Goal: Task Accomplishment & Management: Use online tool/utility

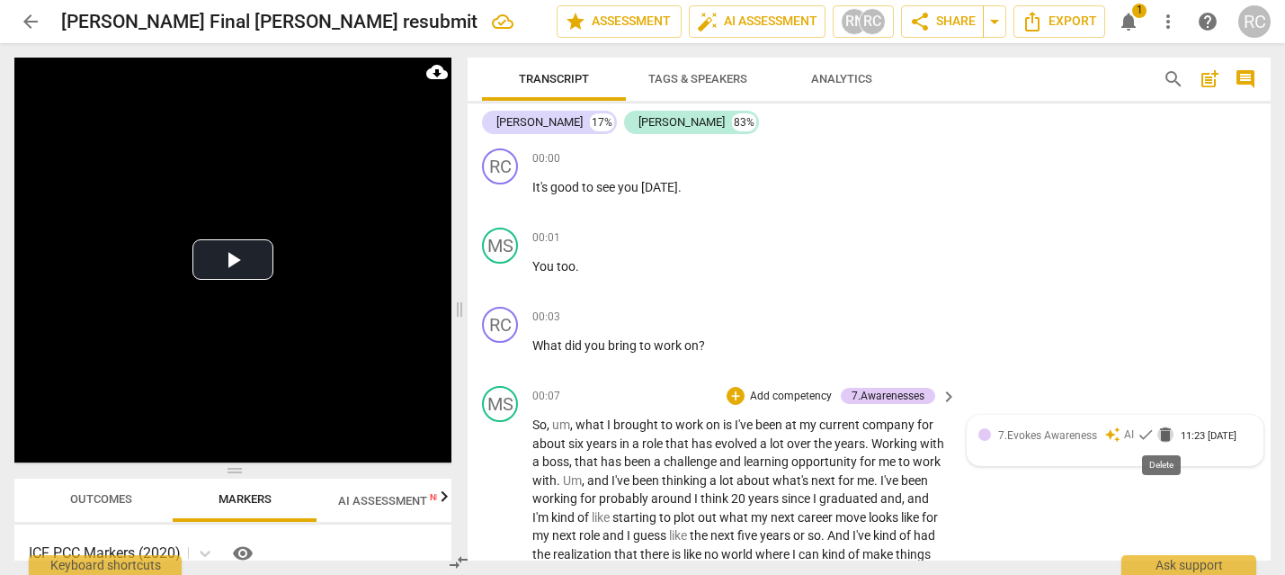
click at [1163, 431] on span "delete" at bounding box center [1165, 434] width 18 height 18
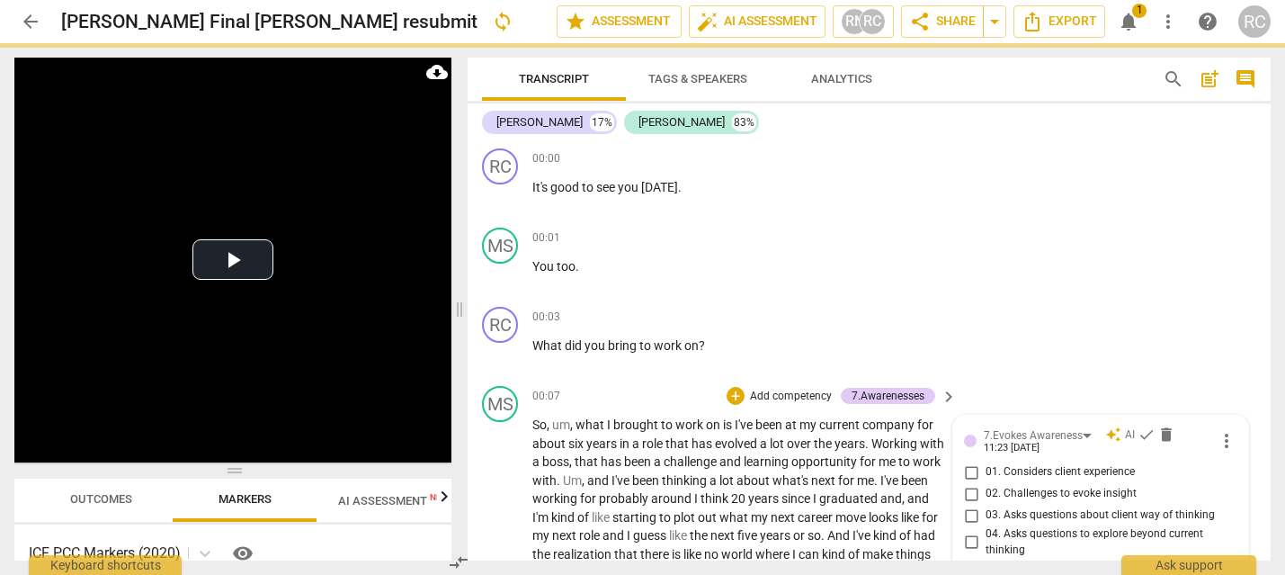
scroll to position [388, 0]
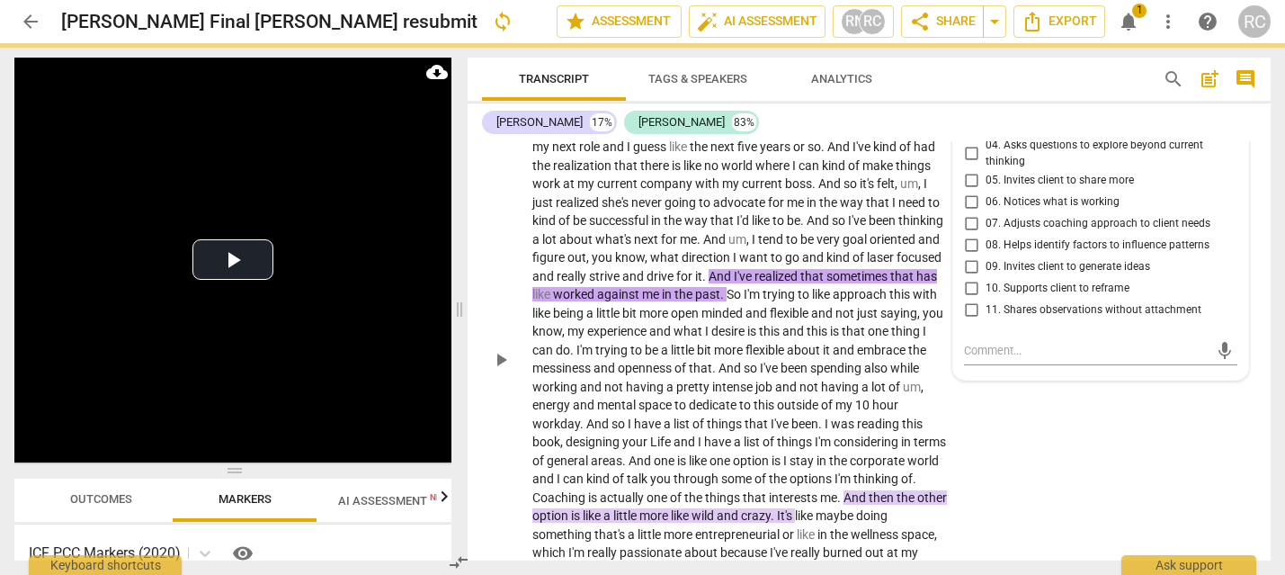
click at [1169, 462] on div "MS play_arrow pause 00:07 + Add competency 7.Awarenesses keyboard_arrow_right S…" at bounding box center [869, 344] width 803 height 708
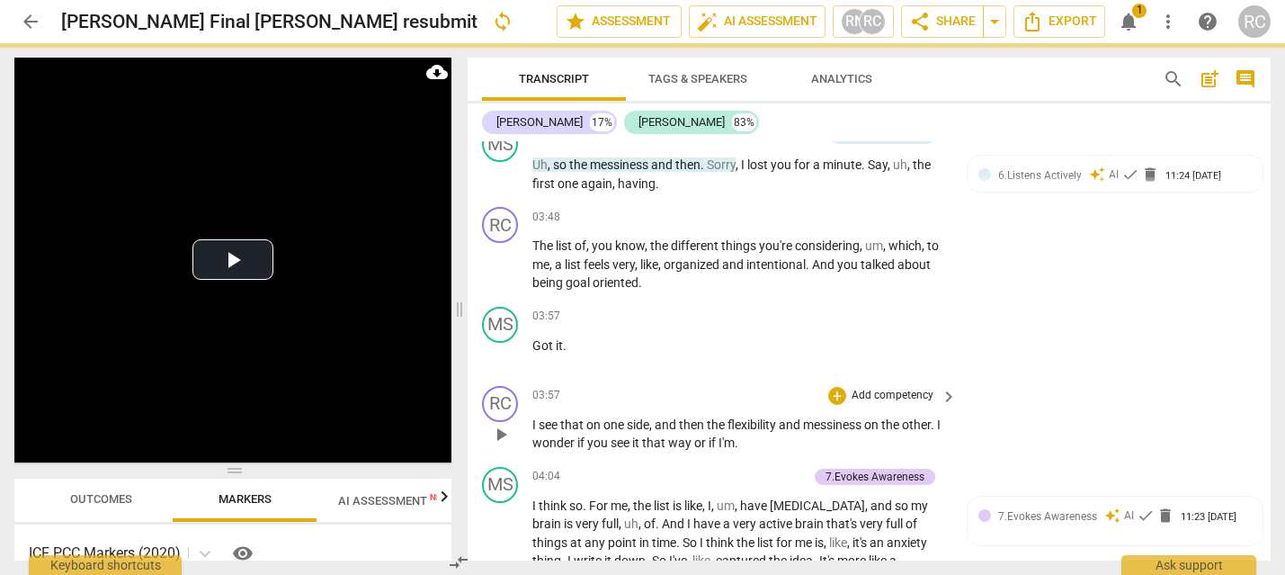
scroll to position [1315, 0]
click at [1146, 185] on span "delete" at bounding box center [1150, 176] width 18 height 18
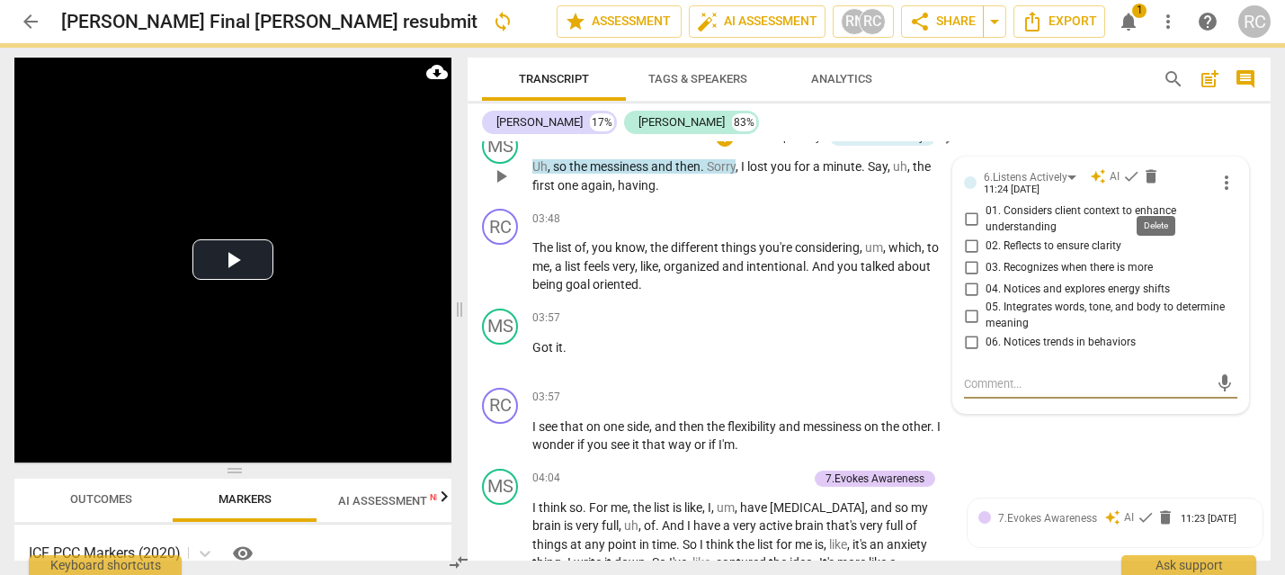
click at [1145, 185] on span "delete" at bounding box center [1151, 176] width 18 height 18
click at [1148, 185] on span "delete" at bounding box center [1151, 176] width 18 height 18
click at [1146, 461] on div "RC play_arrow pause 03:57 + Add competency keyboard_arrow_right I see that on o…" at bounding box center [869, 420] width 803 height 81
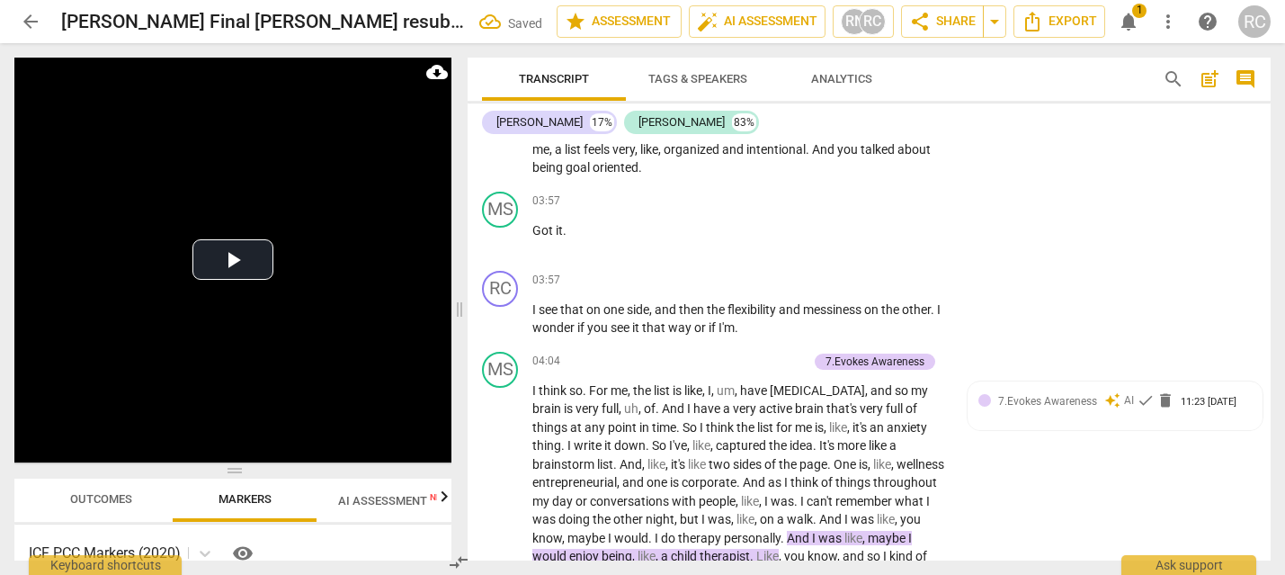
scroll to position [1836, 0]
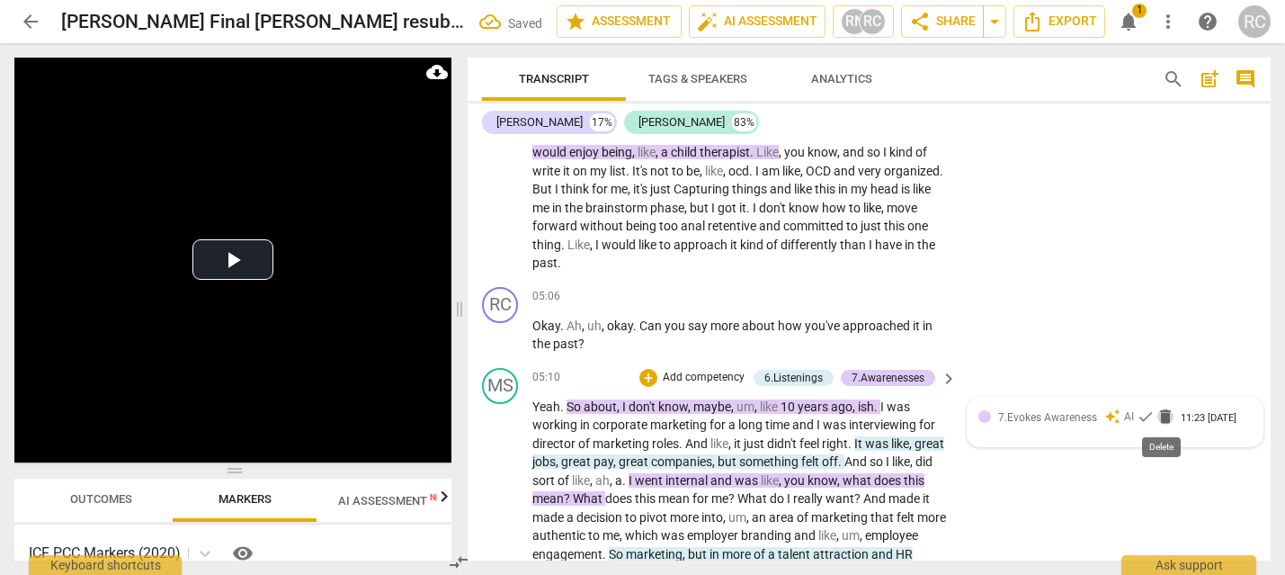
click at [1165, 414] on span "delete" at bounding box center [1165, 416] width 18 height 18
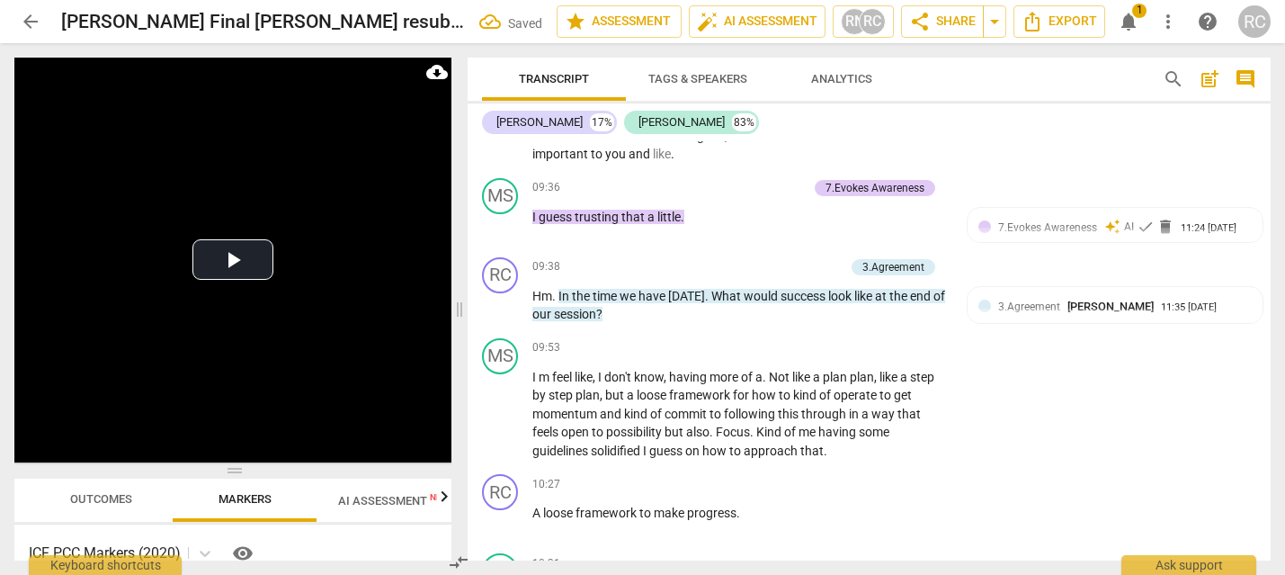
scroll to position [3185, 0]
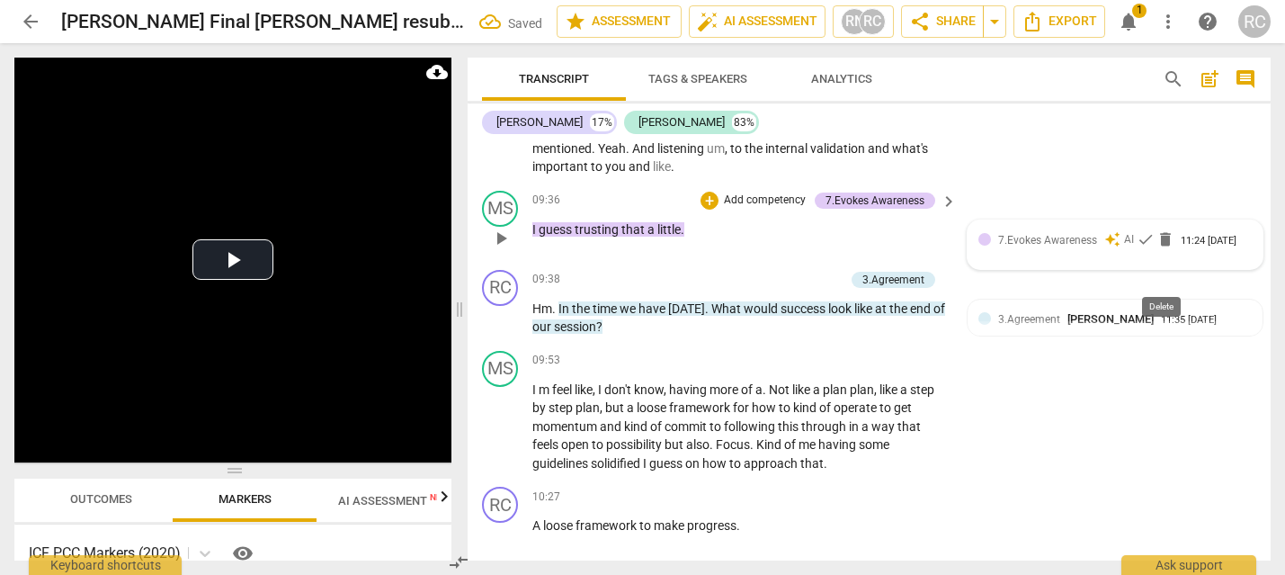
click at [1163, 248] on span "delete" at bounding box center [1165, 239] width 18 height 18
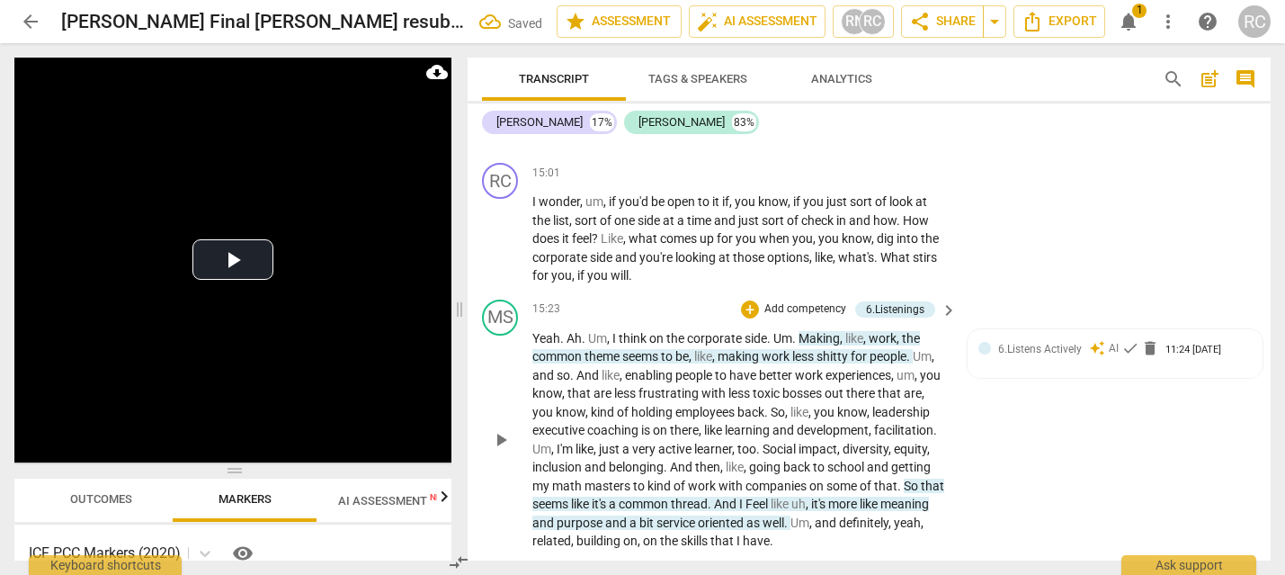
scroll to position [5537, 0]
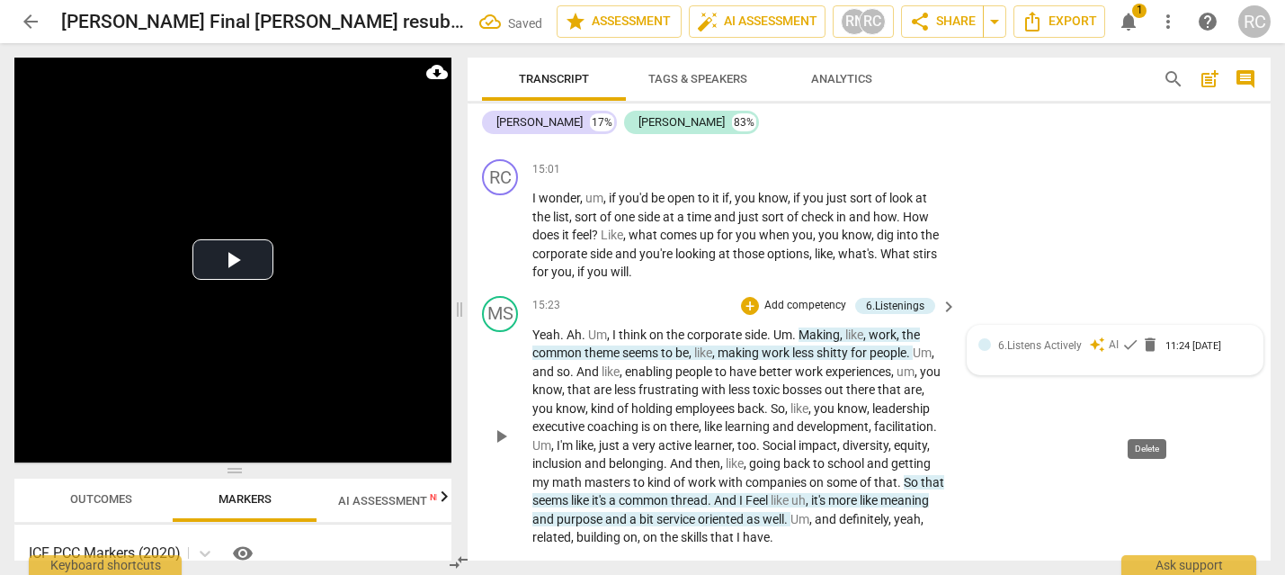
click at [1145, 353] on span "delete" at bounding box center [1150, 344] width 18 height 18
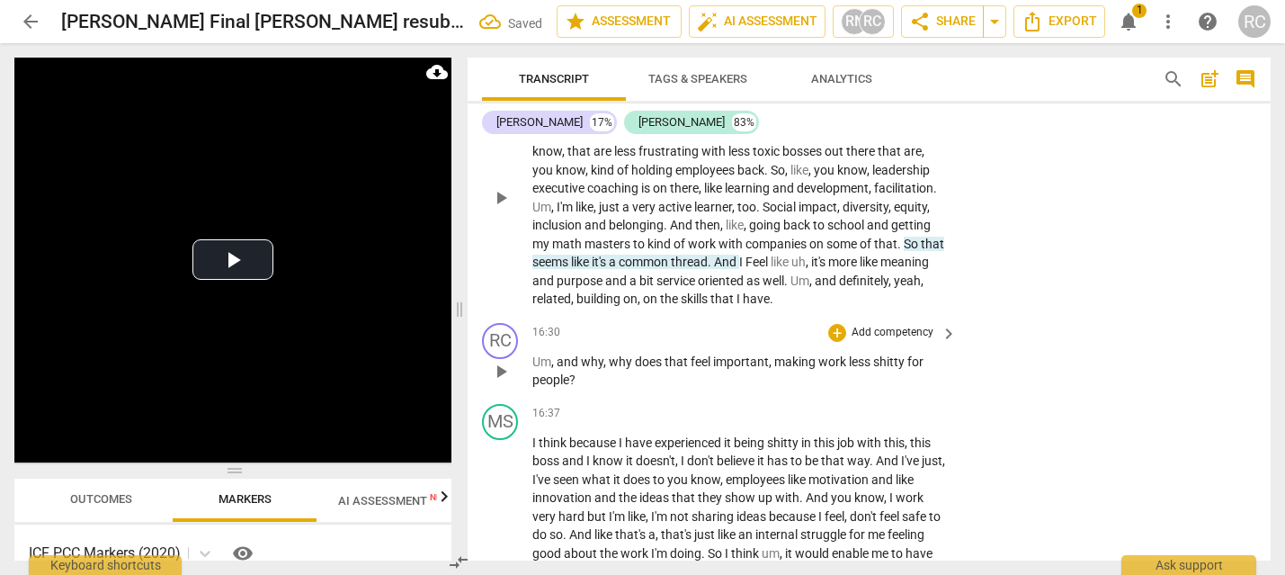
scroll to position [5653, 0]
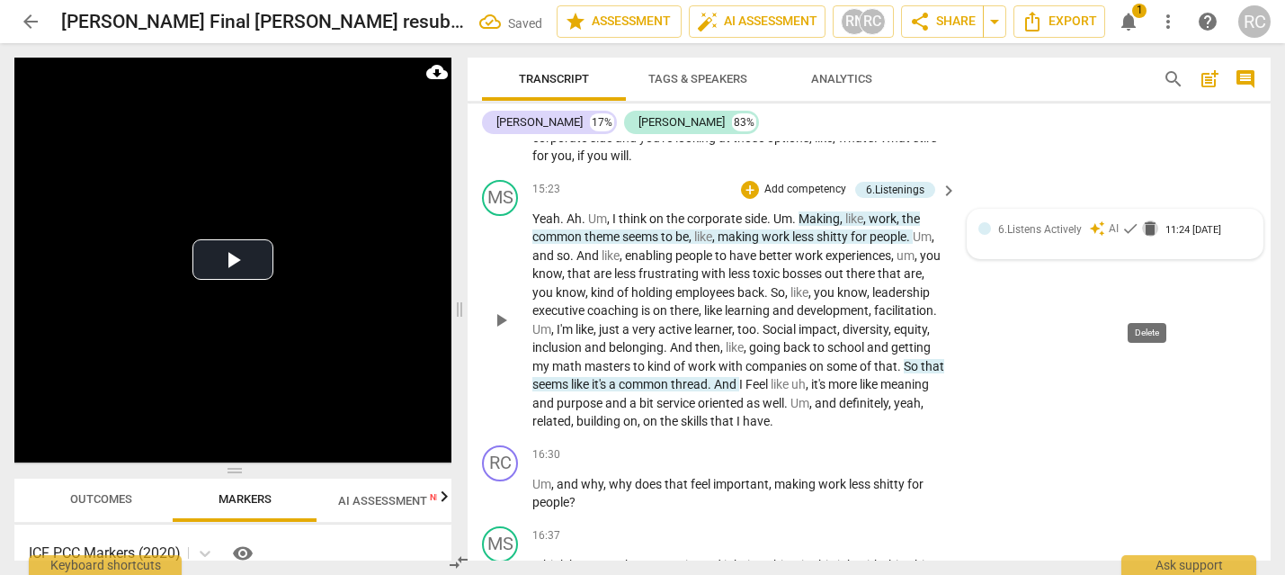
click at [1152, 237] on span "delete" at bounding box center [1150, 228] width 18 height 18
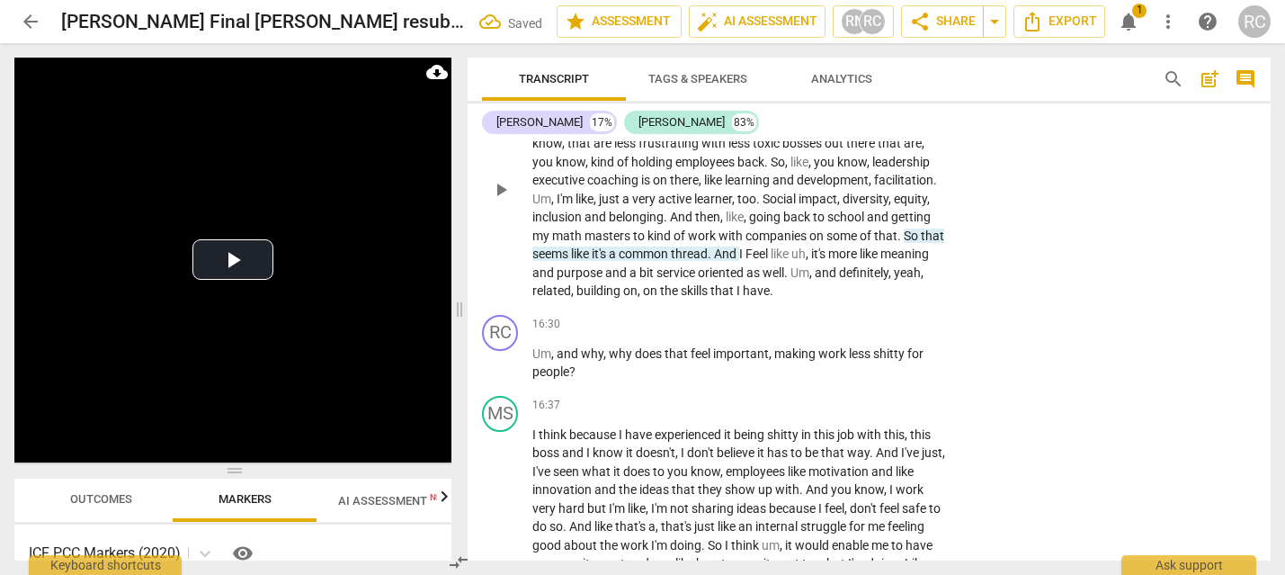
scroll to position [5790, 0]
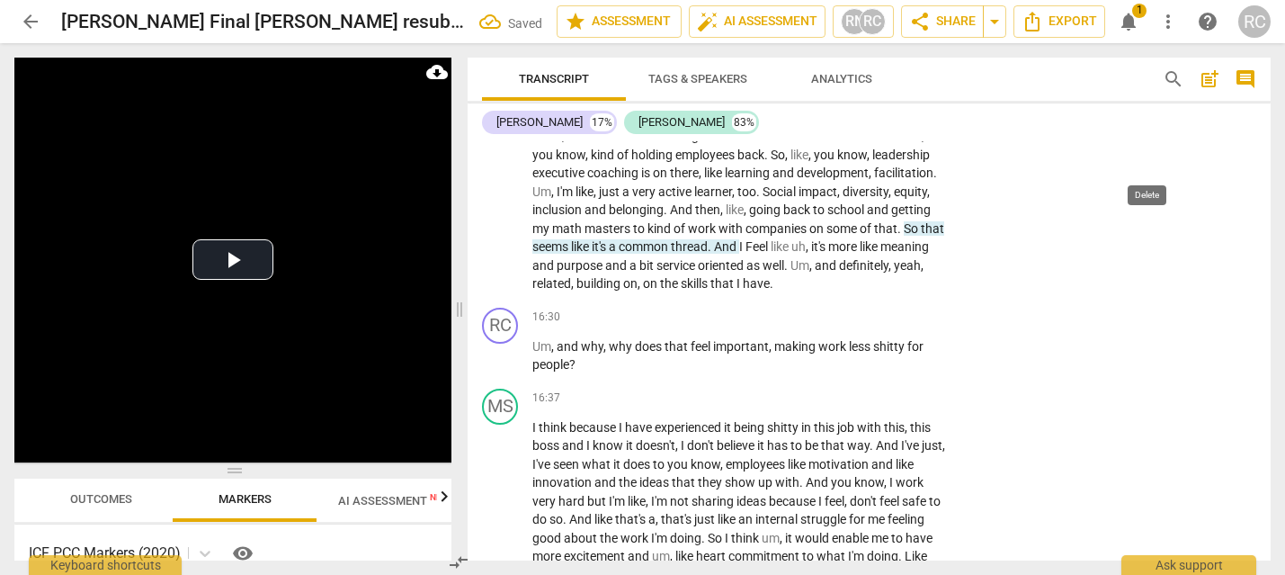
click at [1145, 100] on span "delete" at bounding box center [1150, 91] width 18 height 18
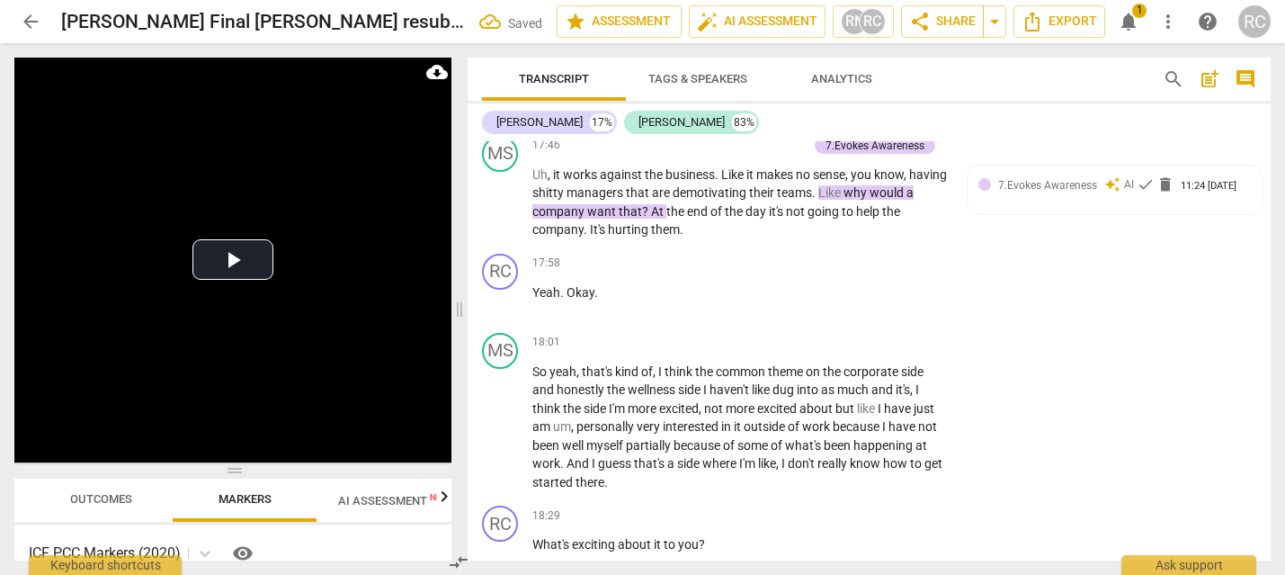
scroll to position [6551, 0]
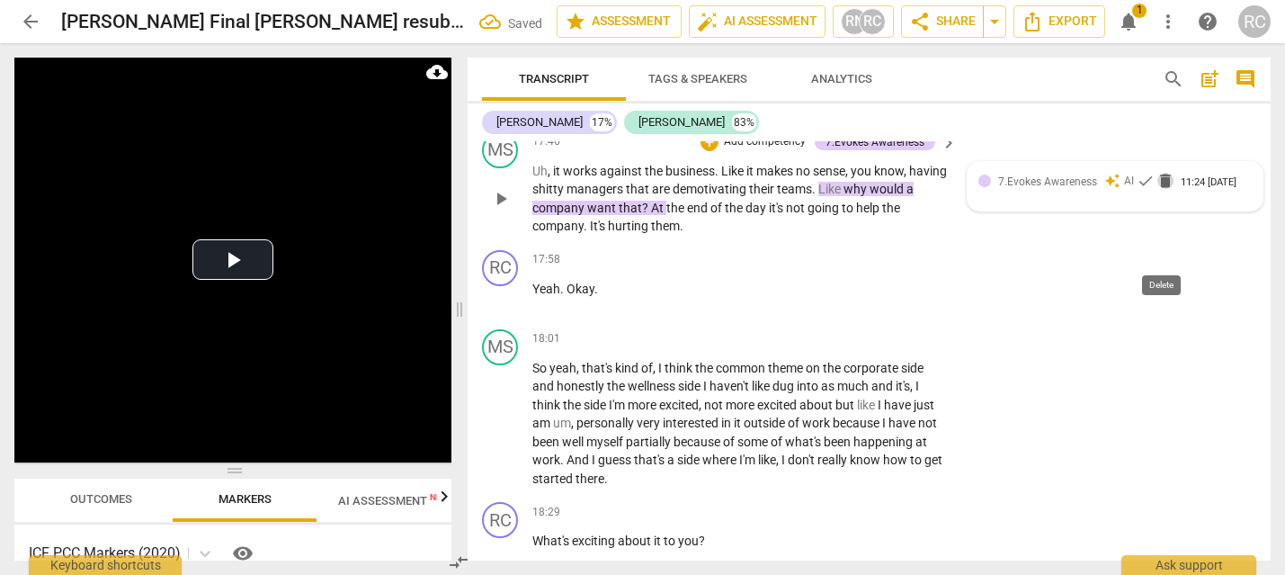
click at [1161, 190] on span "delete" at bounding box center [1165, 181] width 18 height 18
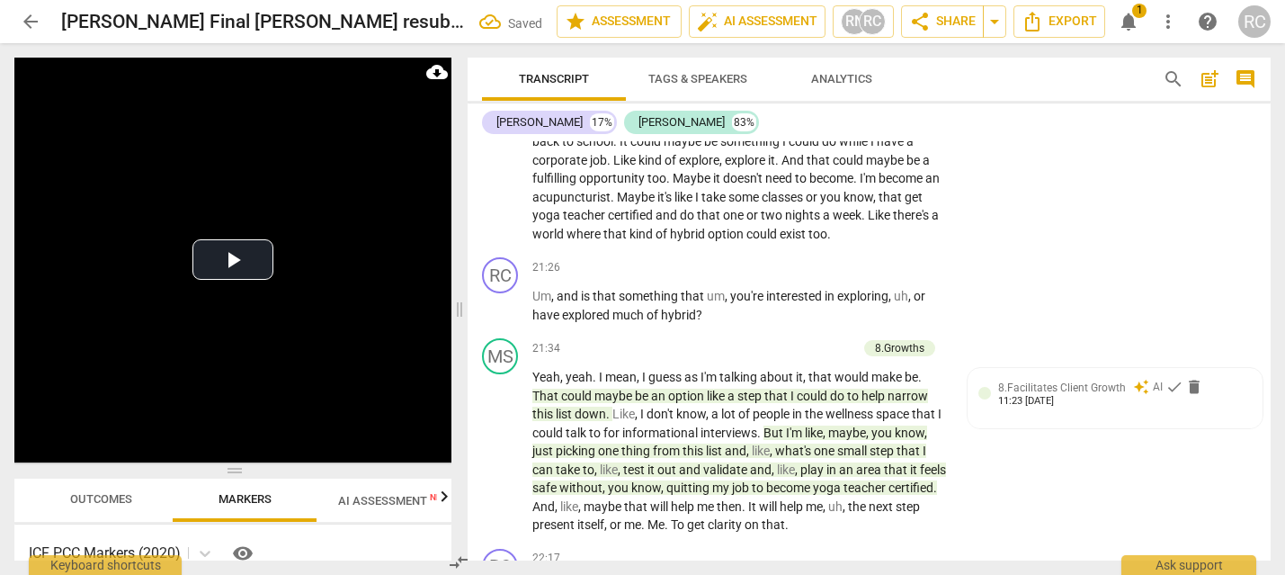
scroll to position [8275, 0]
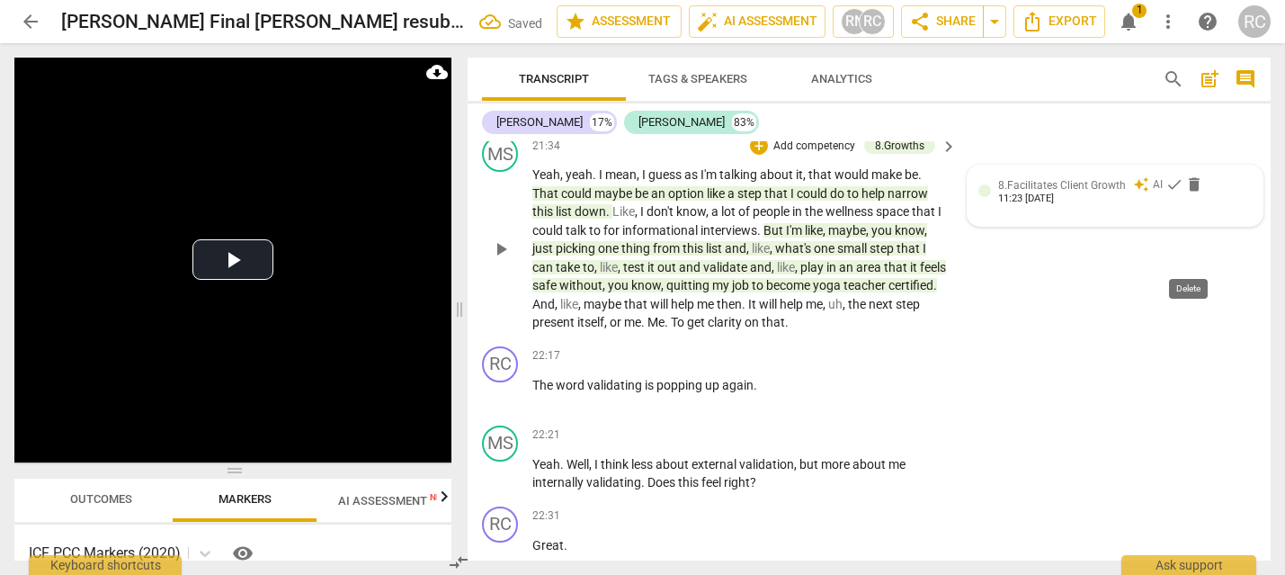
click at [1185, 193] on span "delete" at bounding box center [1194, 184] width 18 height 18
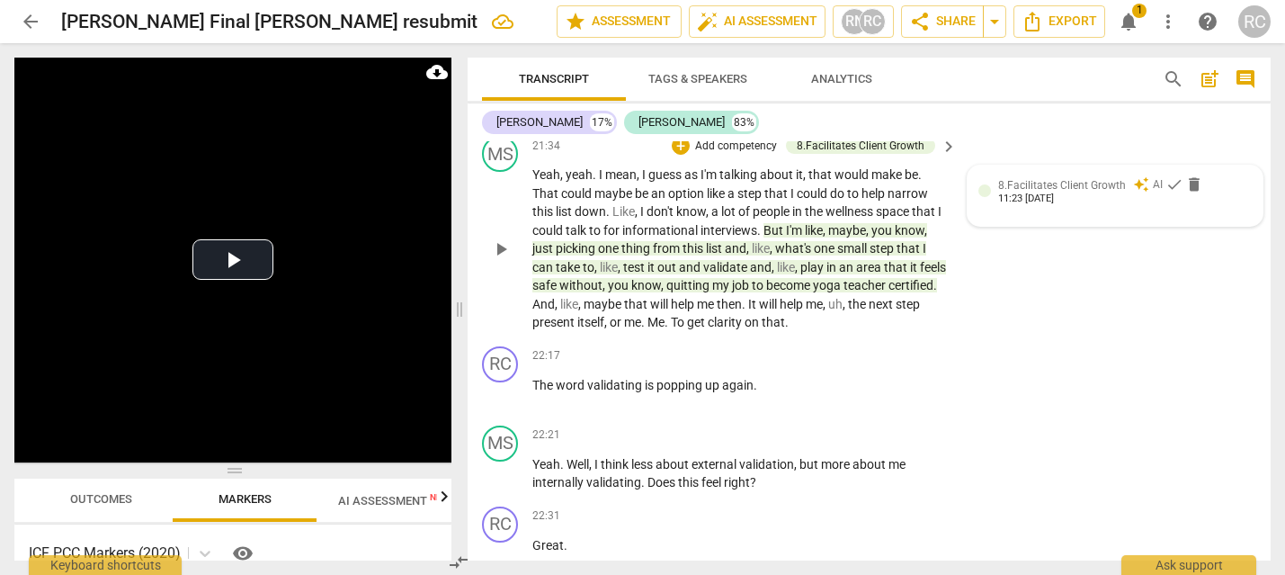
scroll to position [8272, 0]
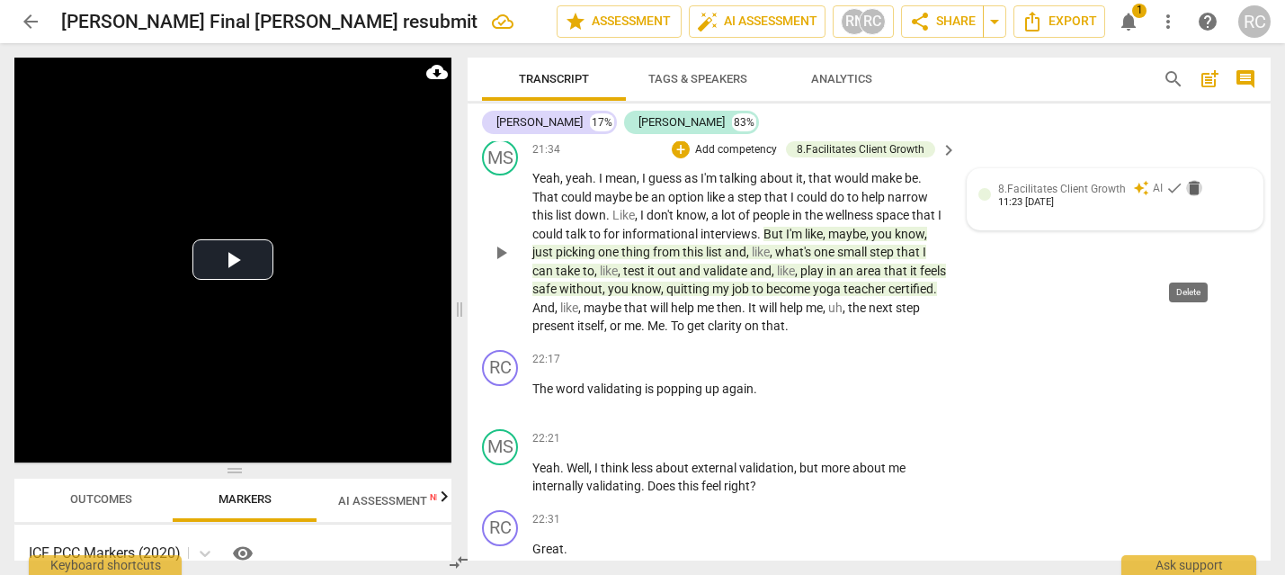
click at [1192, 197] on span "delete" at bounding box center [1194, 188] width 18 height 18
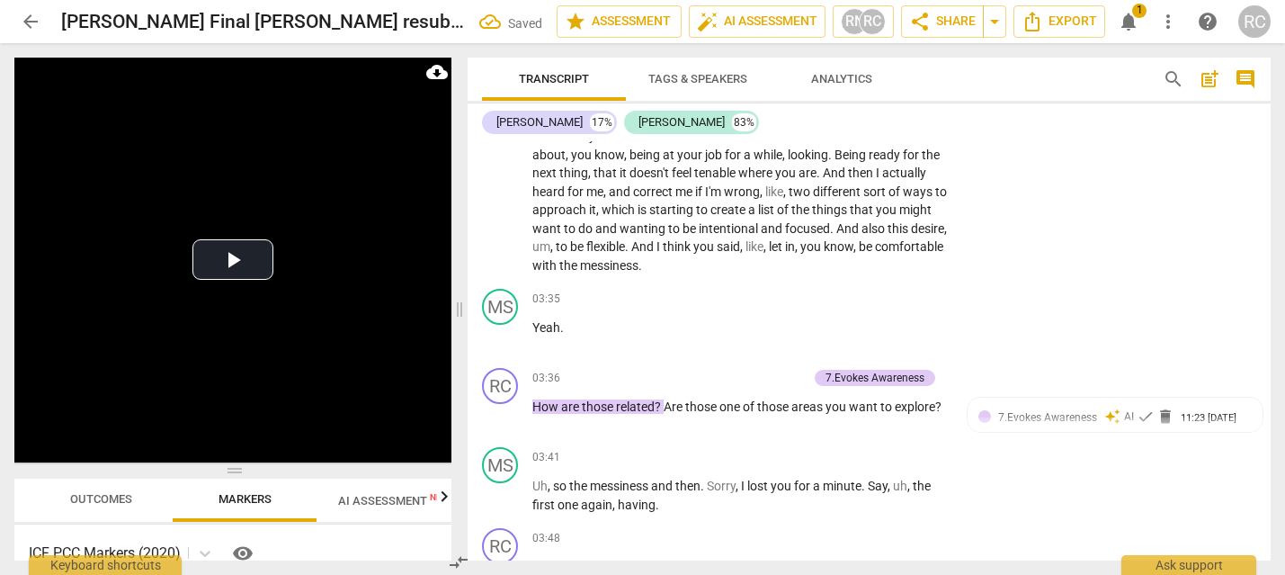
scroll to position [0, 0]
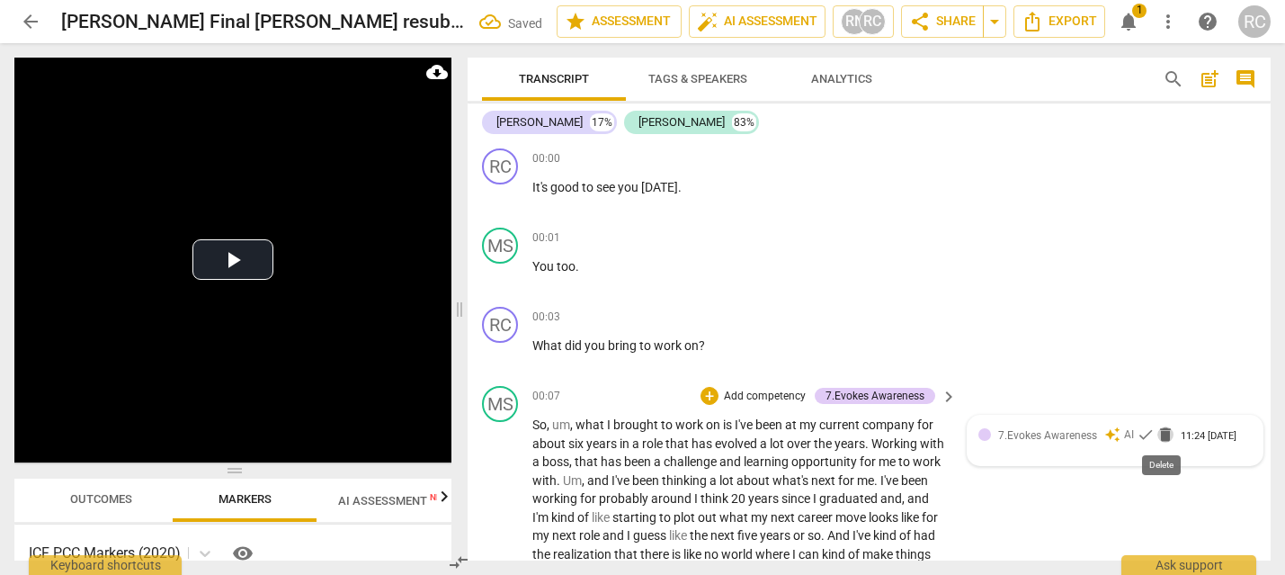
click at [1163, 434] on span "delete" at bounding box center [1165, 434] width 18 height 18
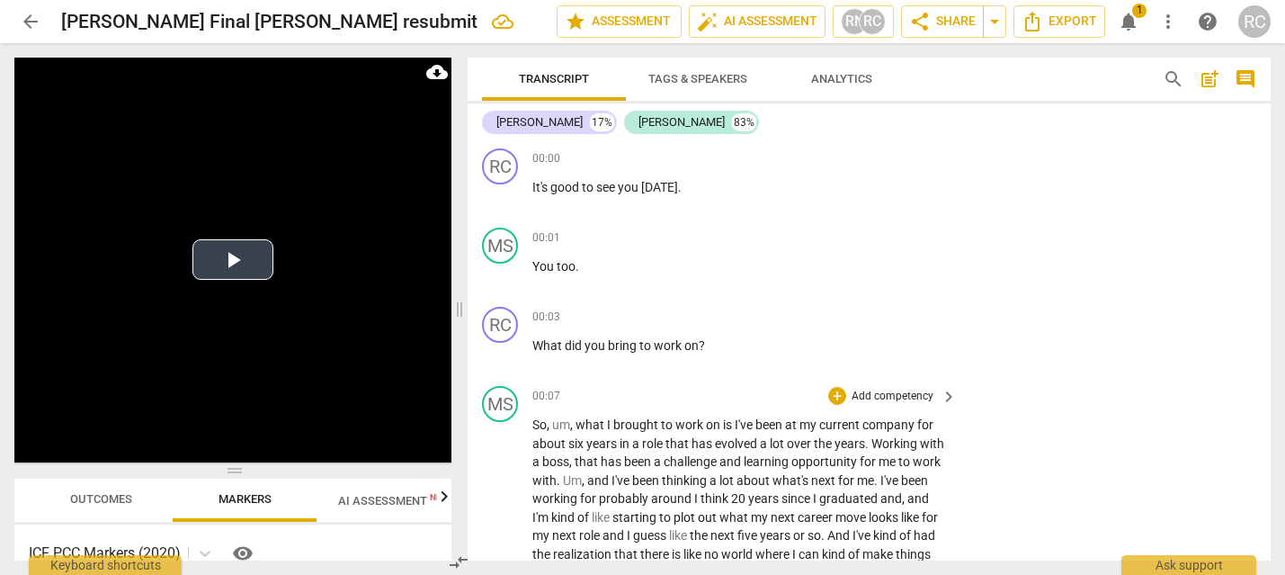
click at [431, 393] on video at bounding box center [232, 260] width 437 height 405
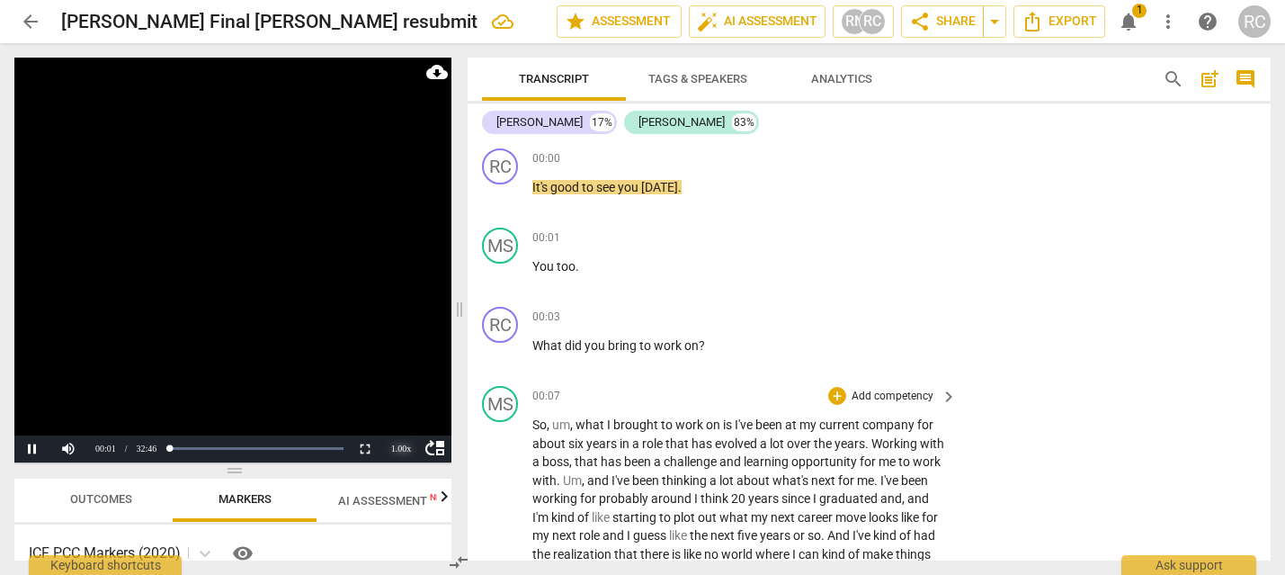
click at [394, 441] on div "1.00 x" at bounding box center [401, 448] width 36 height 27
click at [411, 405] on li "1.5x" at bounding box center [401, 406] width 36 height 20
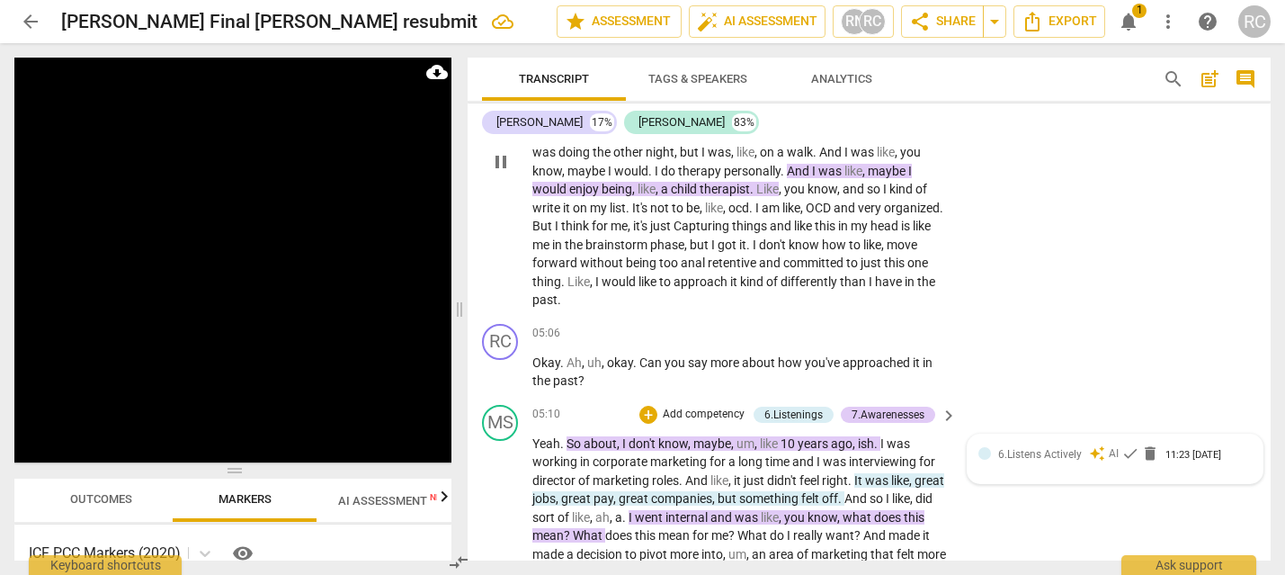
scroll to position [1804, 0]
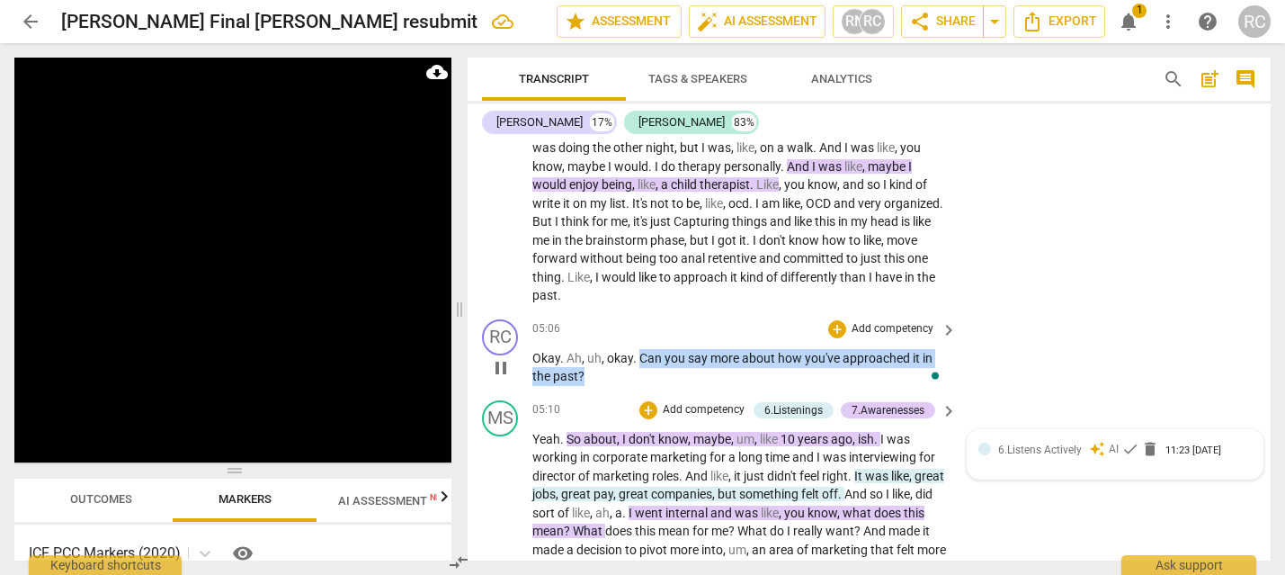
drag, startPoint x: 640, startPoint y: 360, endPoint x: 639, endPoint y: 370, distance: 9.9
click at [639, 370] on p "Okay . Ah , uh , okay . Can you say more about how you've approached it in the …" at bounding box center [739, 367] width 415 height 37
click at [905, 331] on p "Add competency" at bounding box center [892, 329] width 85 height 16
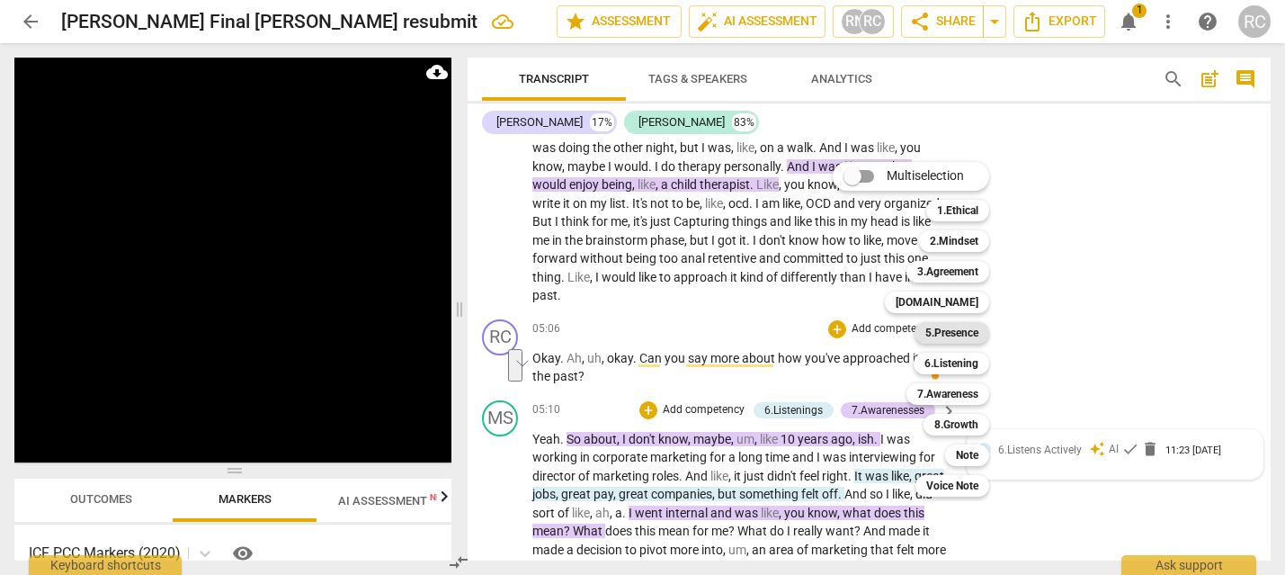
click at [937, 336] on b "5.Presence" at bounding box center [951, 333] width 53 height 22
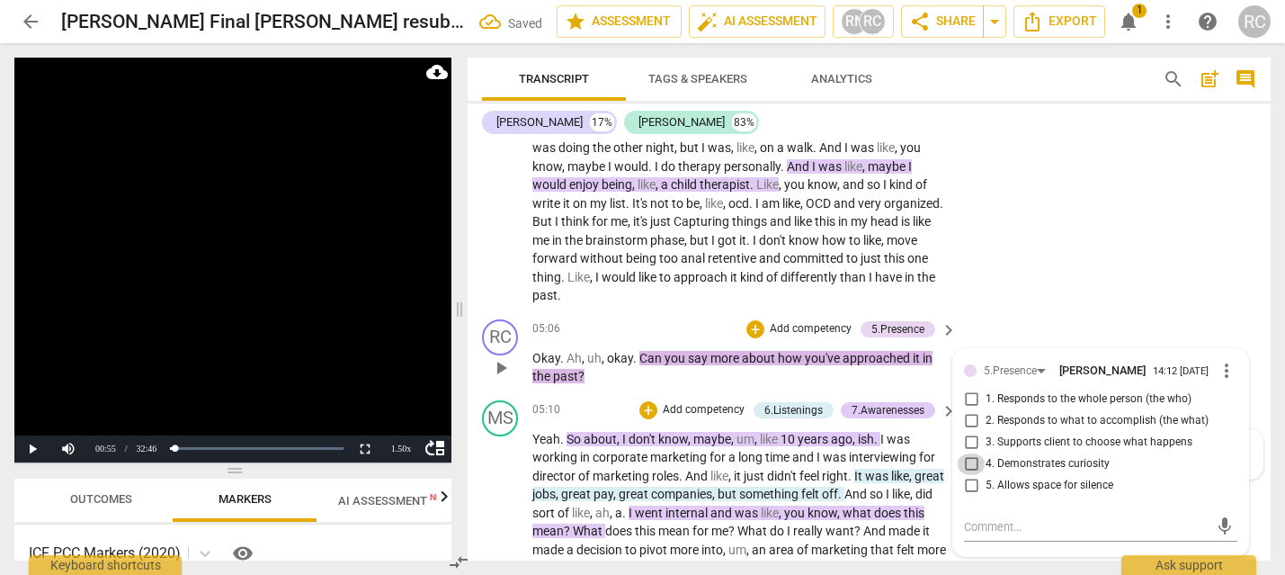
click at [972, 467] on input "4. Demonstrates curiosity" at bounding box center [971, 464] width 29 height 22
checkbox input "true"
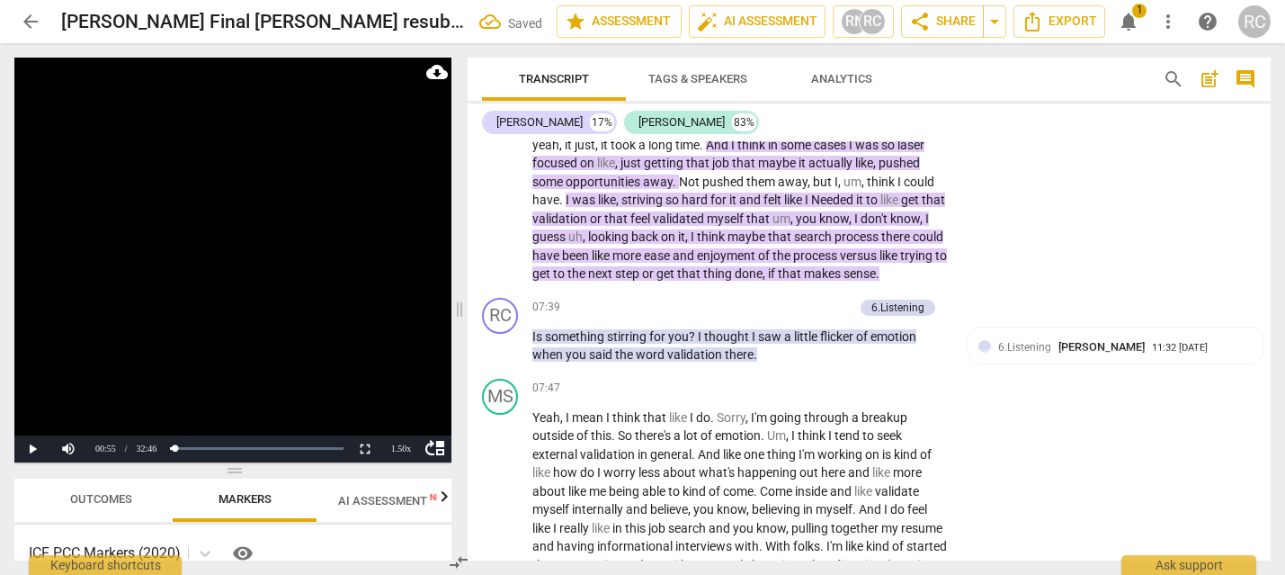
scroll to position [2553, 0]
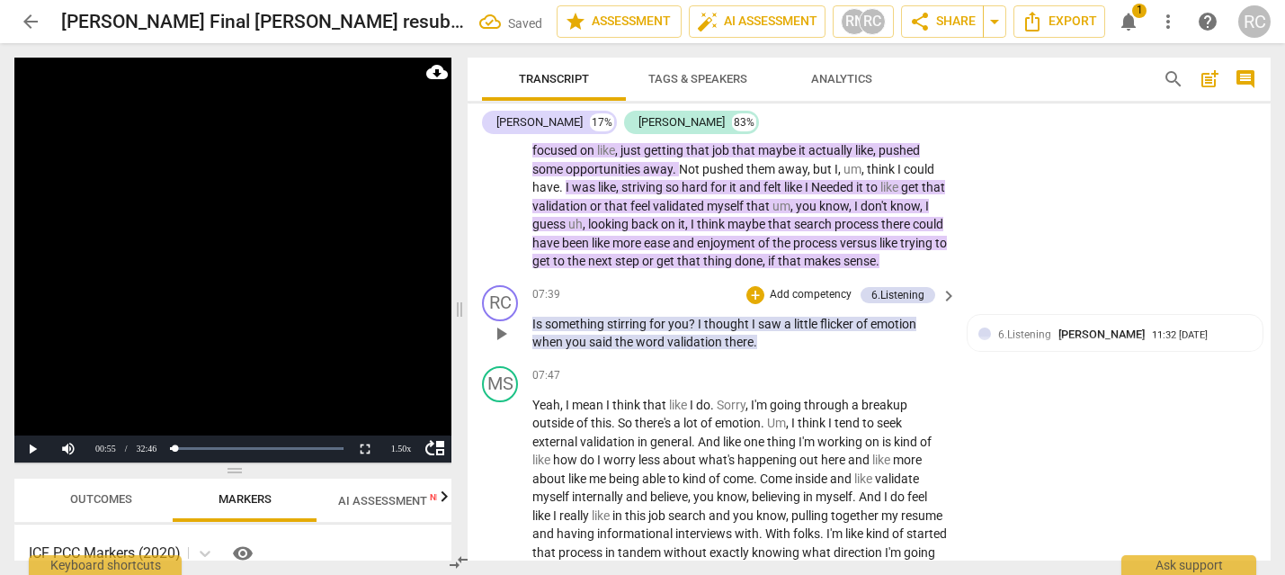
click at [770, 352] on p "Is something stirring for you ? I thought I saw a little flicker of emotion whe…" at bounding box center [739, 333] width 415 height 37
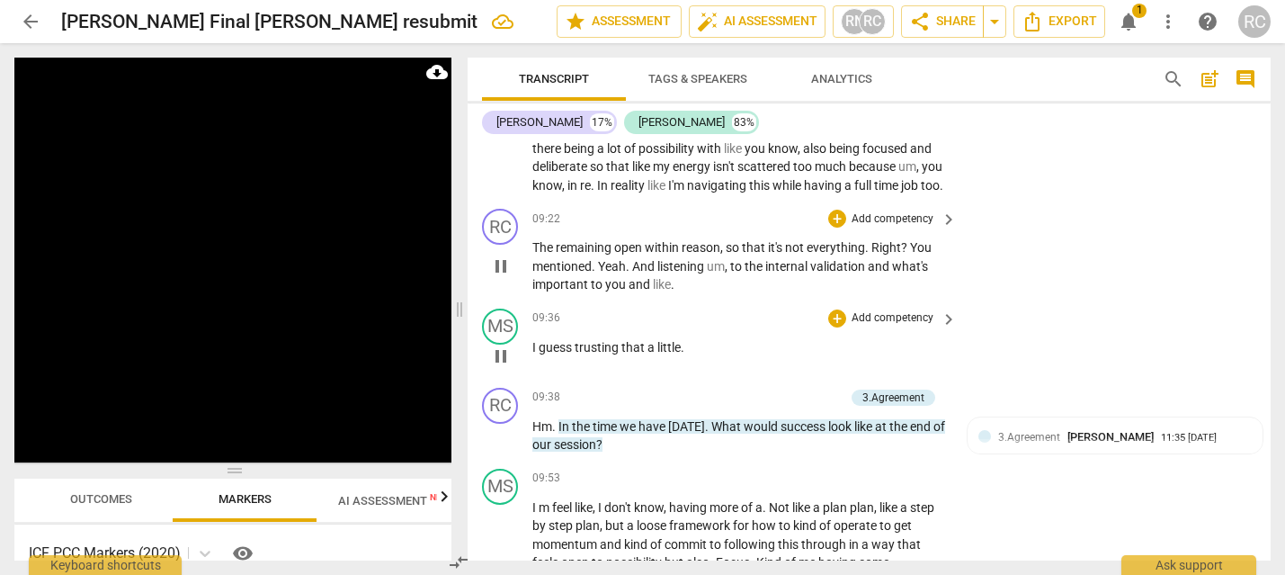
scroll to position [3066, 0]
click at [572, 255] on span "remaining" at bounding box center [585, 248] width 58 height 14
click at [568, 255] on span "remaining" at bounding box center [585, 248] width 58 height 14
click at [575, 255] on span "remaining" at bounding box center [585, 248] width 58 height 14
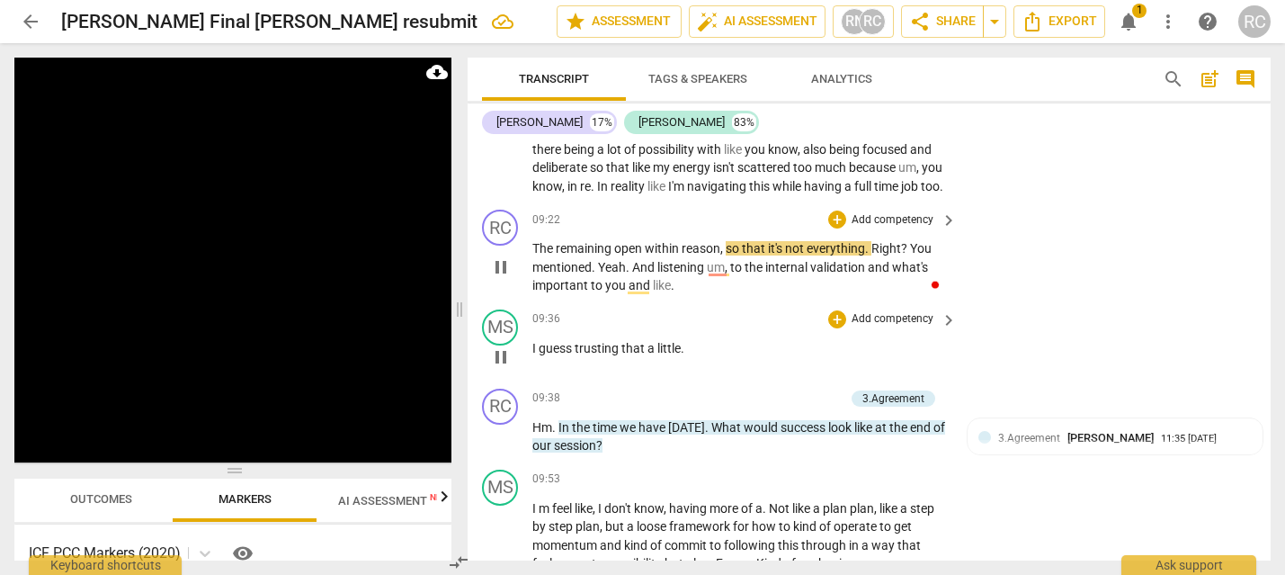
click at [555, 255] on span "The" at bounding box center [543, 248] width 23 height 14
drag, startPoint x: 555, startPoint y: 286, endPoint x: 536, endPoint y: 282, distance: 19.2
click at [536, 255] on span "The" at bounding box center [543, 248] width 23 height 14
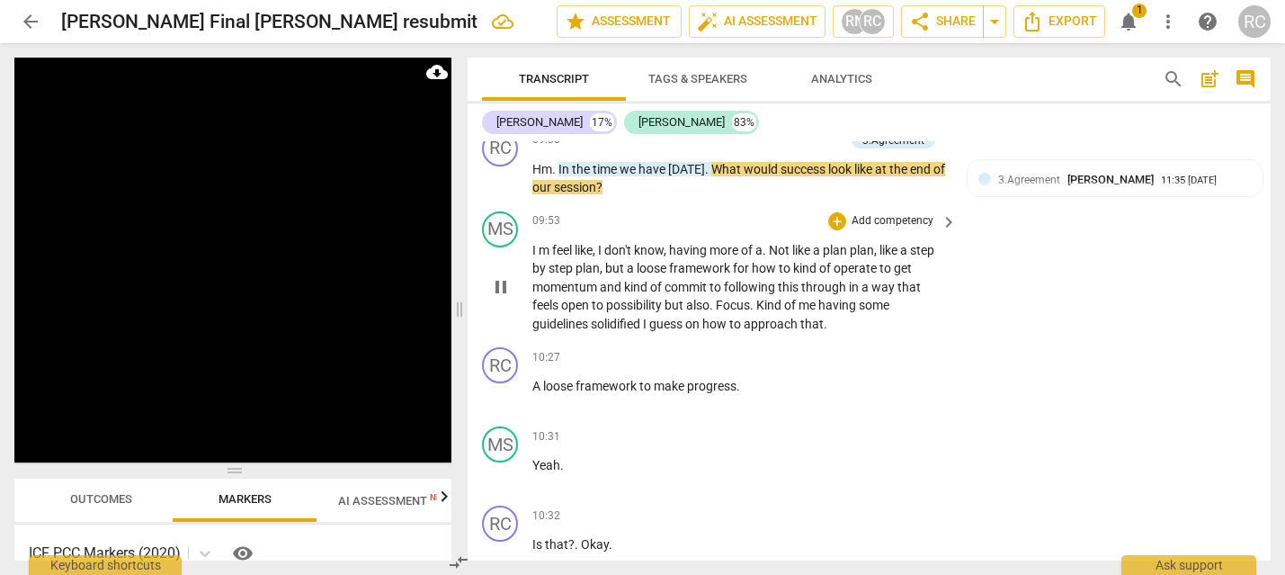
scroll to position [3339, 0]
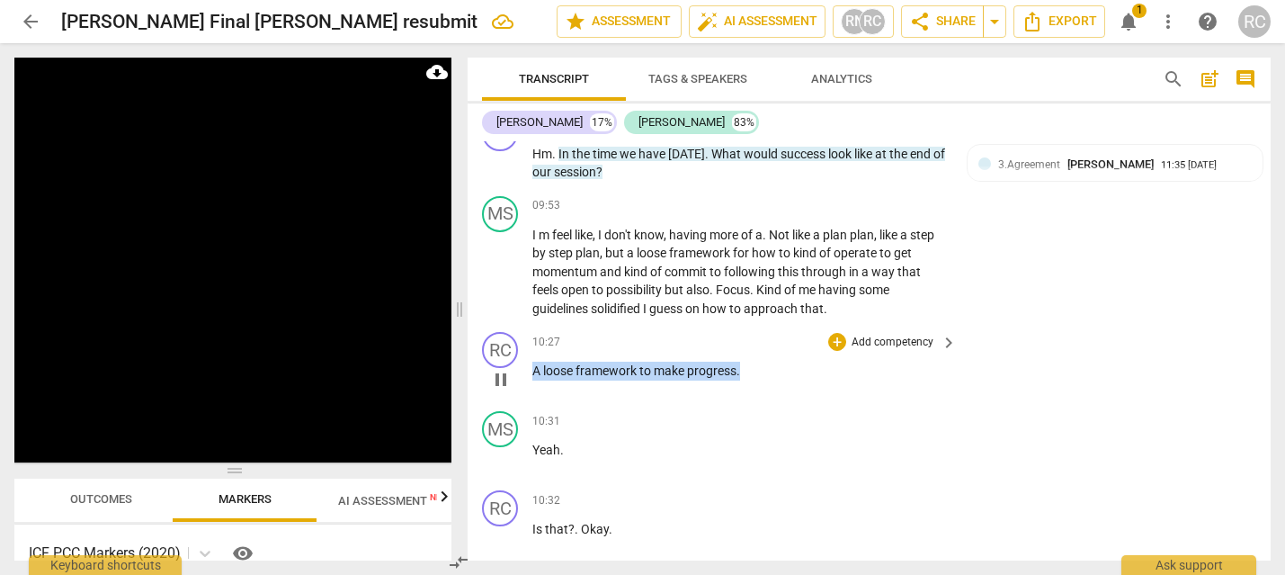
drag, startPoint x: 744, startPoint y: 411, endPoint x: 538, endPoint y: 411, distance: 206.8
click at [532, 380] on p "A loose framework to make progress ." at bounding box center [739, 370] width 415 height 19
click at [895, 351] on p "Add competency" at bounding box center [892, 342] width 85 height 16
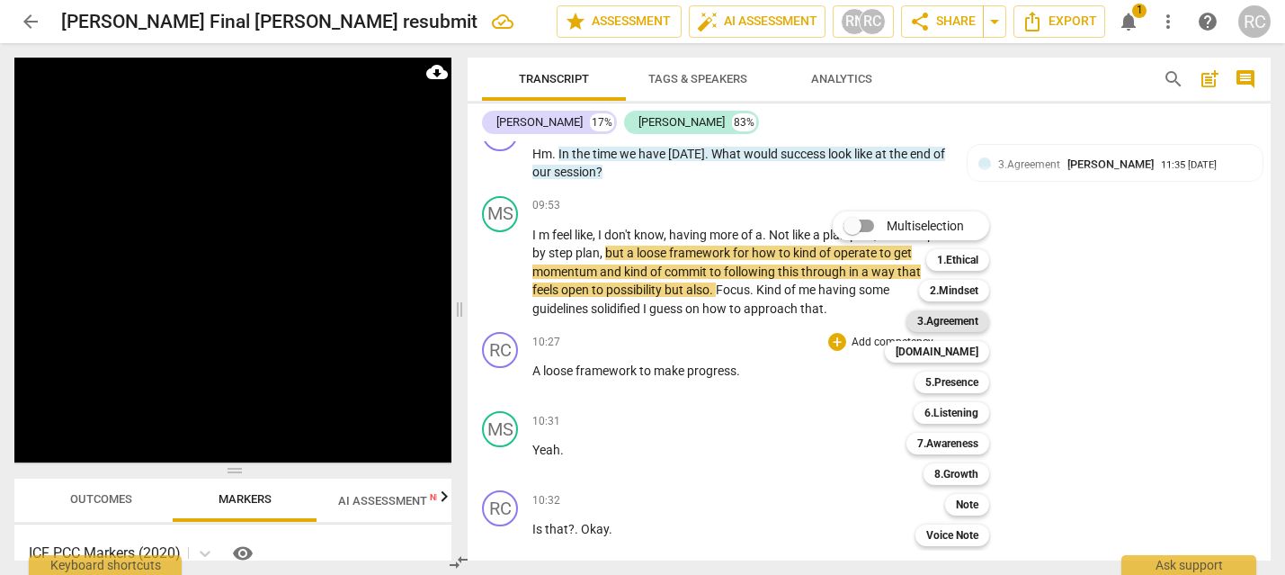
click at [950, 322] on b "3.Agreement" at bounding box center [947, 321] width 61 height 22
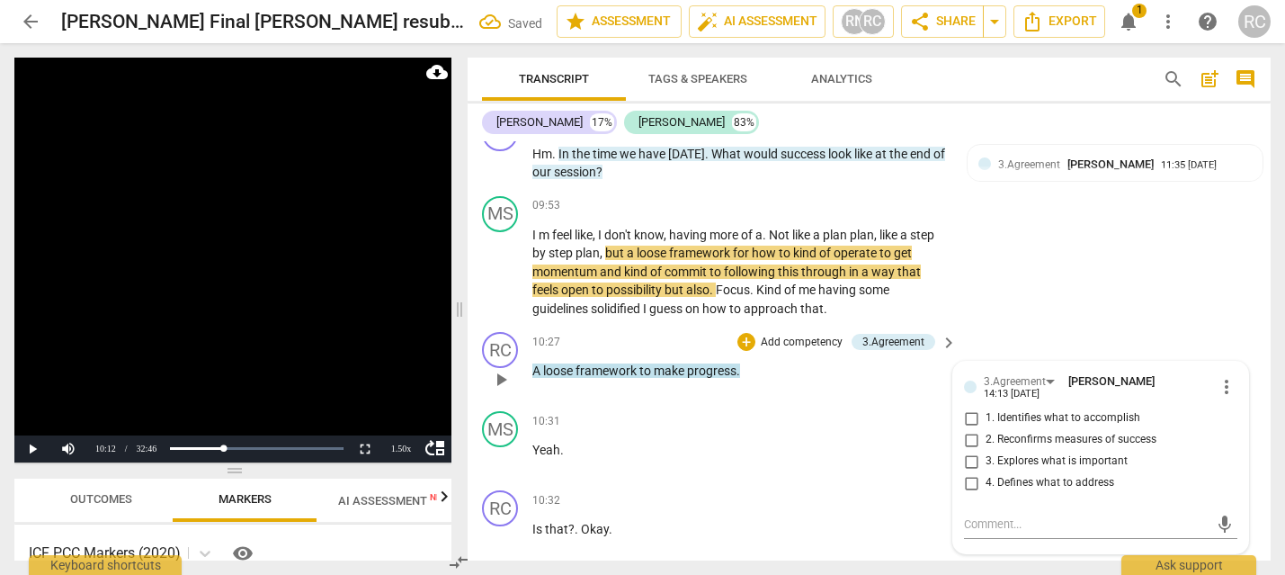
scroll to position [3347, 0]
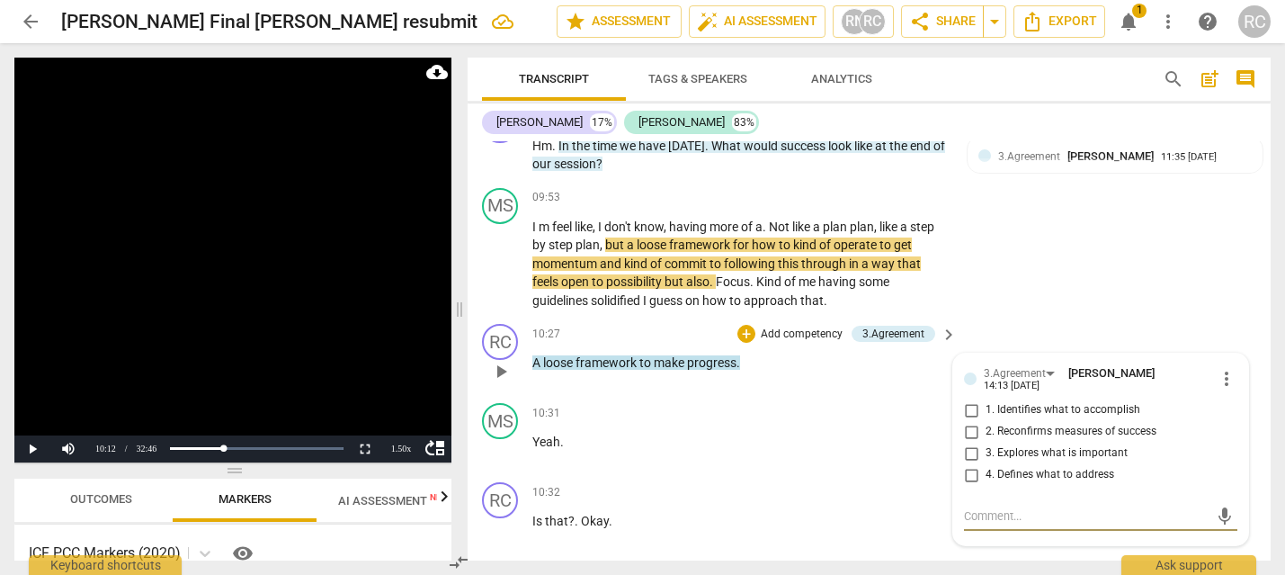
click at [970, 421] on input "1. Identifies what to accomplish" at bounding box center [971, 410] width 29 height 22
checkbox input "true"
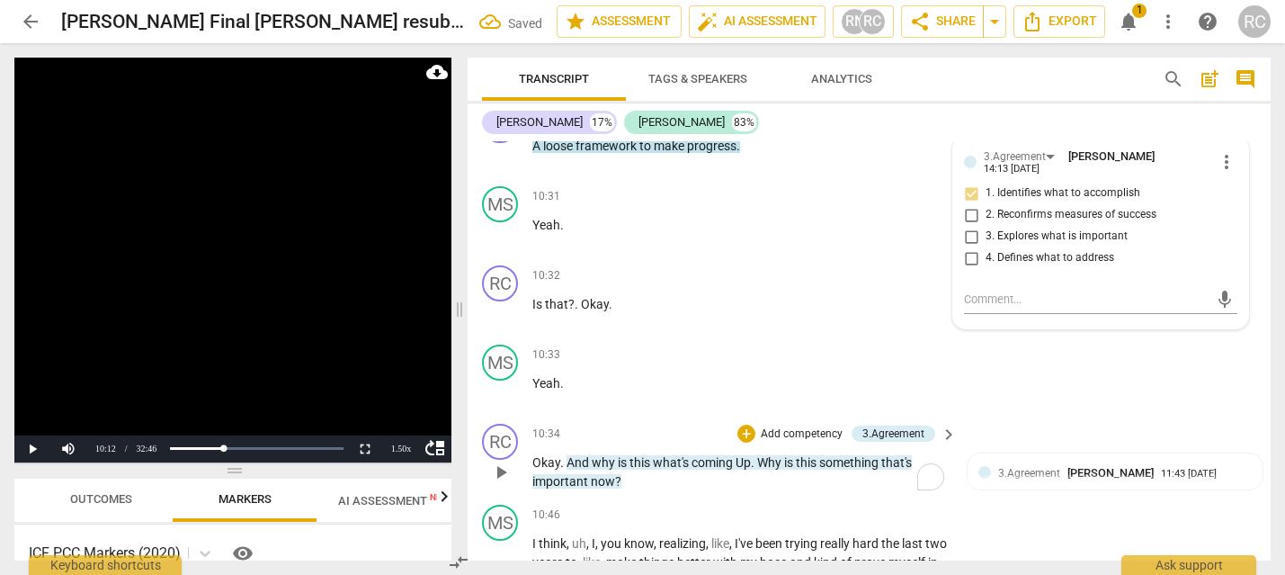
click at [763, 469] on span "Why" at bounding box center [770, 462] width 27 height 14
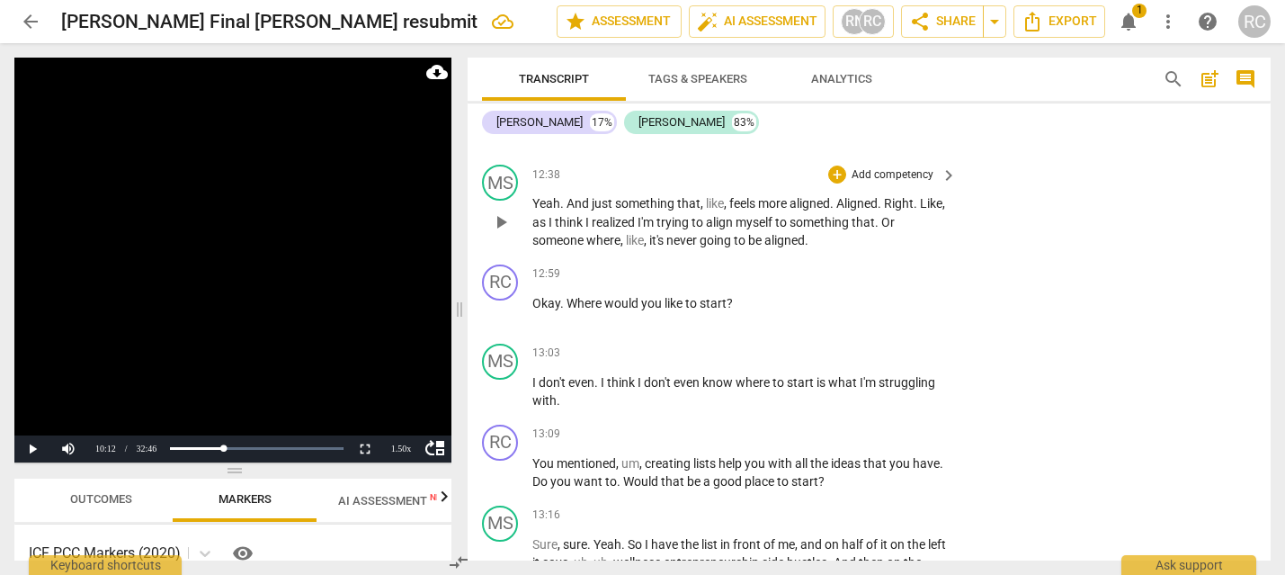
scroll to position [4557, 0]
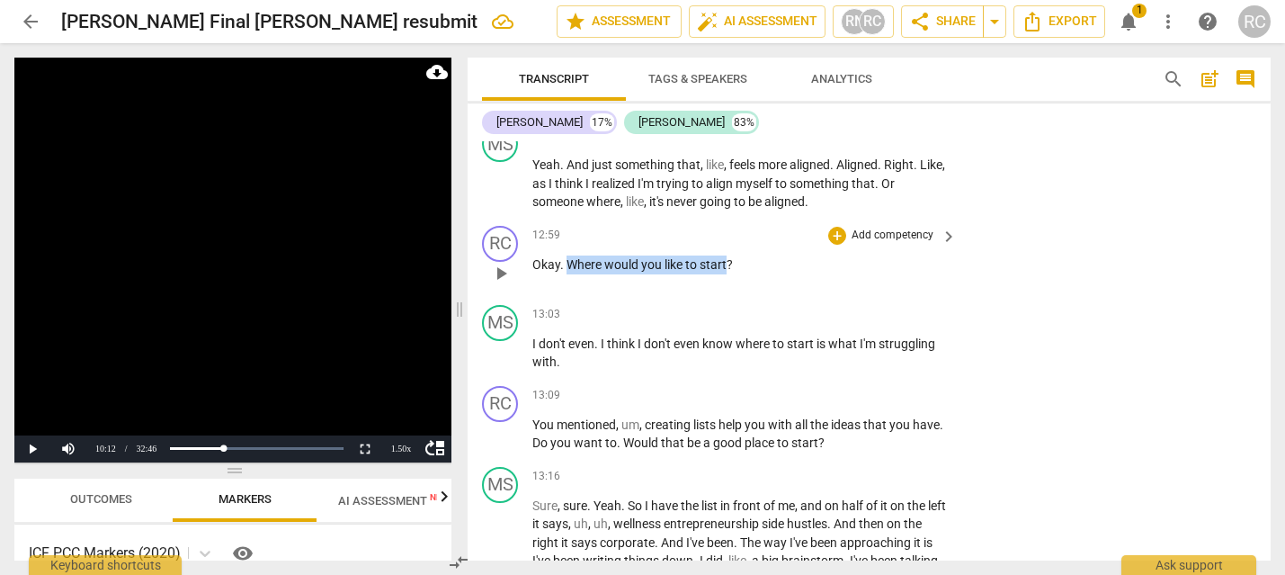
drag, startPoint x: 569, startPoint y: 300, endPoint x: 729, endPoint y: 298, distance: 160.1
click at [729, 274] on p "Okay . Where would you like to start ?" at bounding box center [739, 264] width 415 height 19
click at [877, 244] on p "Add competency" at bounding box center [892, 235] width 85 height 16
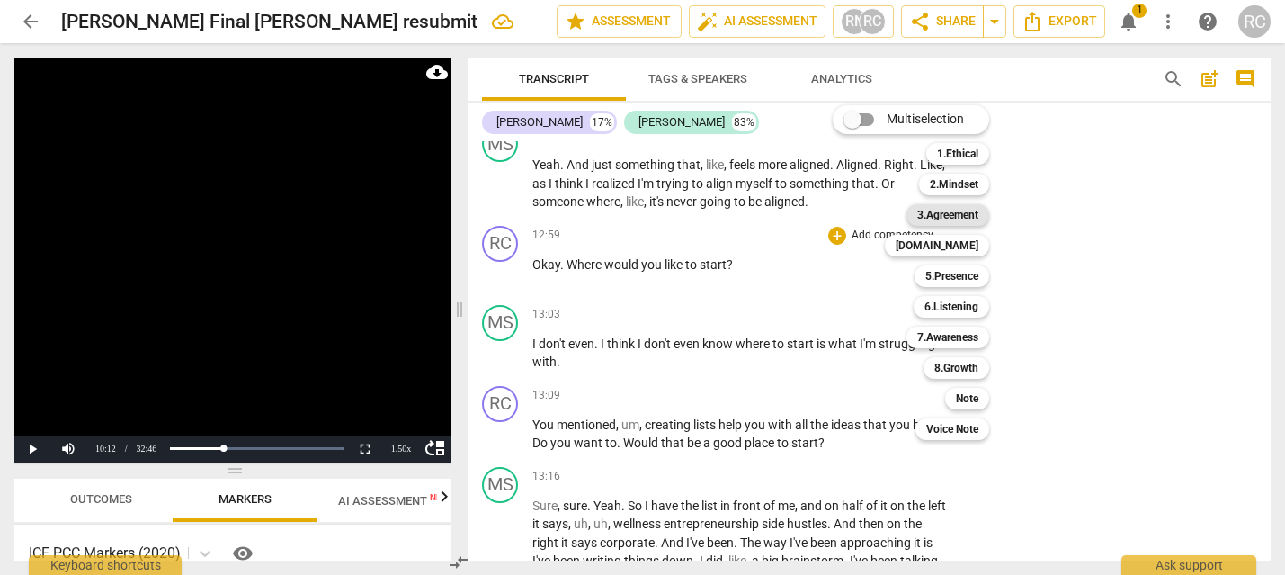
click at [948, 208] on b "3.Agreement" at bounding box center [947, 215] width 61 height 22
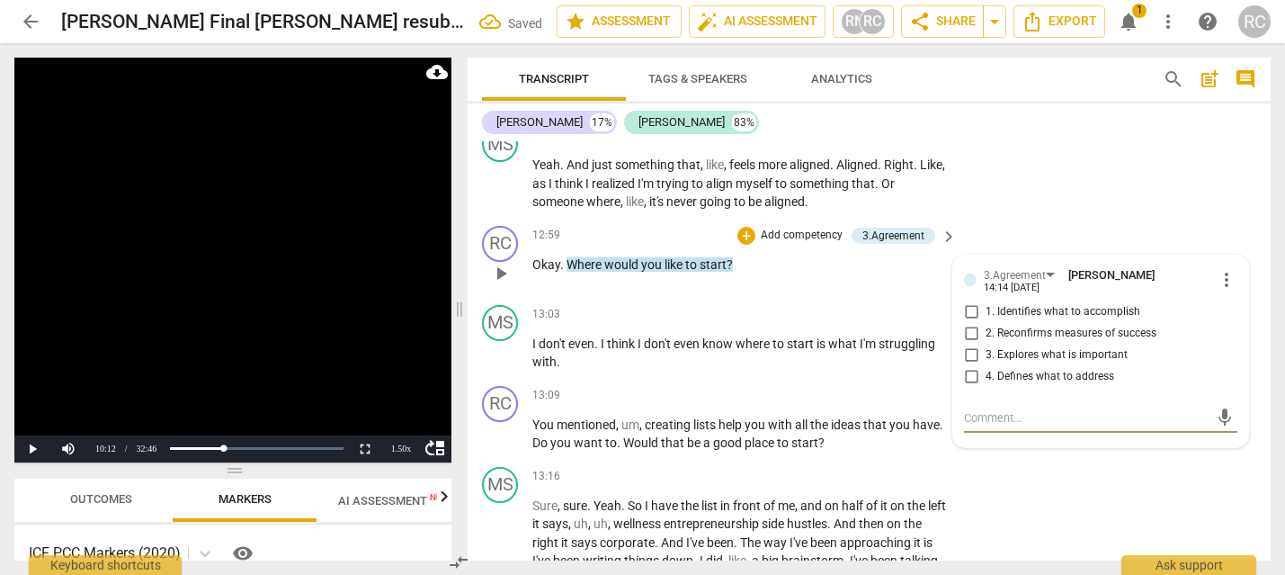
click at [964, 388] on input "4. Defines what to address" at bounding box center [971, 377] width 29 height 22
checkbox input "true"
click at [711, 325] on div "13:03 + Add competency keyboard_arrow_right" at bounding box center [745, 315] width 426 height 20
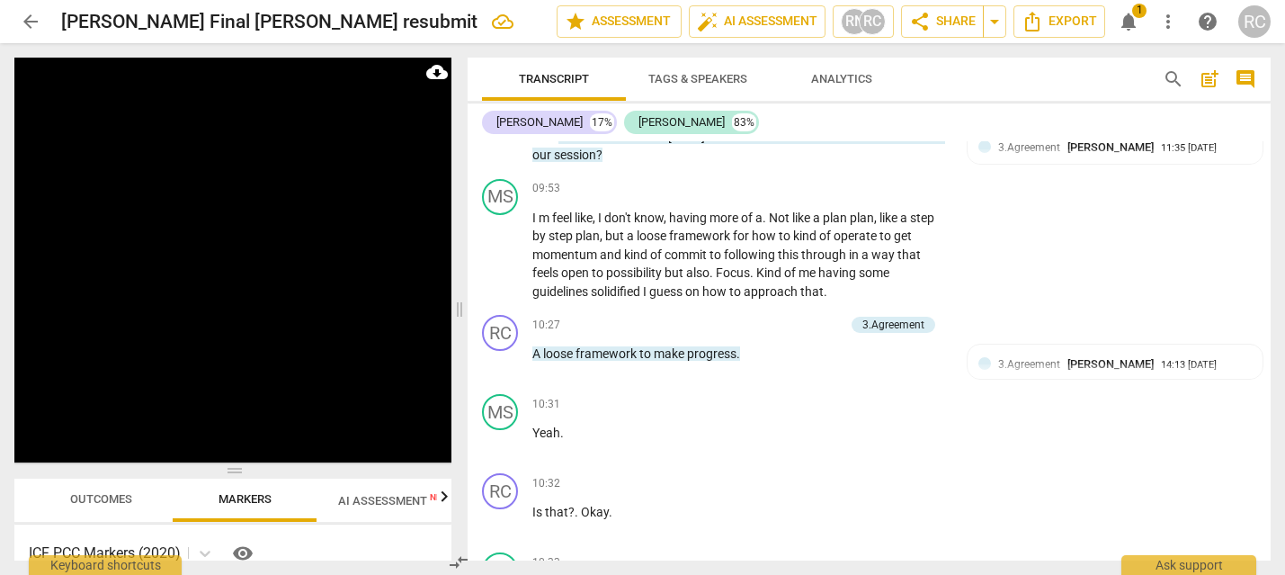
scroll to position [3365, 0]
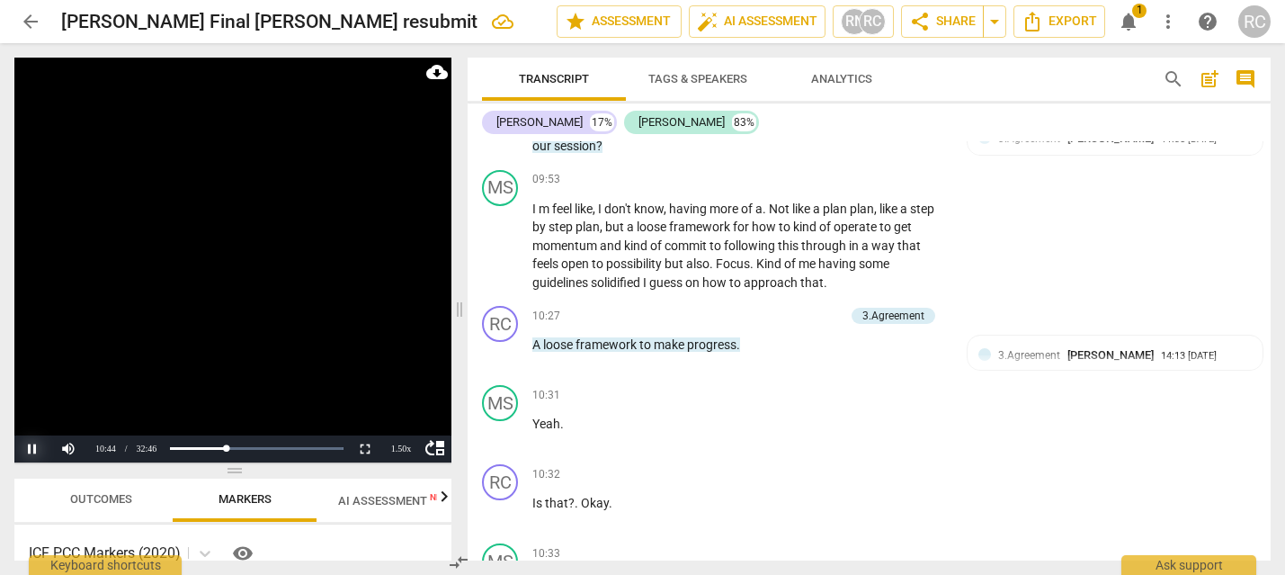
click at [29, 449] on button "Pause" at bounding box center [32, 448] width 36 height 27
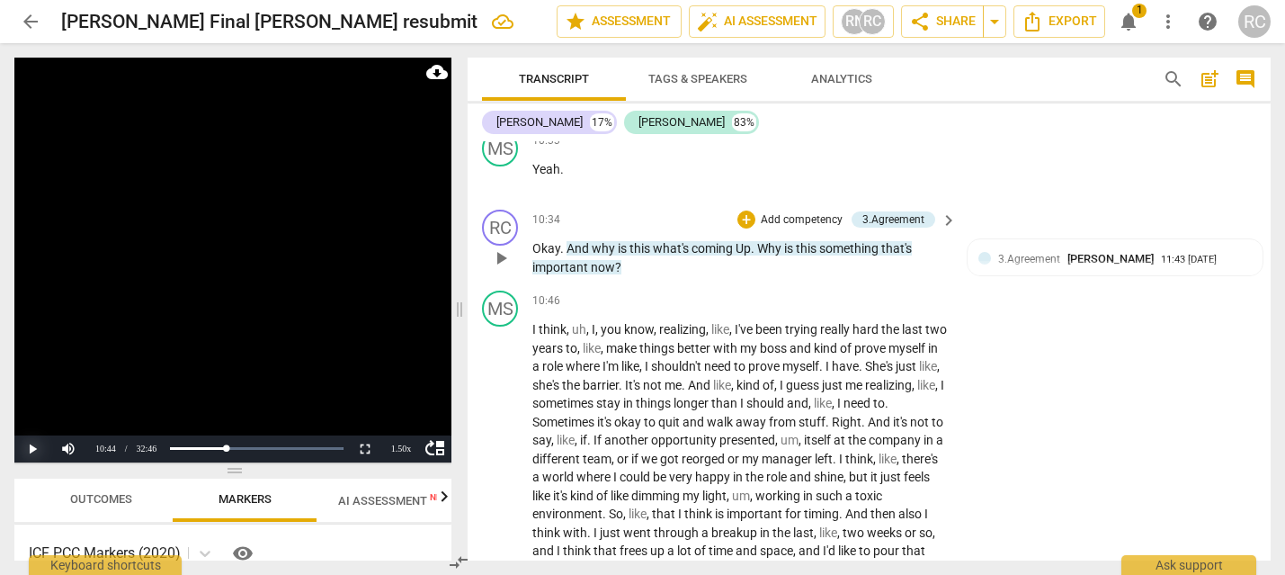
scroll to position [3681, 0]
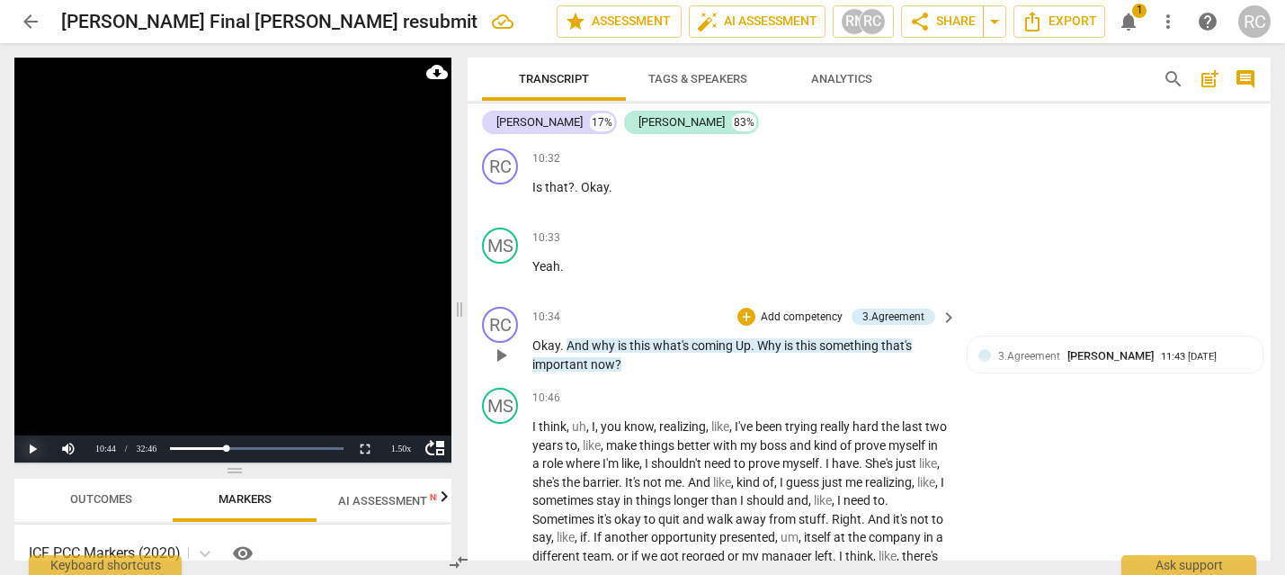
click at [30, 450] on button "Play" at bounding box center [32, 448] width 36 height 27
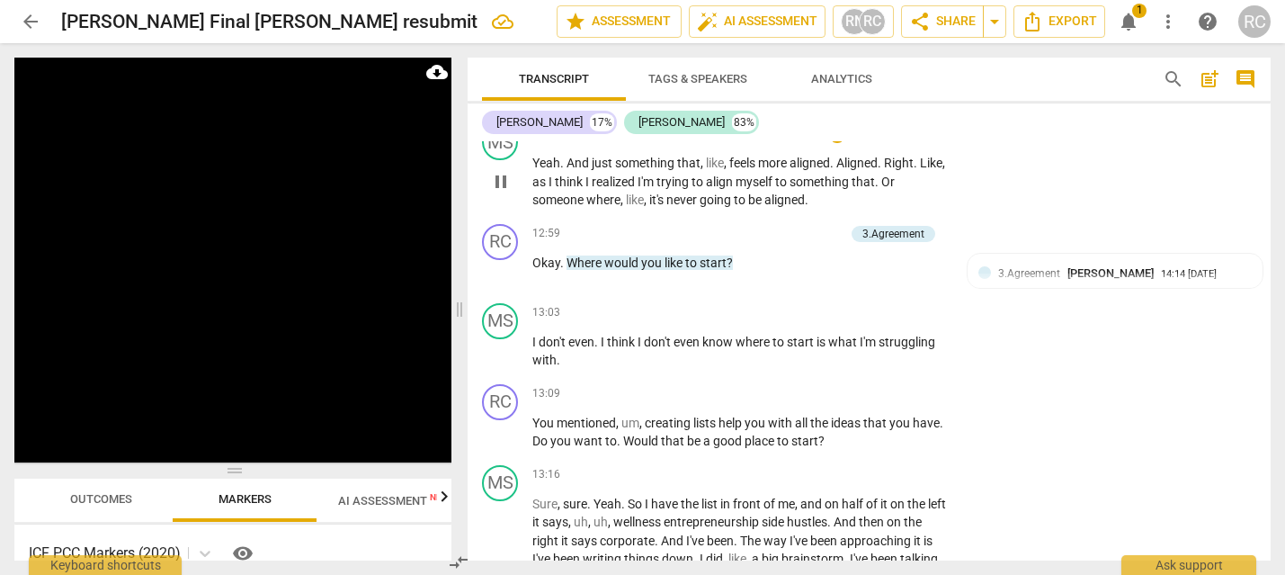
scroll to position [4638, 0]
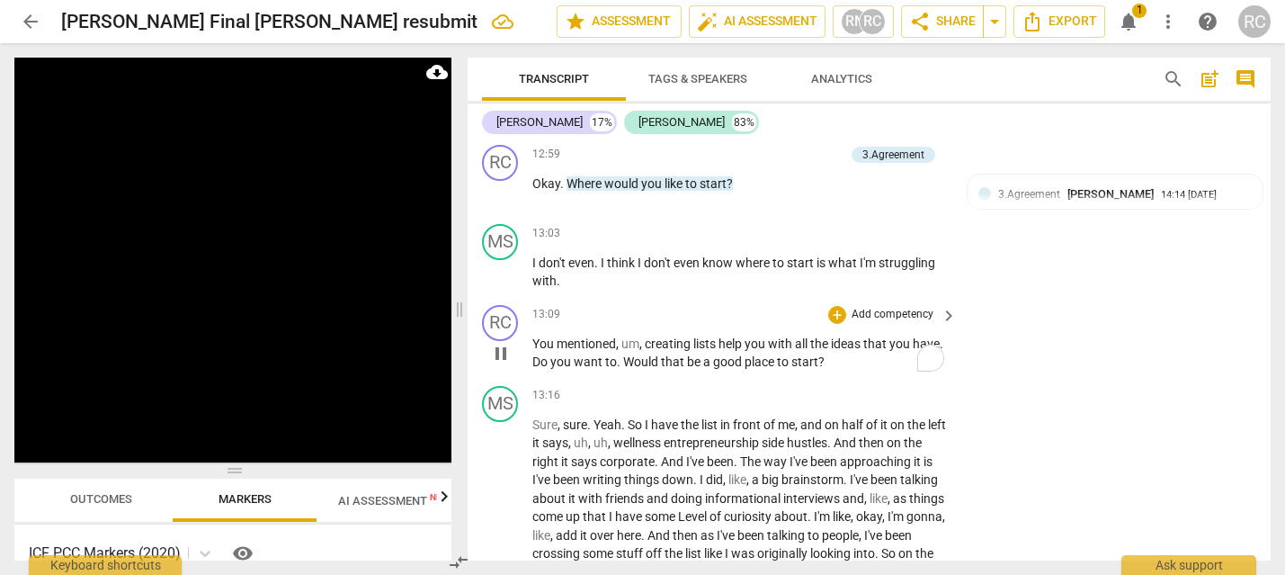
click at [608, 351] on span "mentioned" at bounding box center [586, 343] width 59 height 14
click at [609, 351] on span "mentioned" at bounding box center [586, 343] width 59 height 14
click at [499, 364] on span "pause" at bounding box center [501, 354] width 22 height 22
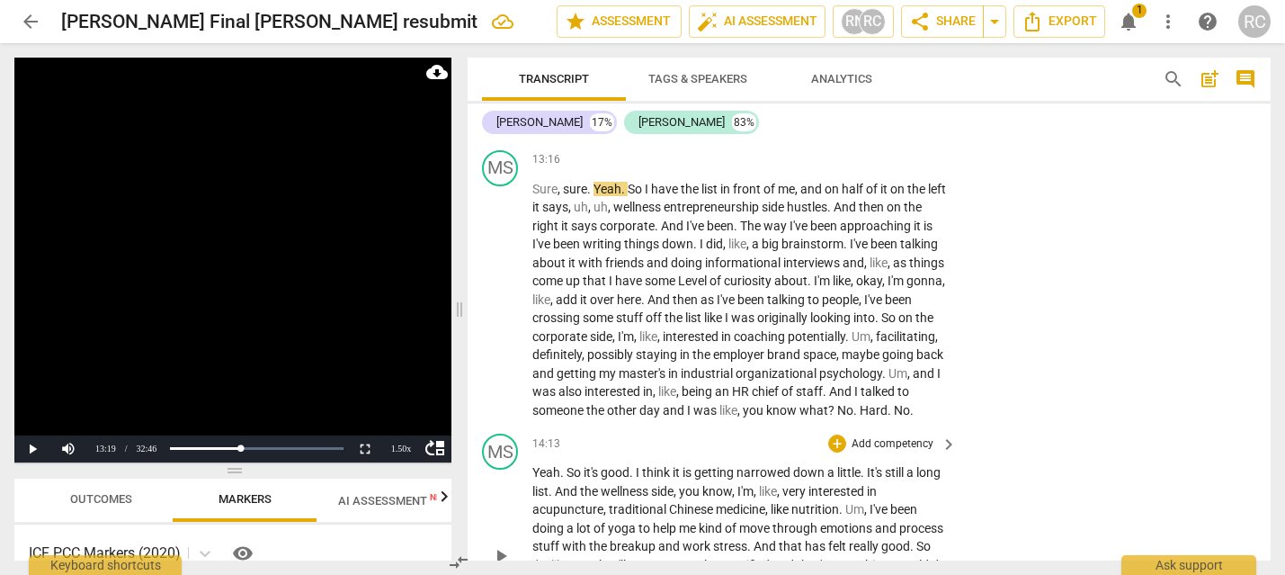
scroll to position [4914, 0]
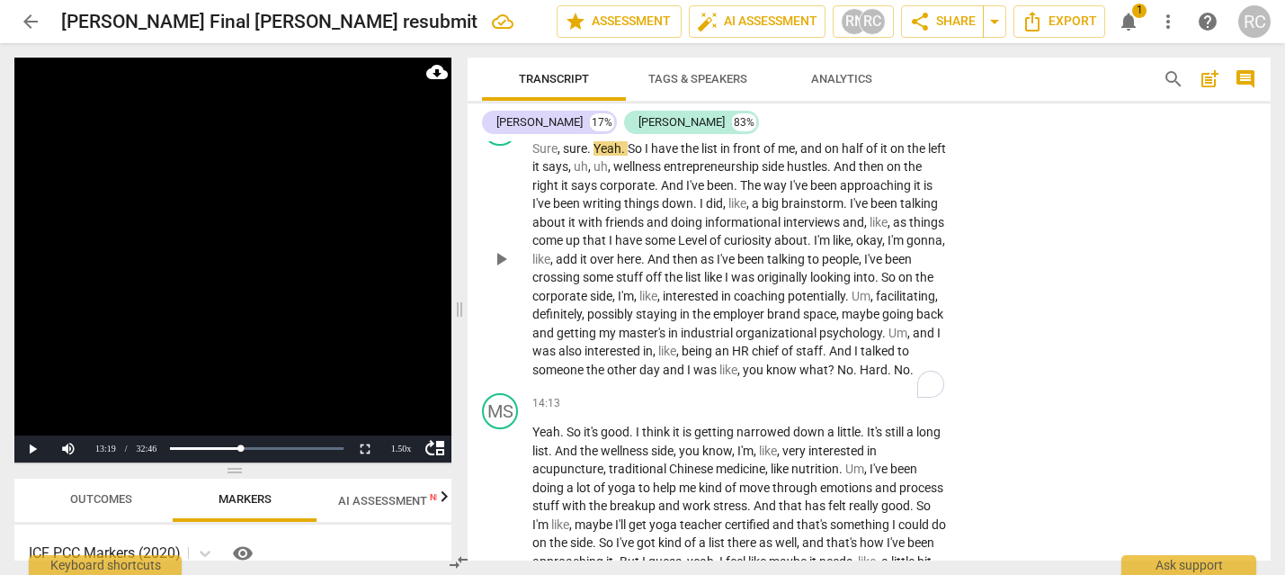
click at [837, 377] on span "No" at bounding box center [845, 369] width 16 height 14
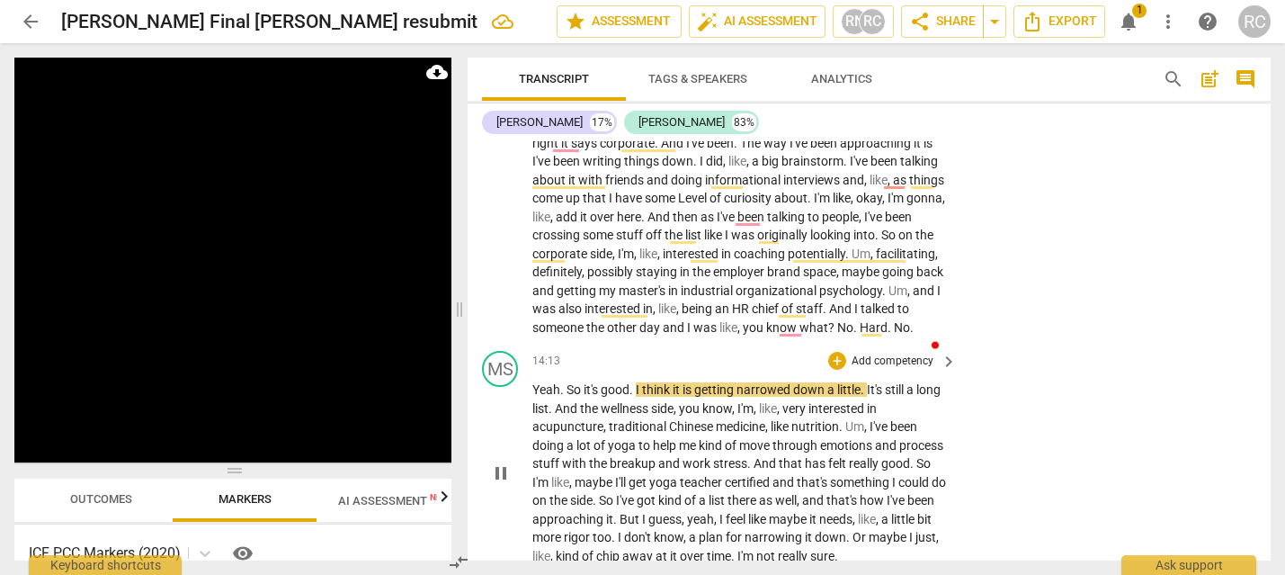
scroll to position [4958, 0]
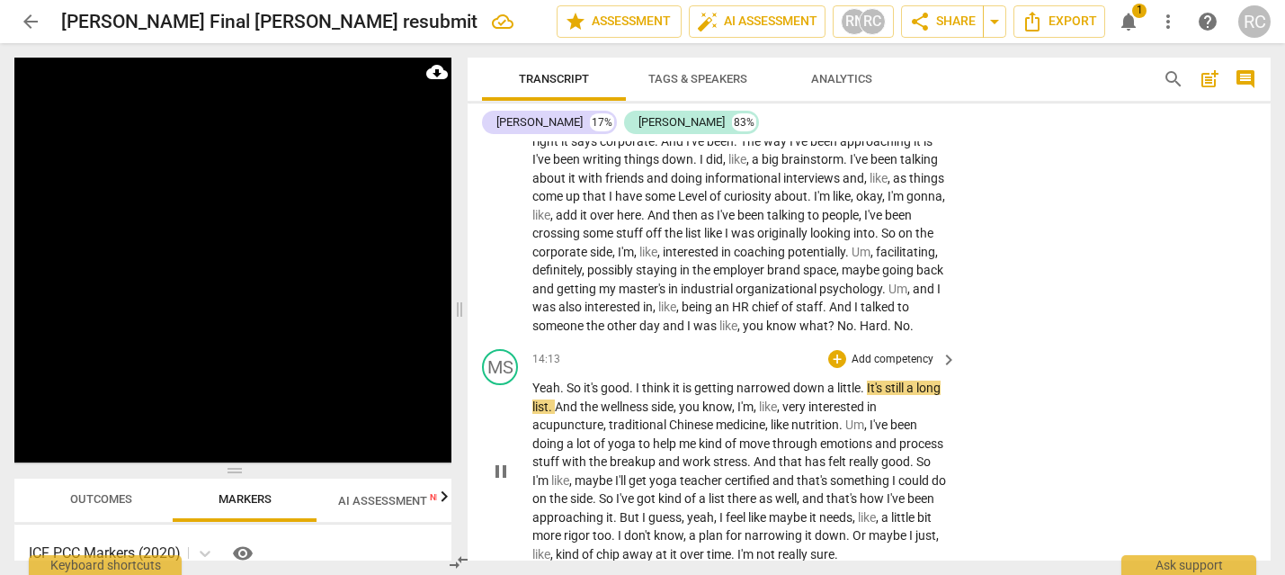
click at [530, 446] on div "play_arrow pause" at bounding box center [509, 471] width 46 height 173
click at [537, 395] on span "Yeah" at bounding box center [546, 387] width 28 height 14
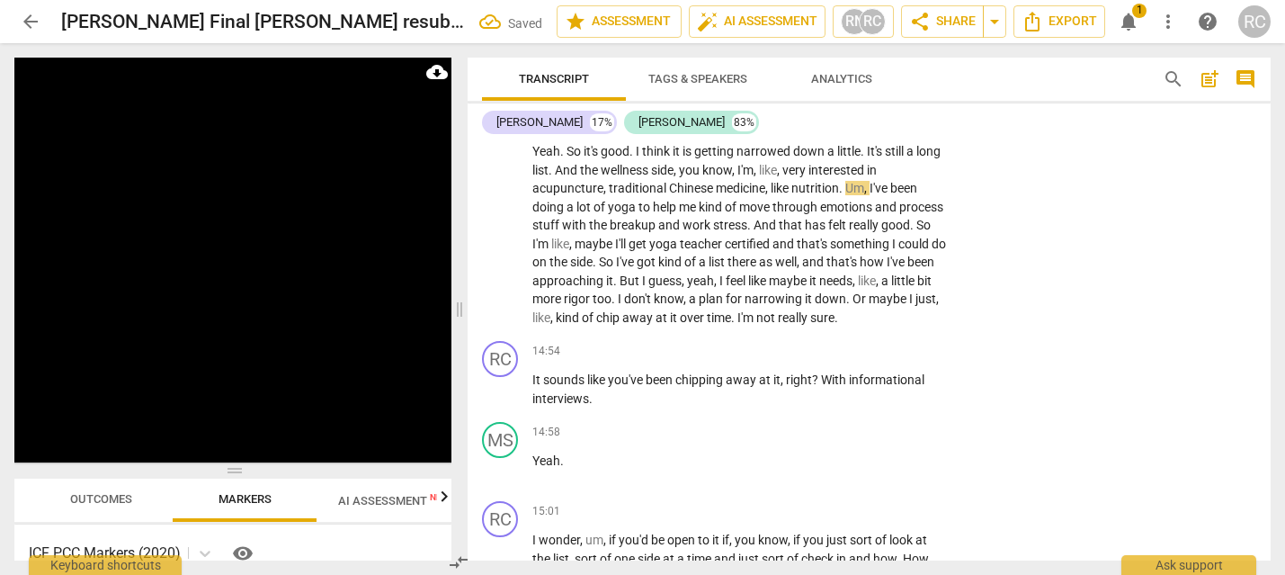
scroll to position [5152, 0]
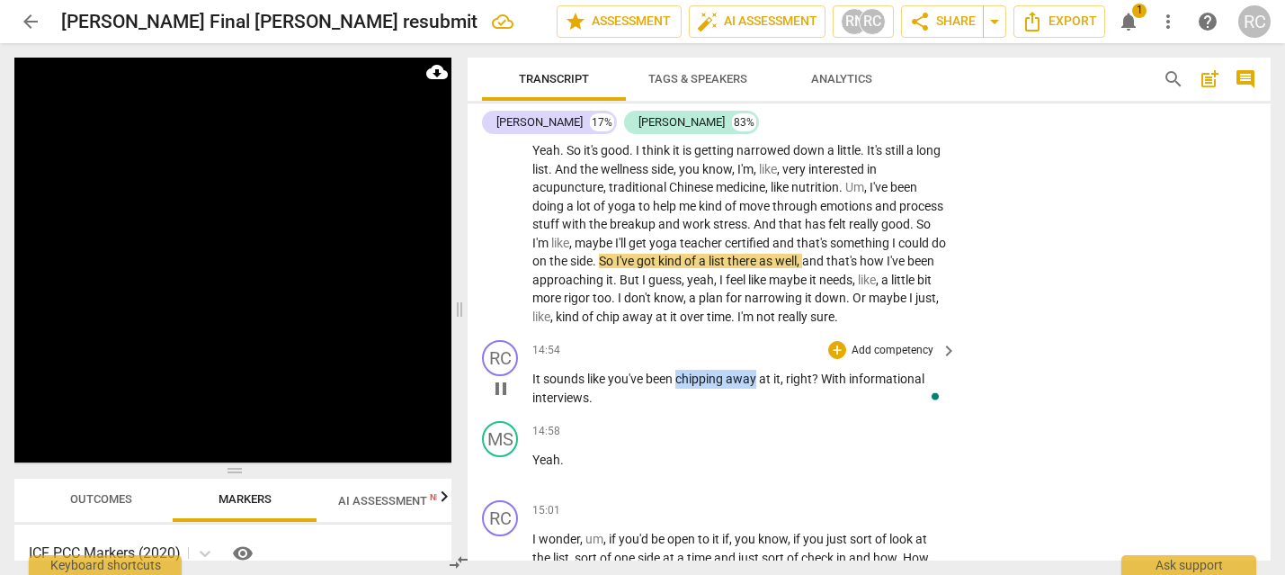
drag, startPoint x: 677, startPoint y: 436, endPoint x: 758, endPoint y: 432, distance: 81.0
click at [758, 406] on p "It sounds like you've been chipping away at it , right ? With informational int…" at bounding box center [739, 388] width 415 height 37
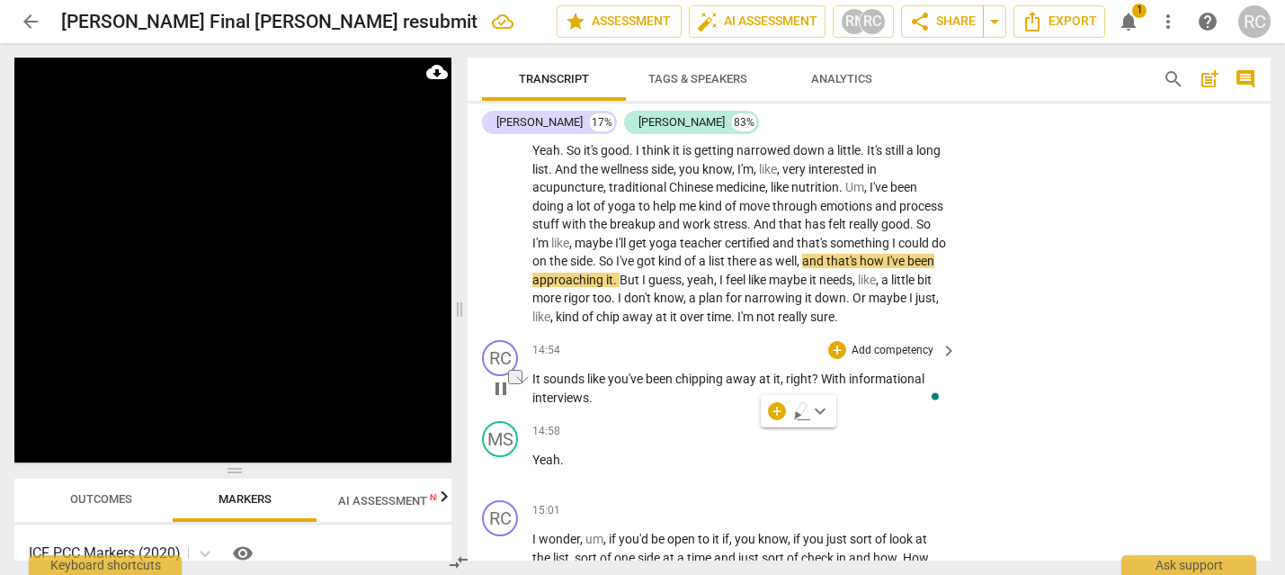
click at [549, 414] on div "RC play_arrow pause 14:54 + Add competency keyboard_arrow_right It sounds like …" at bounding box center [869, 373] width 803 height 81
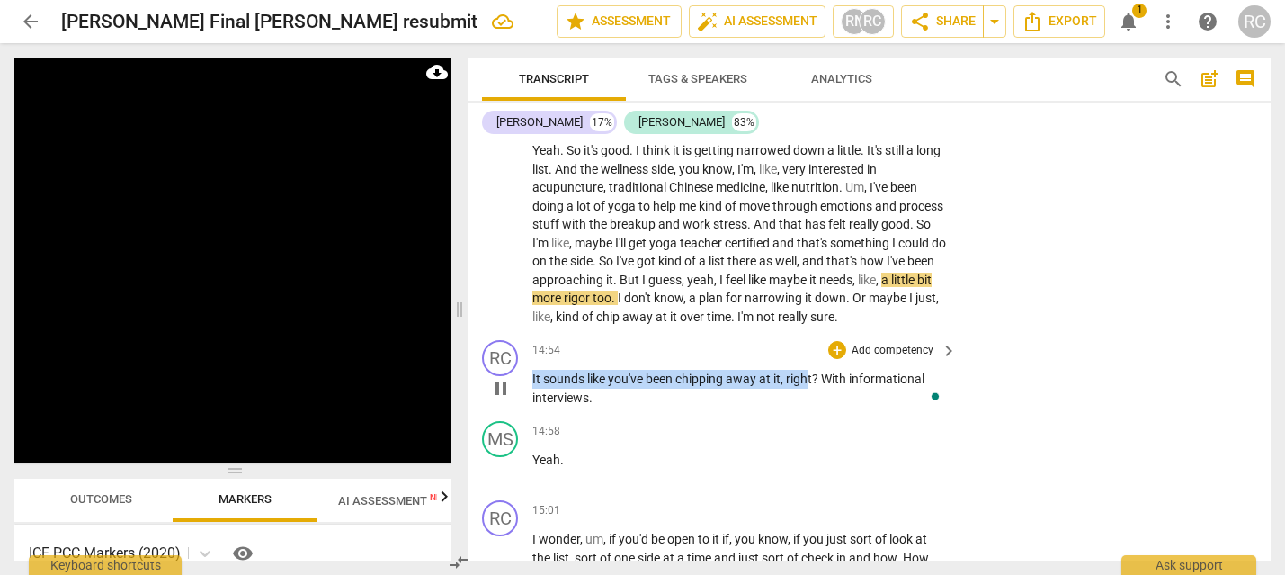
drag, startPoint x: 533, startPoint y: 434, endPoint x: 811, endPoint y: 432, distance: 277.8
click at [811, 406] on p "It sounds like you've been chipping away at it , right ? With informational int…" at bounding box center [739, 388] width 415 height 37
click at [910, 359] on p "Add competency" at bounding box center [892, 351] width 85 height 16
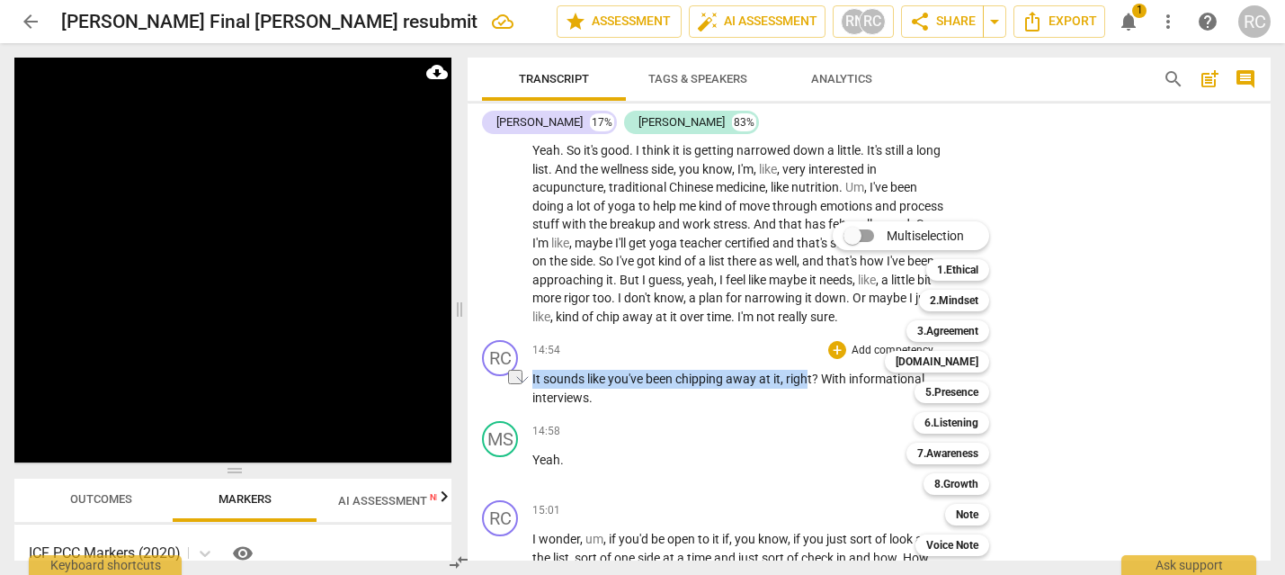
scroll to position [5598, 0]
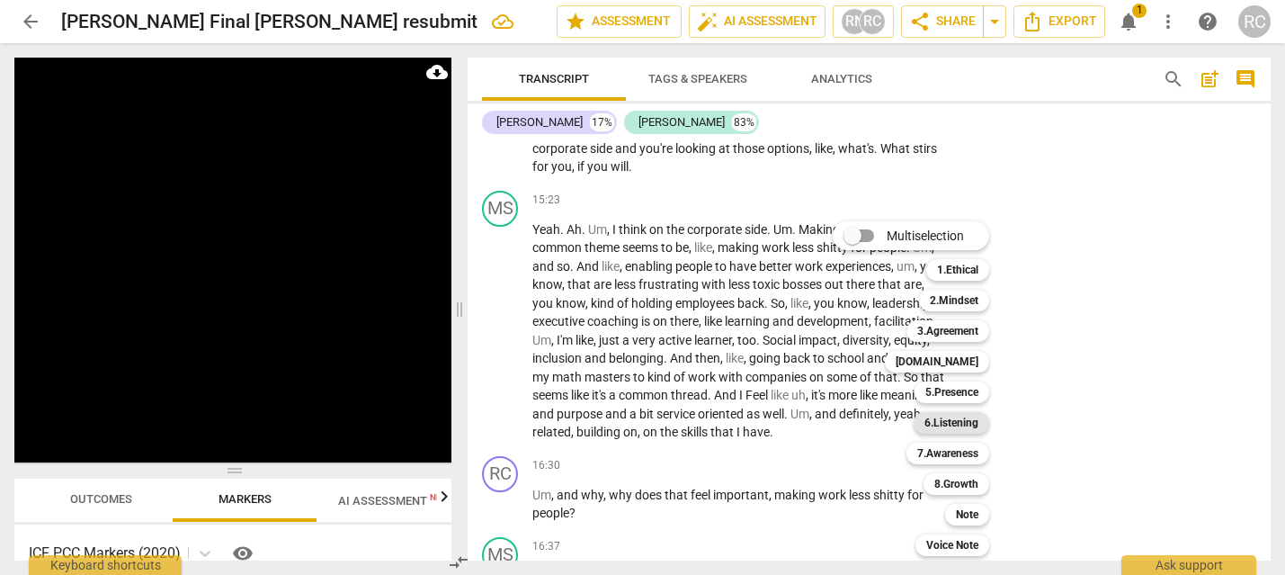
click at [963, 423] on b "6.Listening" at bounding box center [951, 423] width 54 height 22
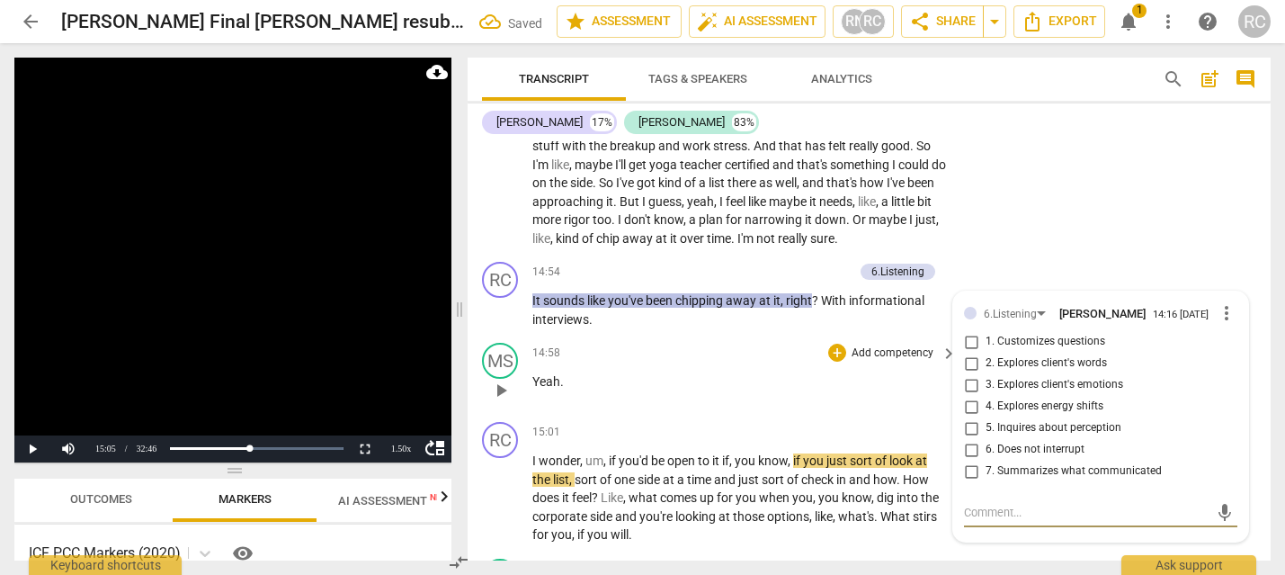
scroll to position [5453, 0]
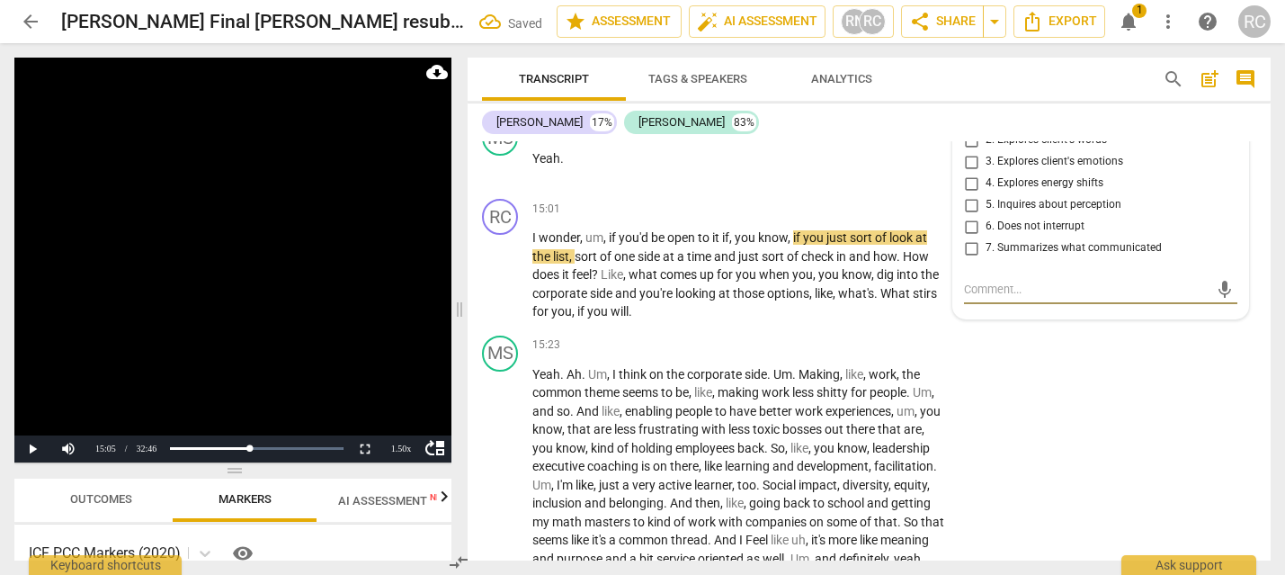
click at [967, 151] on input "2. Explores client's words" at bounding box center [971, 140] width 29 height 22
checkbox input "true"
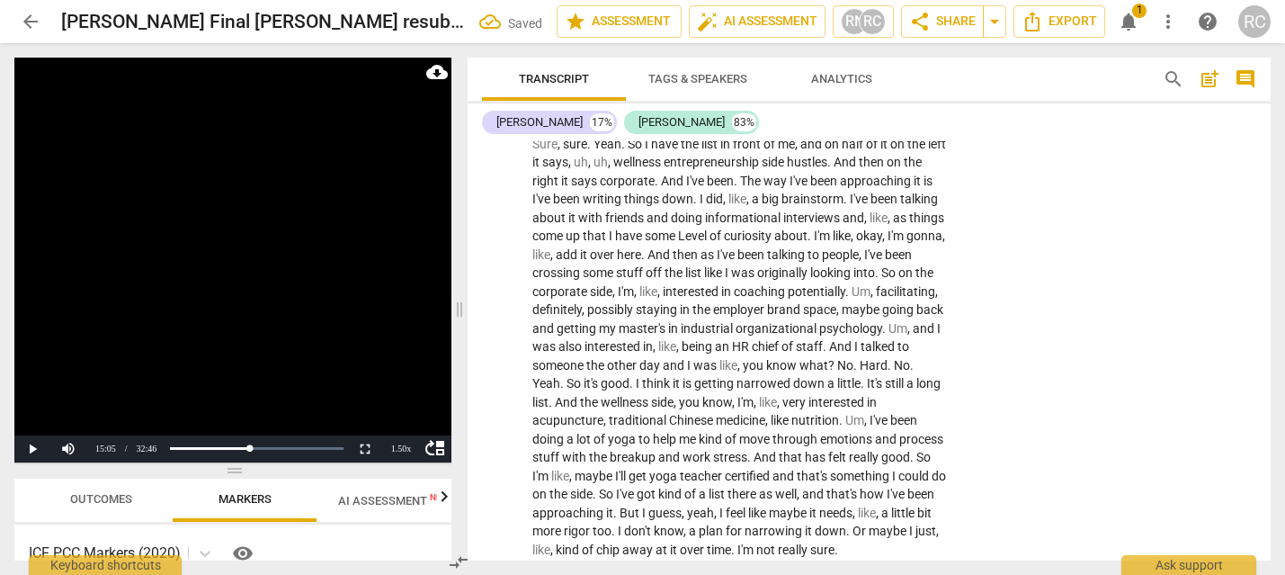
scroll to position [4920, 0]
click at [39, 451] on button "Play" at bounding box center [32, 448] width 36 height 27
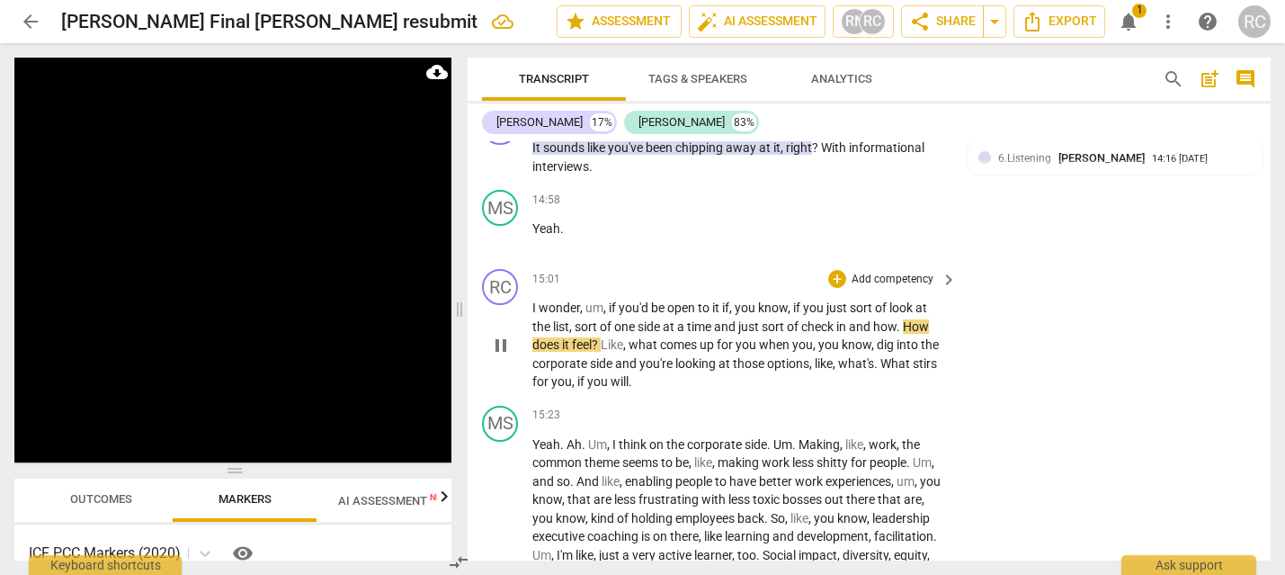
scroll to position [5406, 0]
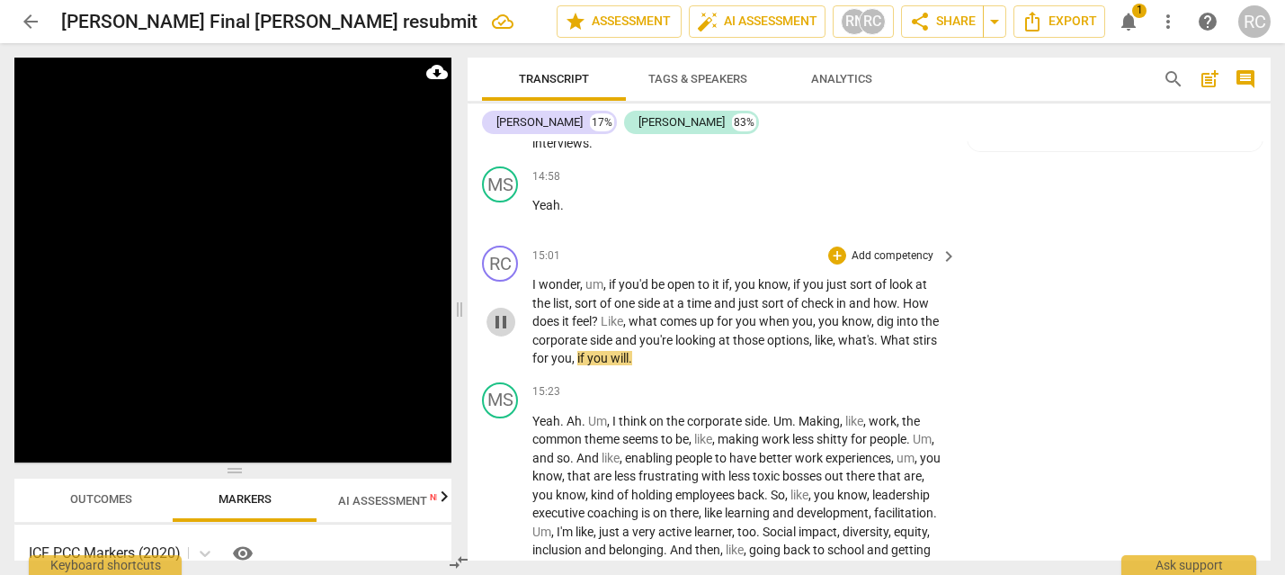
click at [501, 333] on span "pause" at bounding box center [501, 322] width 22 height 22
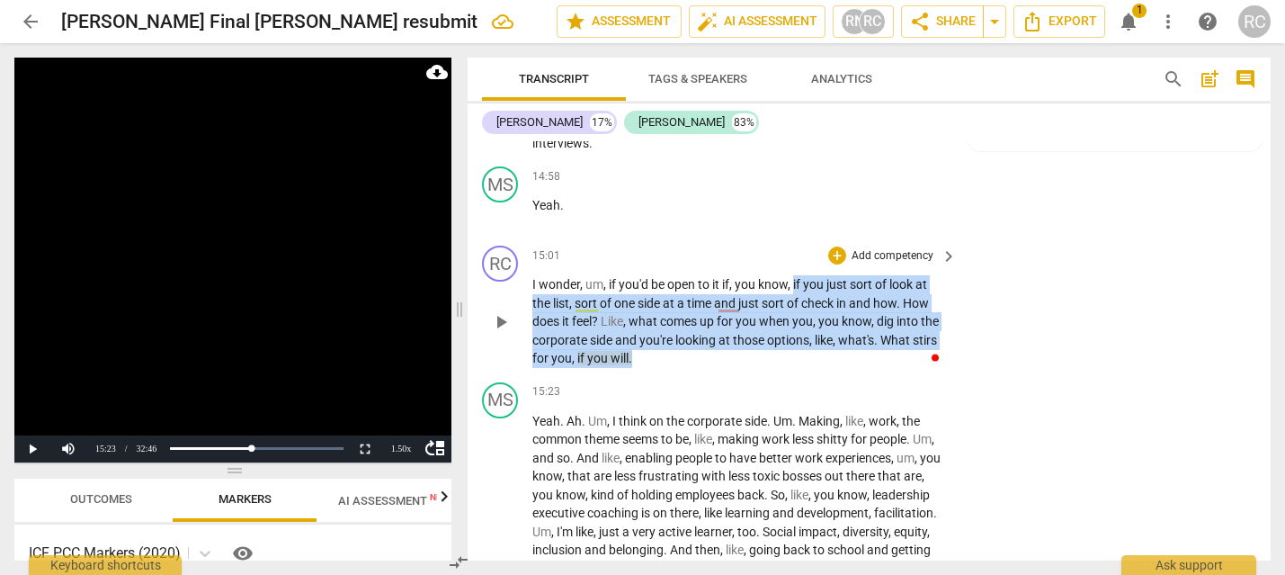
drag, startPoint x: 794, startPoint y: 341, endPoint x: 634, endPoint y: 412, distance: 175.1
click at [634, 368] on p "I wonder , um , if you'd be open to it if , you know , if you just sort of look…" at bounding box center [739, 321] width 415 height 93
click at [913, 264] on p "Add competency" at bounding box center [892, 256] width 85 height 16
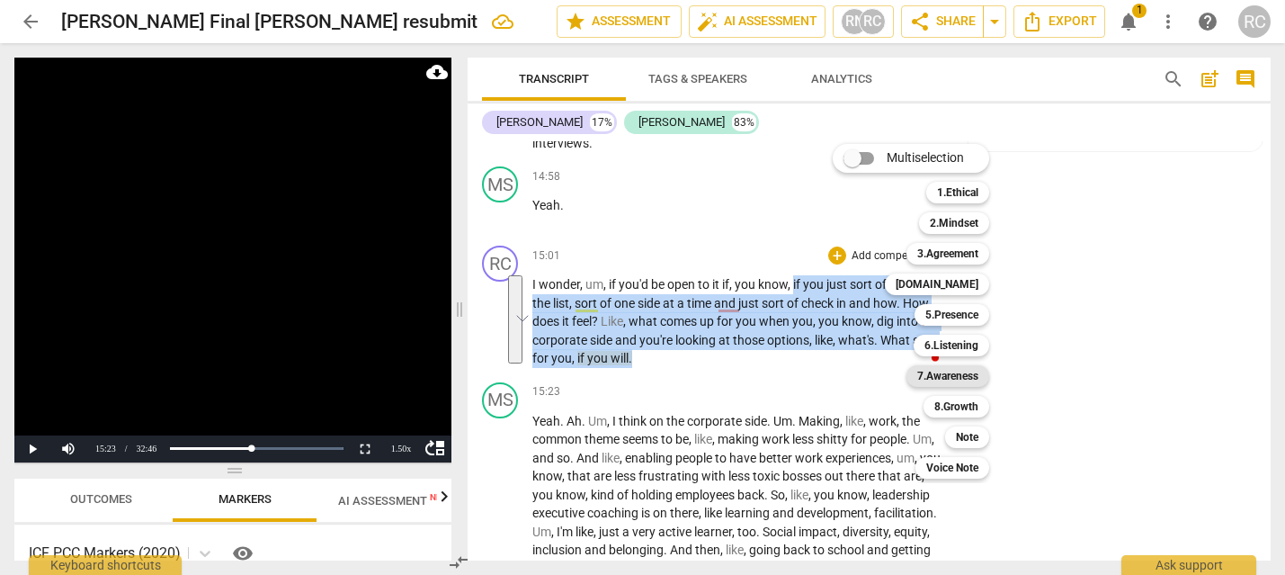
click at [958, 366] on b "7.Awareness" at bounding box center [947, 376] width 61 height 22
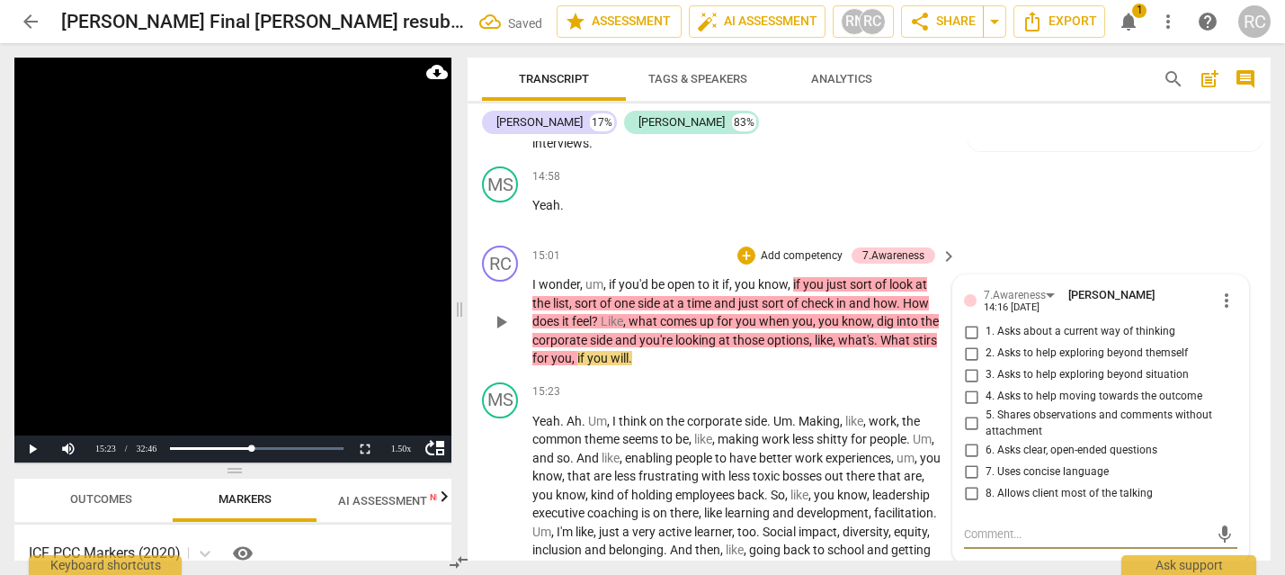
scroll to position [5644, 0]
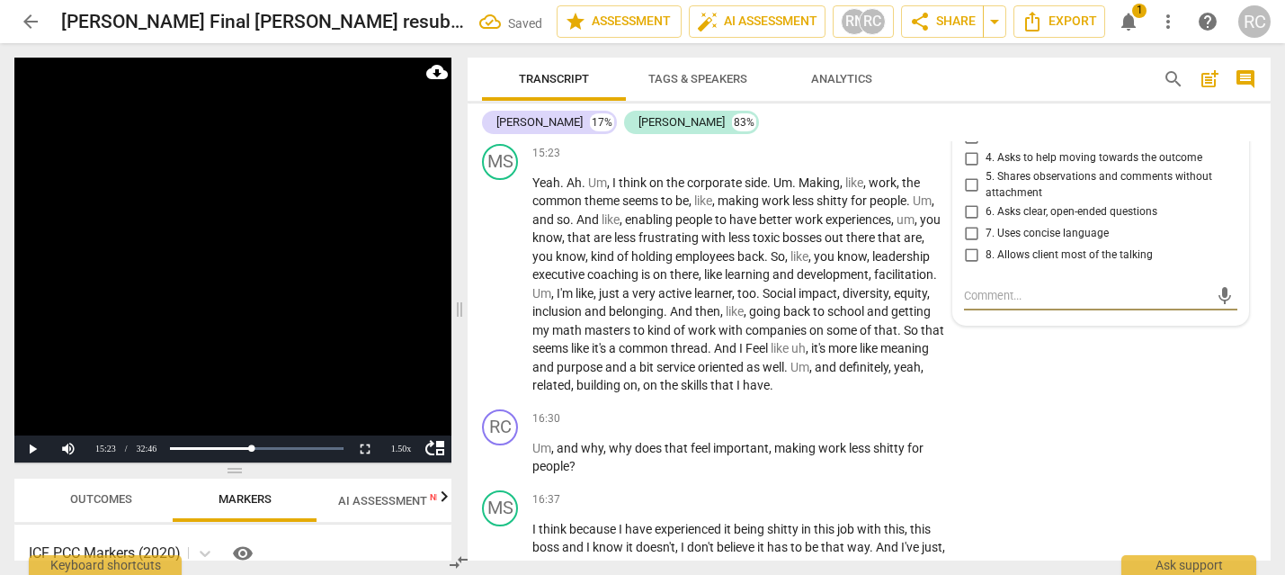
click at [972, 104] on input "1. Asks about a current way of thinking" at bounding box center [971, 94] width 29 height 22
checkbox input "true"
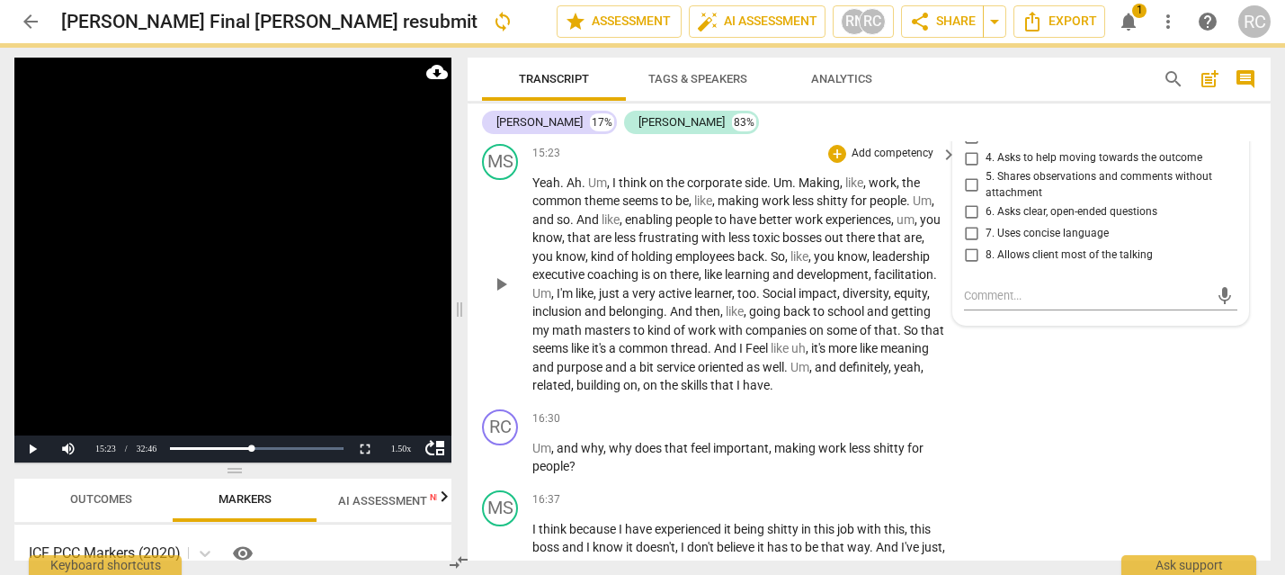
click at [765, 192] on div "MS play_arrow pause 15:23 + Add competency keyboard_arrow_right Yeah . Ah . Um …" at bounding box center [869, 269] width 803 height 265
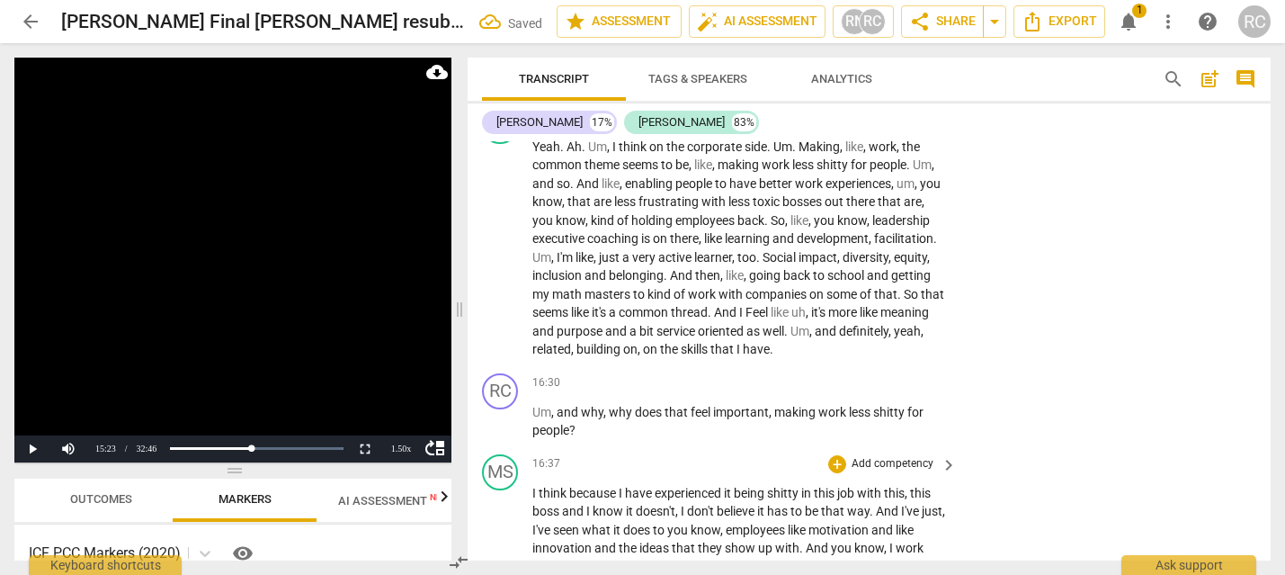
scroll to position [5730, 0]
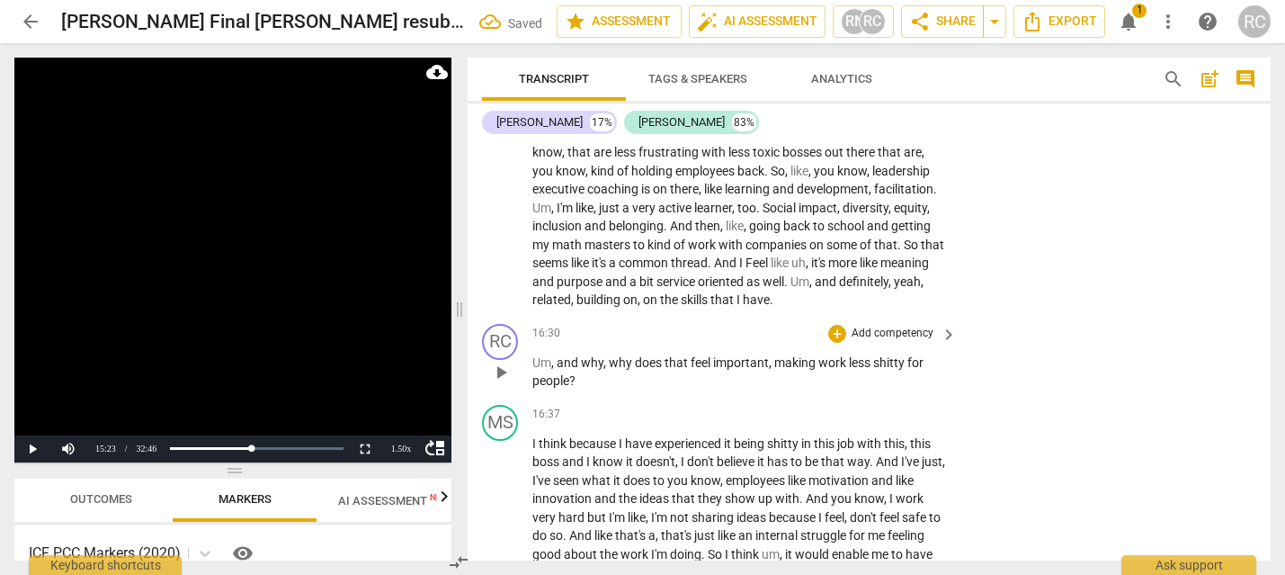
click at [619, 370] on span "why" at bounding box center [622, 362] width 26 height 14
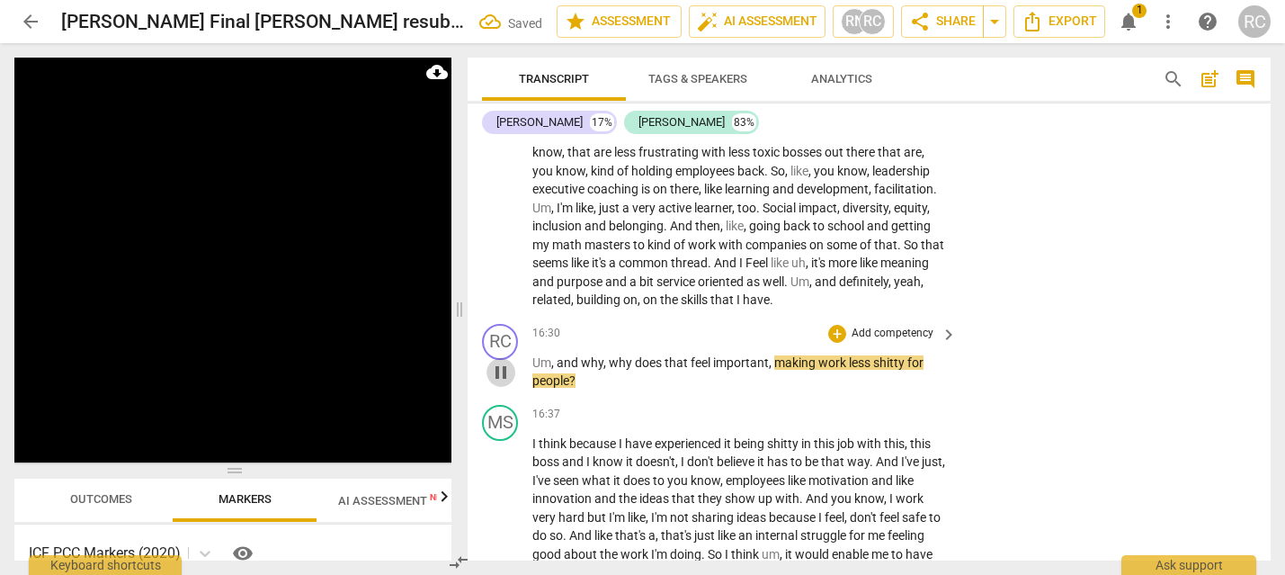
click at [502, 383] on span "pause" at bounding box center [501, 372] width 22 height 22
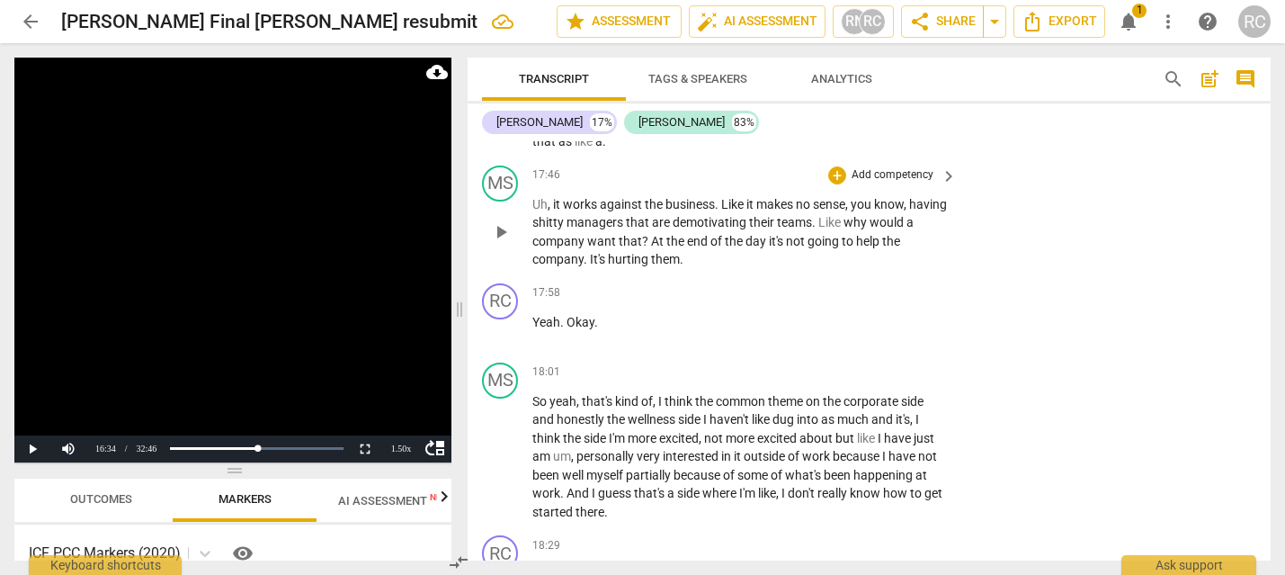
scroll to position [6478, 0]
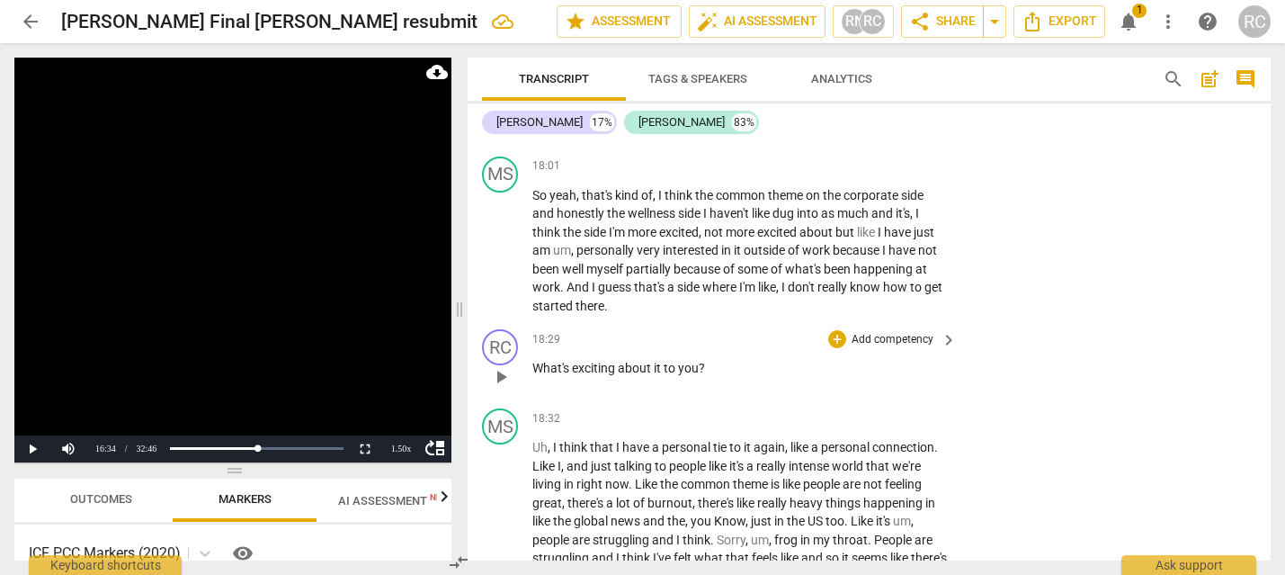
scroll to position [6681, 0]
drag, startPoint x: 721, startPoint y: 423, endPoint x: 750, endPoint y: 380, distance: 51.1
click at [520, 399] on div "RC play_arrow pause 18:29 + Add competency keyboard_arrow_right What's exciting…" at bounding box center [869, 359] width 803 height 79
click at [901, 346] on p "Add competency" at bounding box center [892, 338] width 85 height 16
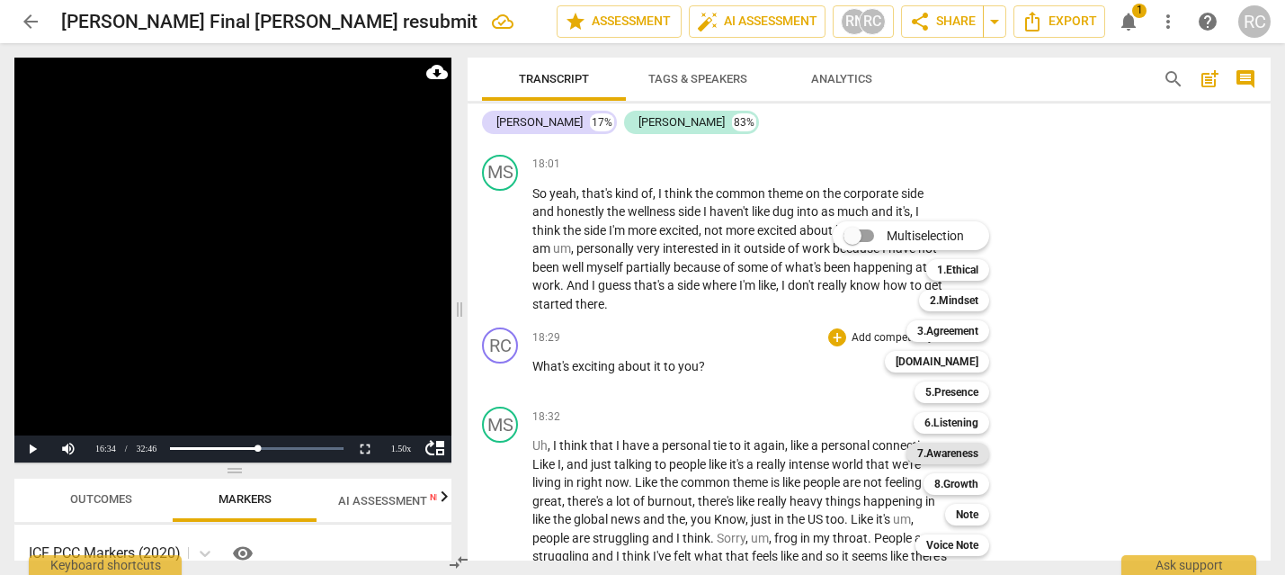
click at [926, 445] on b "7.Awareness" at bounding box center [947, 453] width 61 height 22
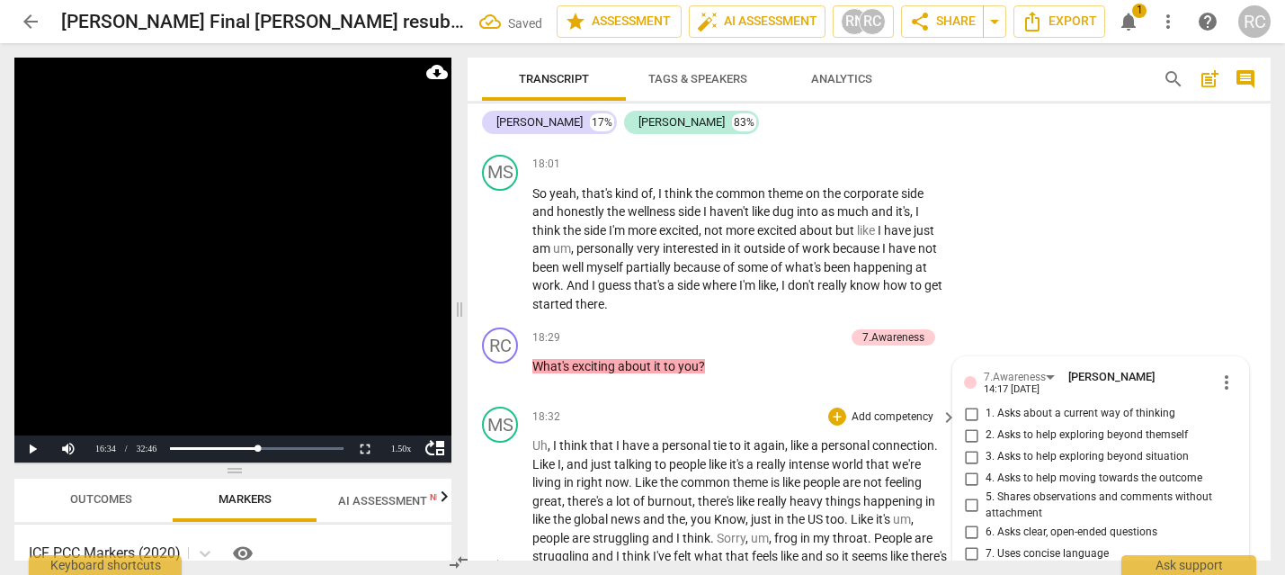
scroll to position [7001, 0]
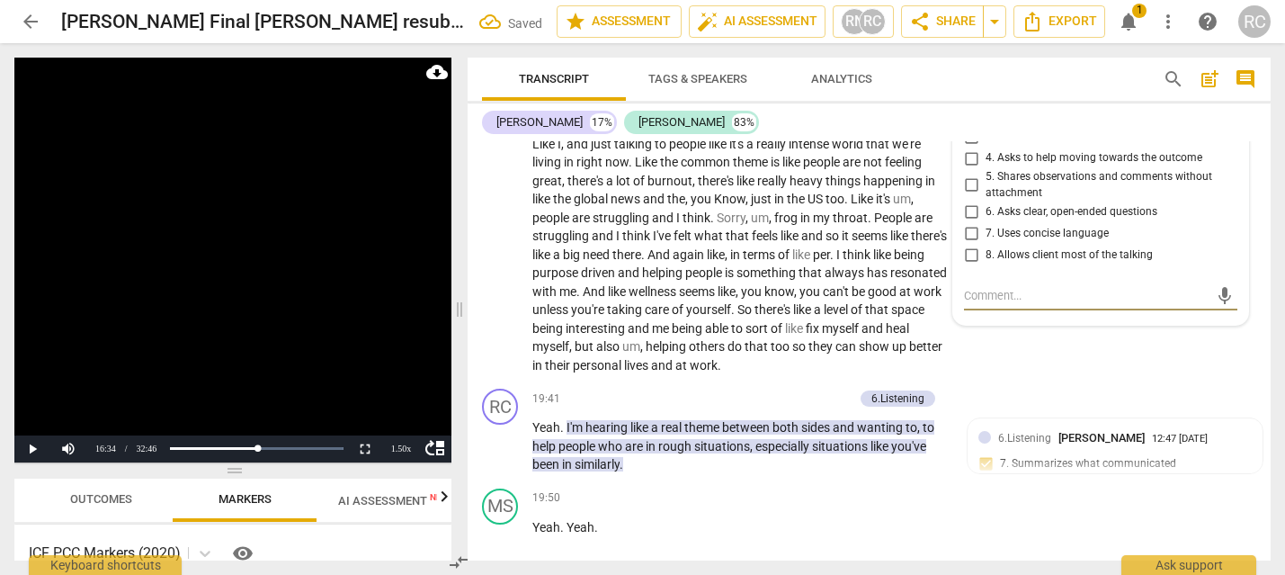
click at [967, 104] on input "1. Asks about a current way of thinking" at bounding box center [971, 94] width 29 height 22
checkbox input "true"
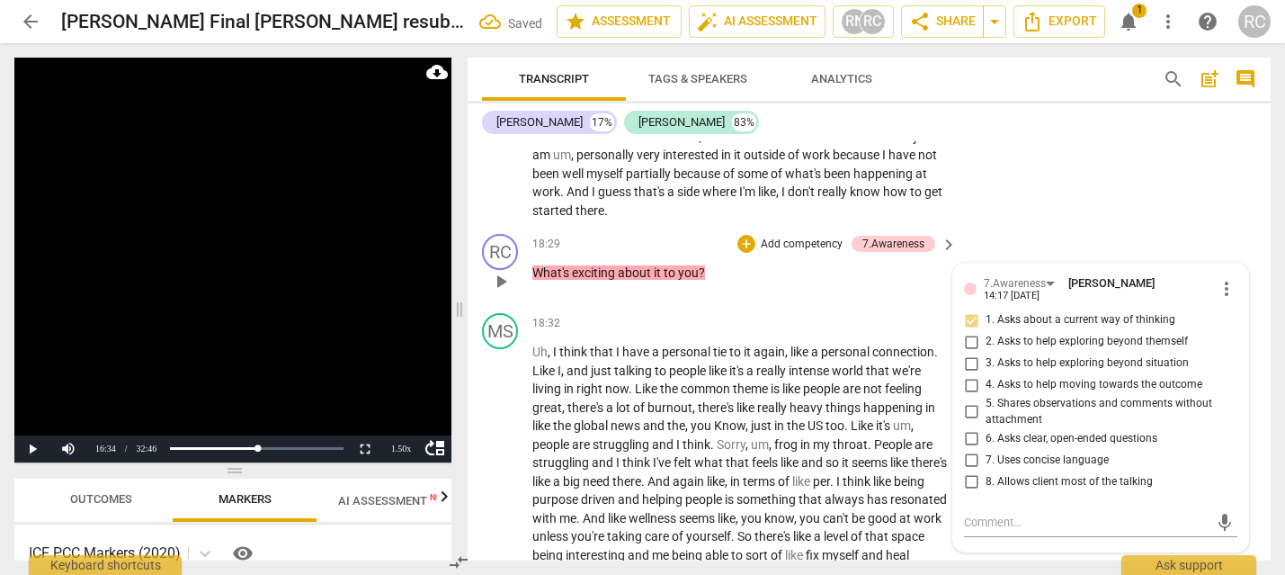
scroll to position [6737, 0]
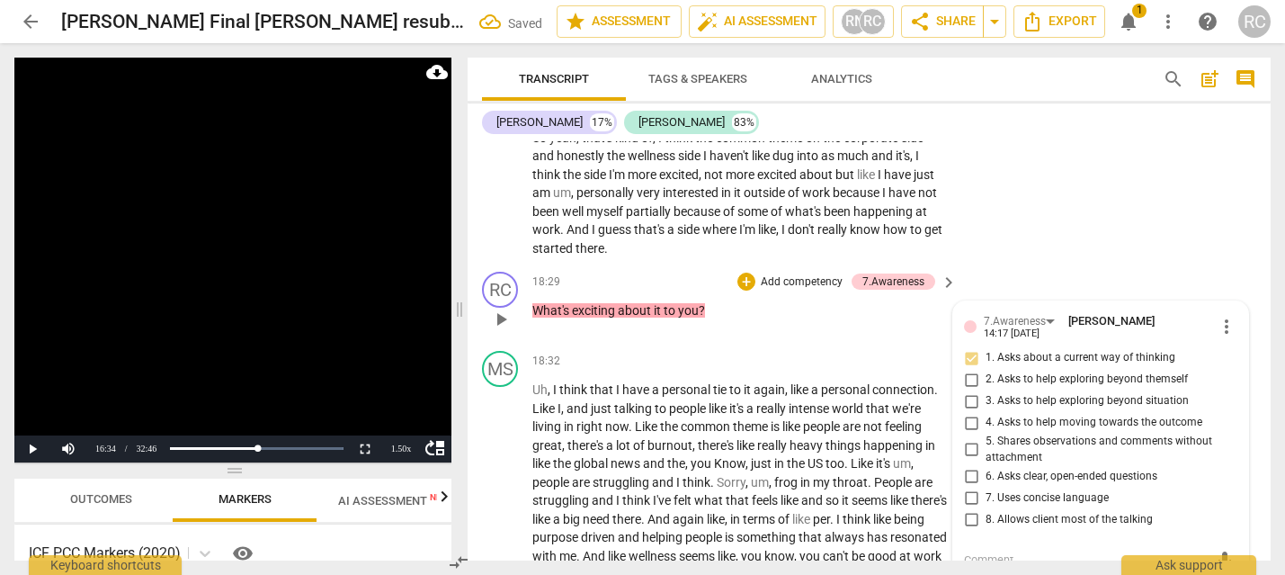
click at [740, 343] on div "RC play_arrow pause 18:29 + Add competency 7.Awareness keyboard_arrow_right Wha…" at bounding box center [869, 303] width 803 height 79
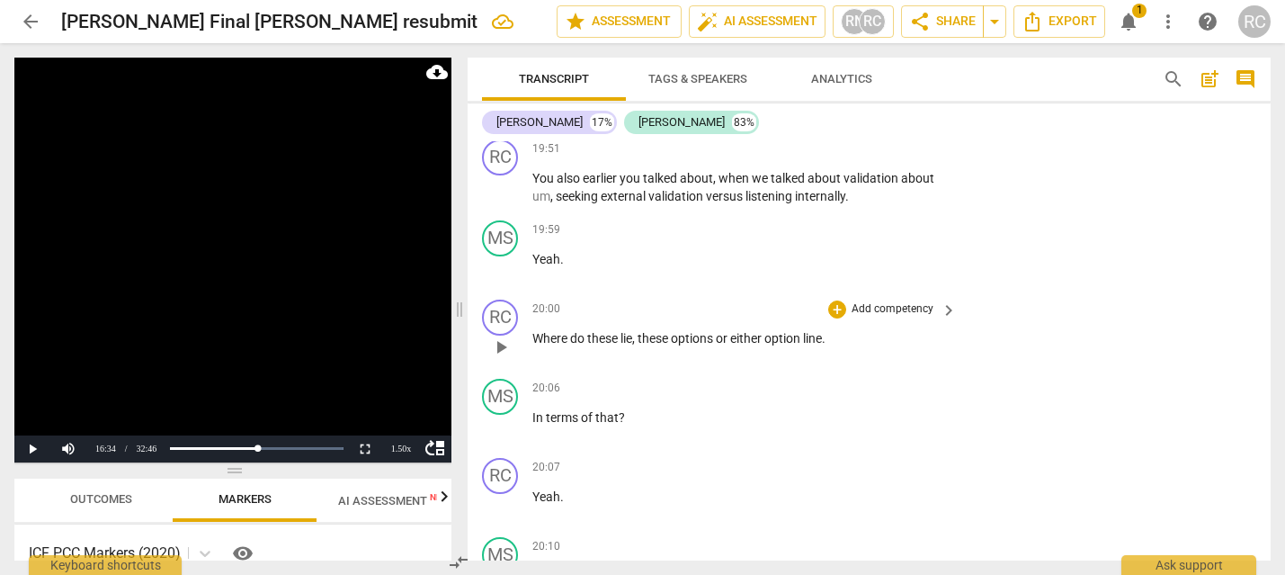
scroll to position [7431, 0]
click at [825, 343] on span "." at bounding box center [824, 336] width 4 height 14
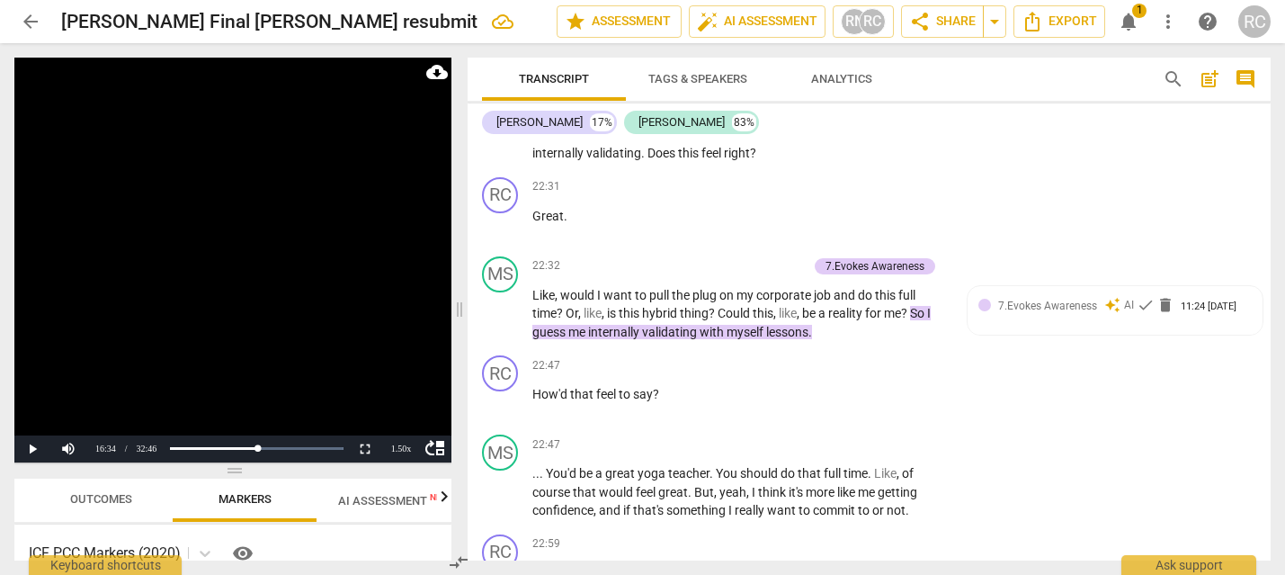
scroll to position [8568, 0]
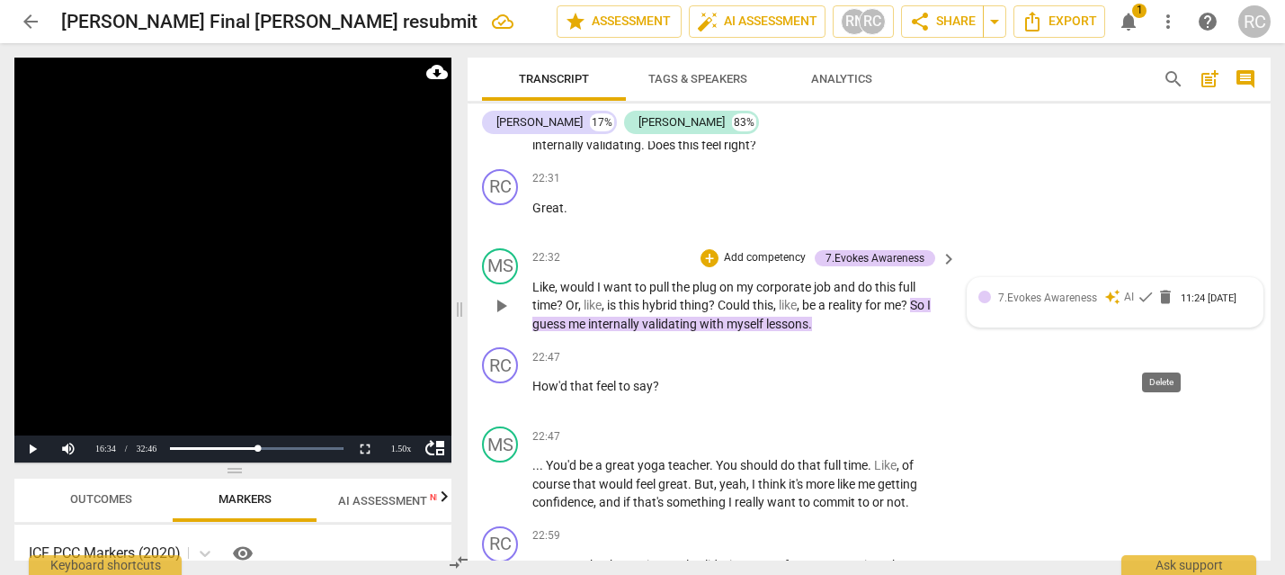
click at [1162, 306] on span "delete" at bounding box center [1165, 297] width 18 height 18
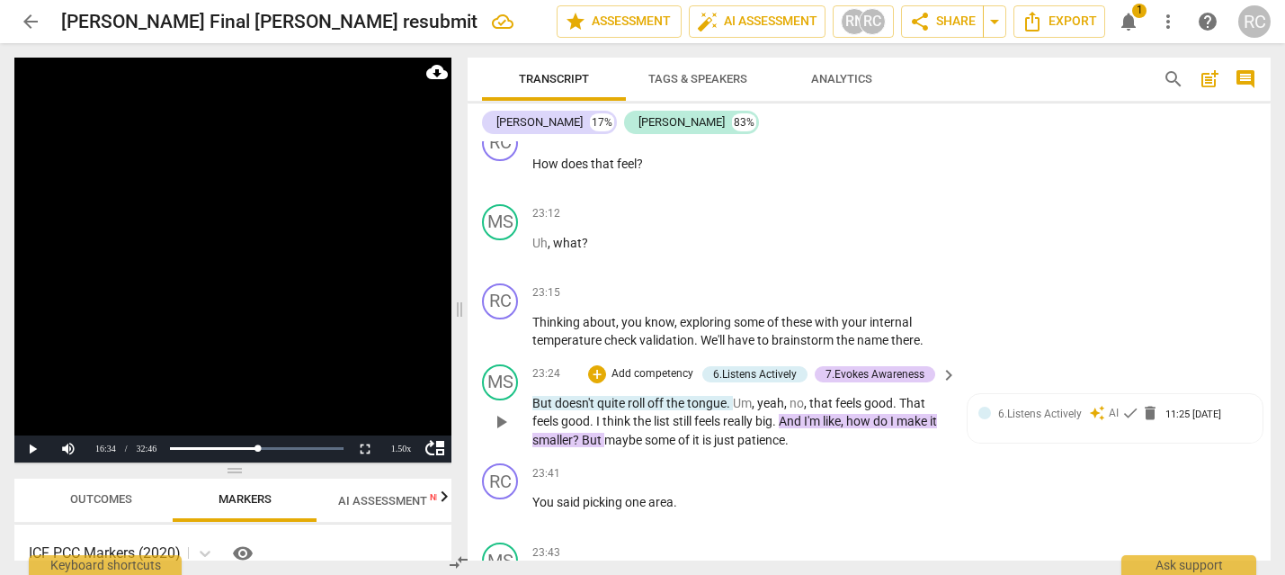
scroll to position [9134, 0]
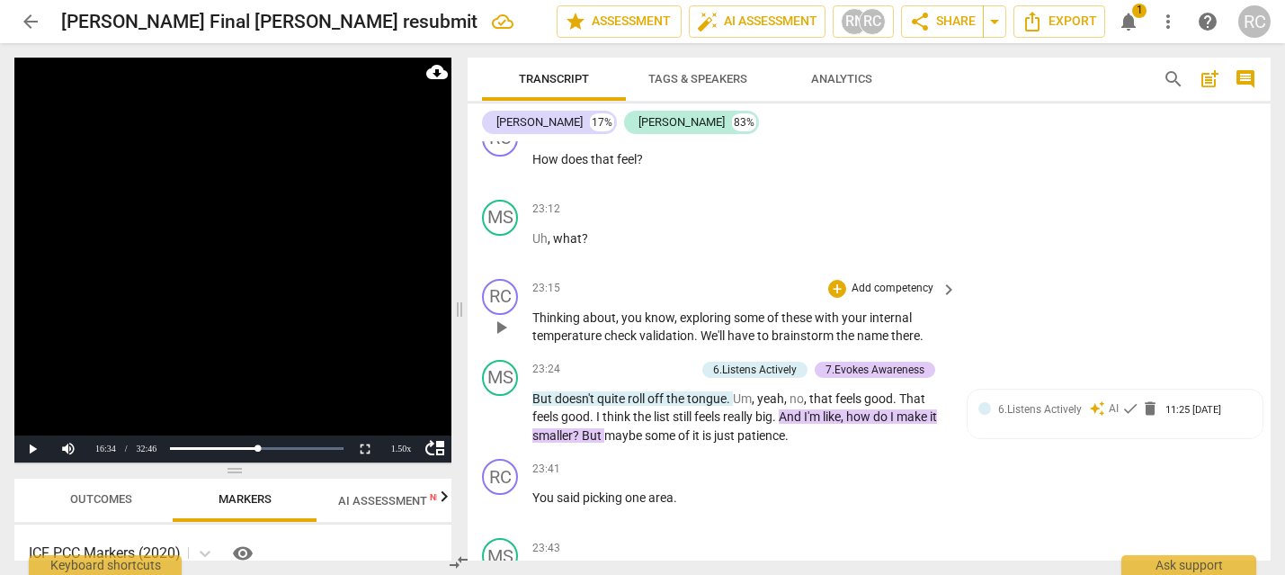
click at [601, 345] on p "Thinking about , you know , exploring some of these with your internal temperat…" at bounding box center [739, 326] width 415 height 37
click at [500, 338] on span "play_arrow" at bounding box center [501, 327] width 22 height 22
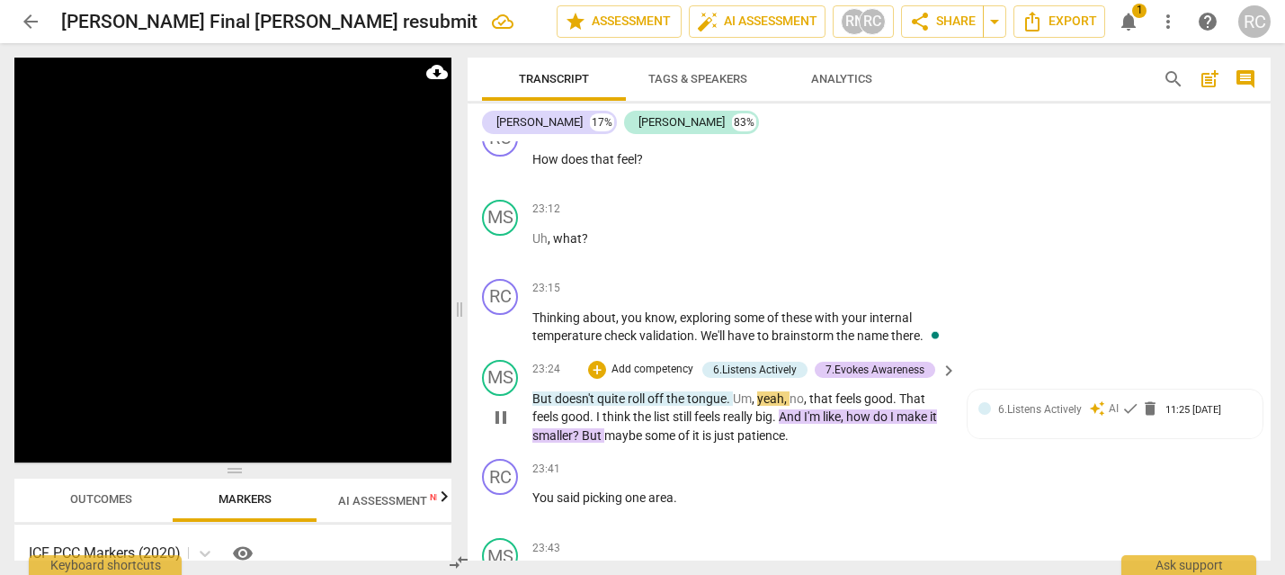
click at [734, 405] on span "Um" at bounding box center [742, 398] width 19 height 14
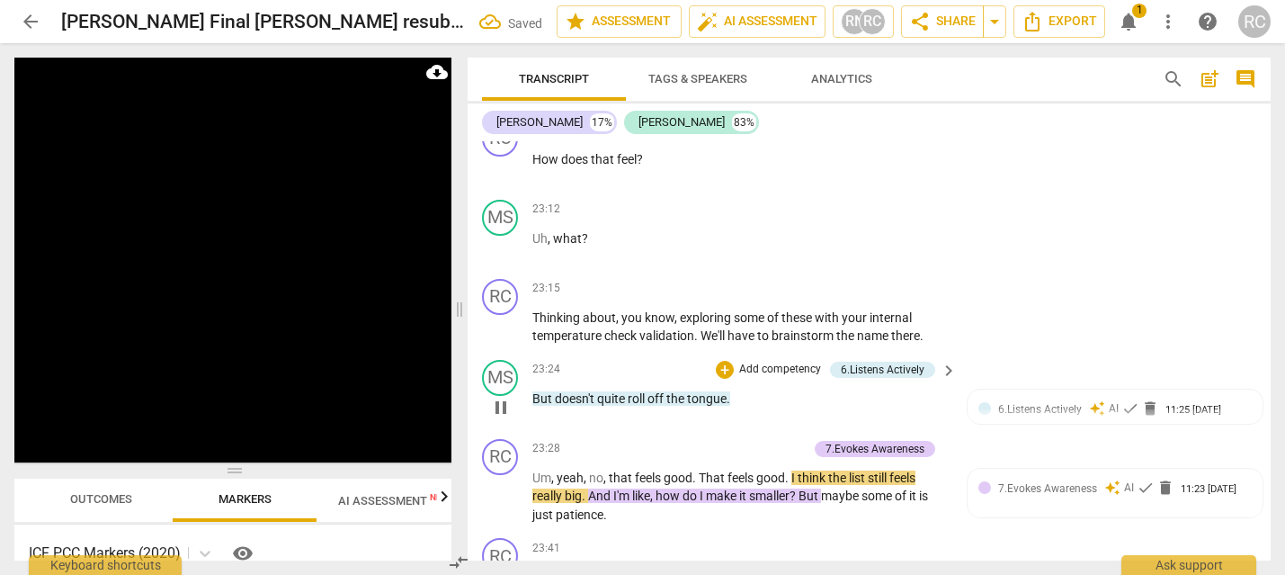
click at [534, 405] on span "But" at bounding box center [543, 398] width 22 height 14
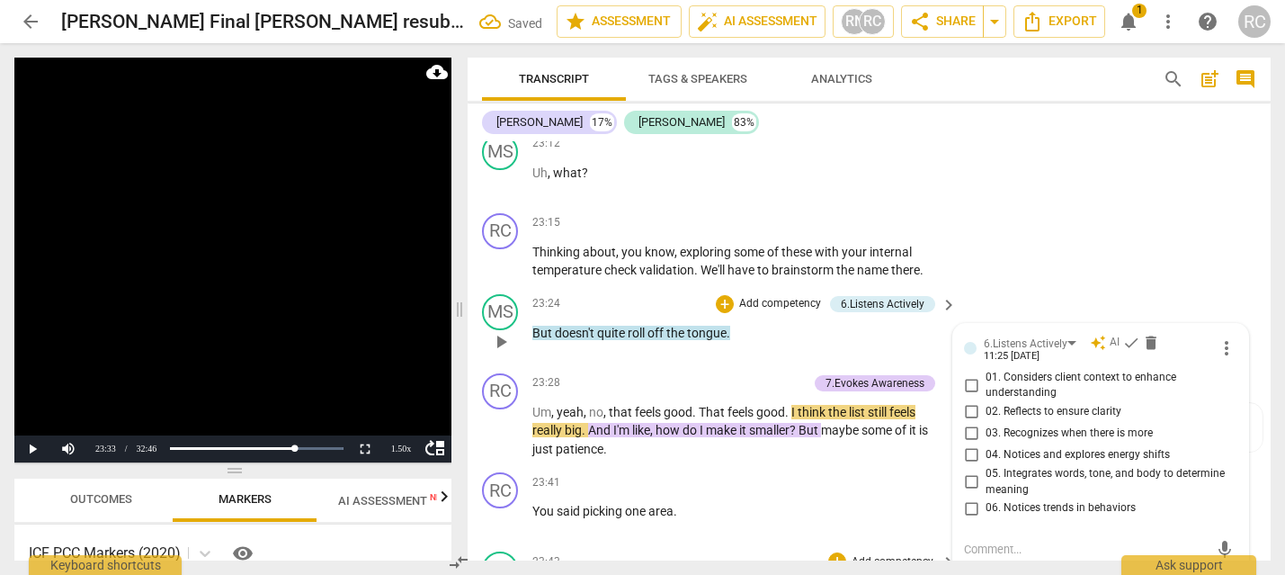
scroll to position [9199, 0]
click at [532, 341] on span "But" at bounding box center [543, 333] width 22 height 14
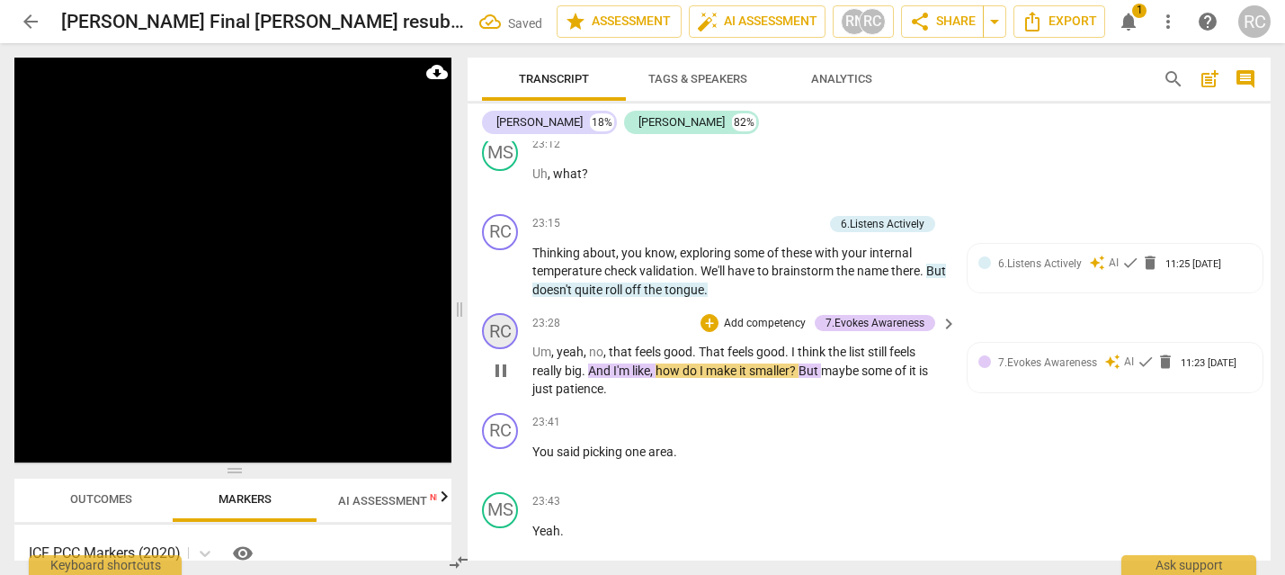
click at [512, 349] on div "RC" at bounding box center [500, 331] width 36 height 36
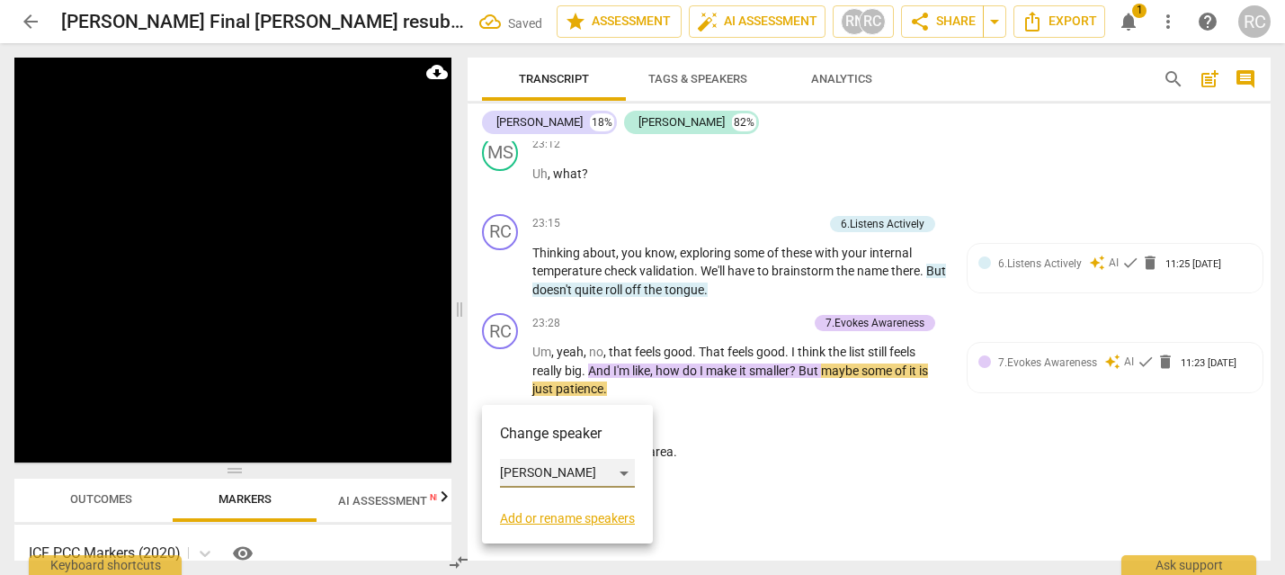
click at [531, 468] on div "[PERSON_NAME]" at bounding box center [567, 473] width 135 height 29
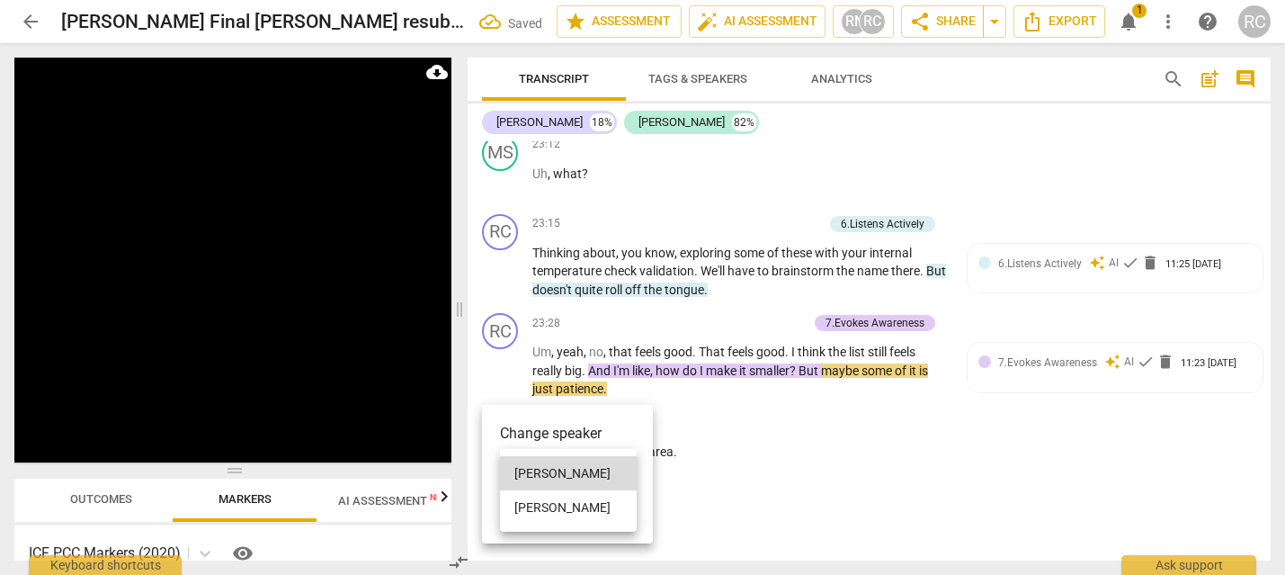
click at [545, 504] on li "[PERSON_NAME]" at bounding box center [568, 507] width 137 height 34
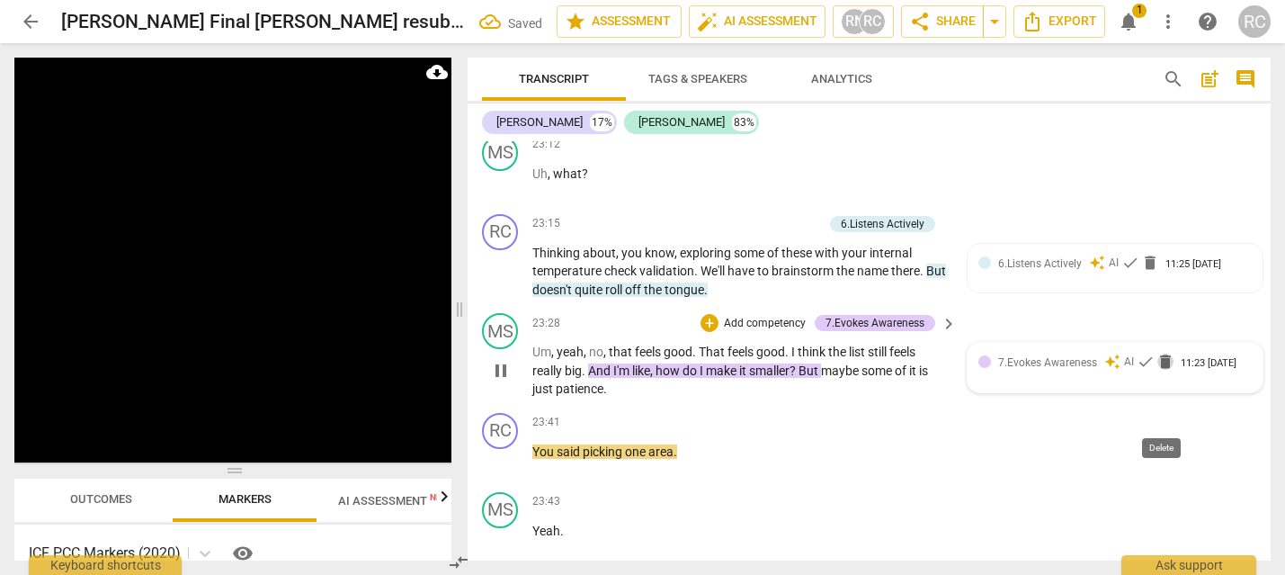
click at [1156, 370] on span "delete" at bounding box center [1165, 361] width 18 height 18
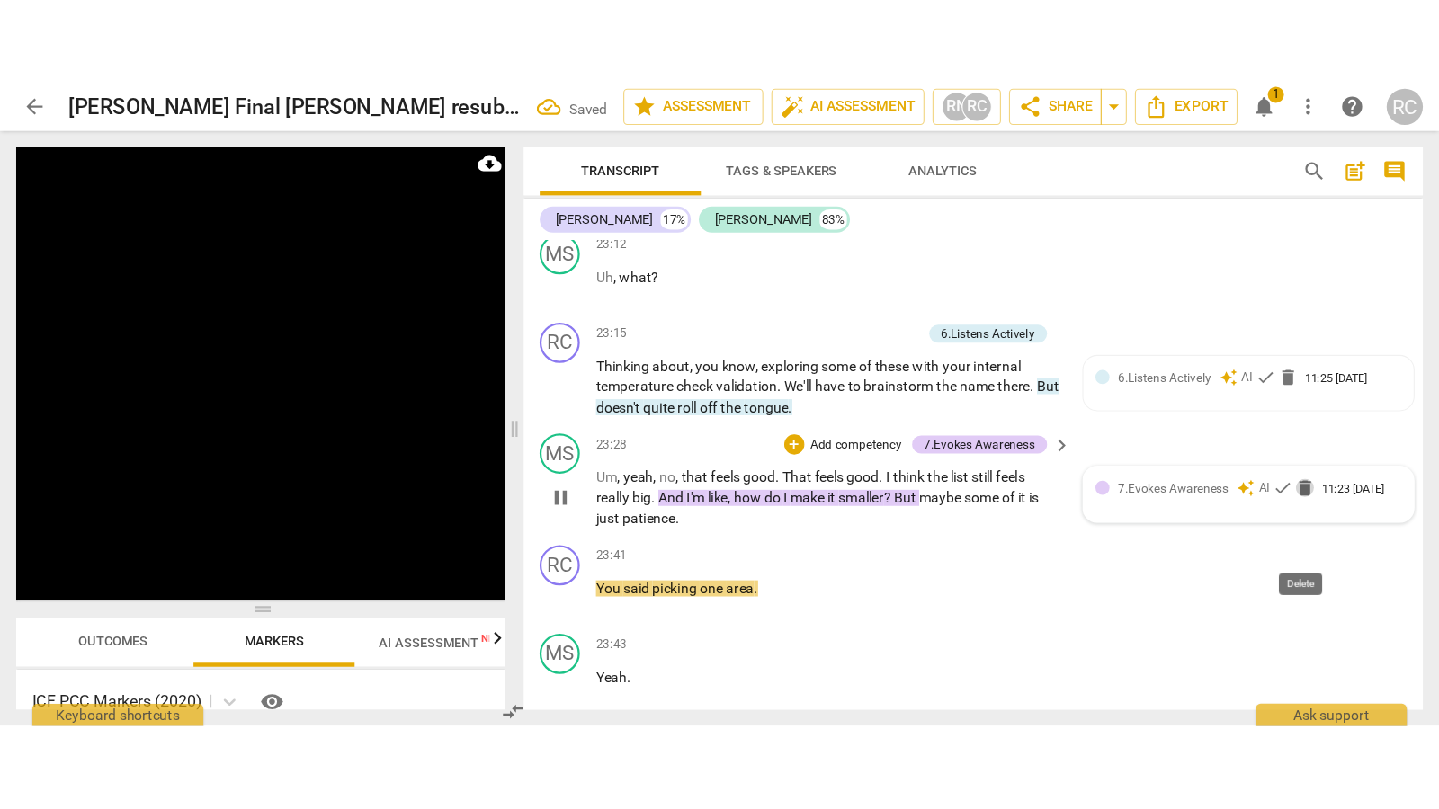
scroll to position [9569, 0]
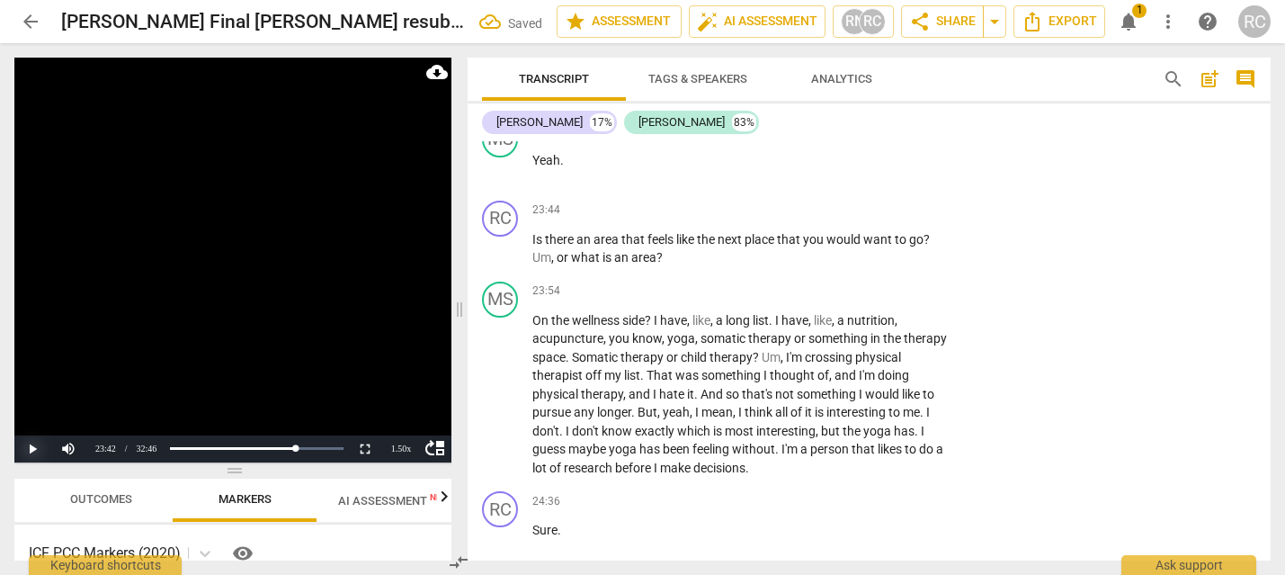
click at [24, 446] on button "Play" at bounding box center [32, 448] width 36 height 27
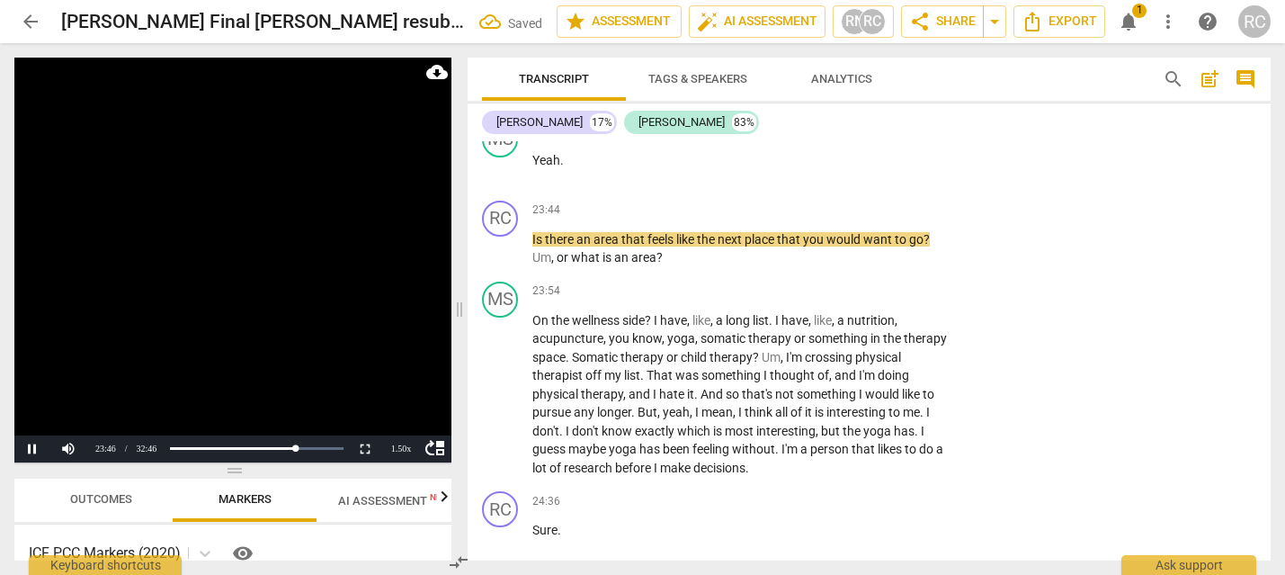
click at [190, 325] on video at bounding box center [232, 260] width 437 height 405
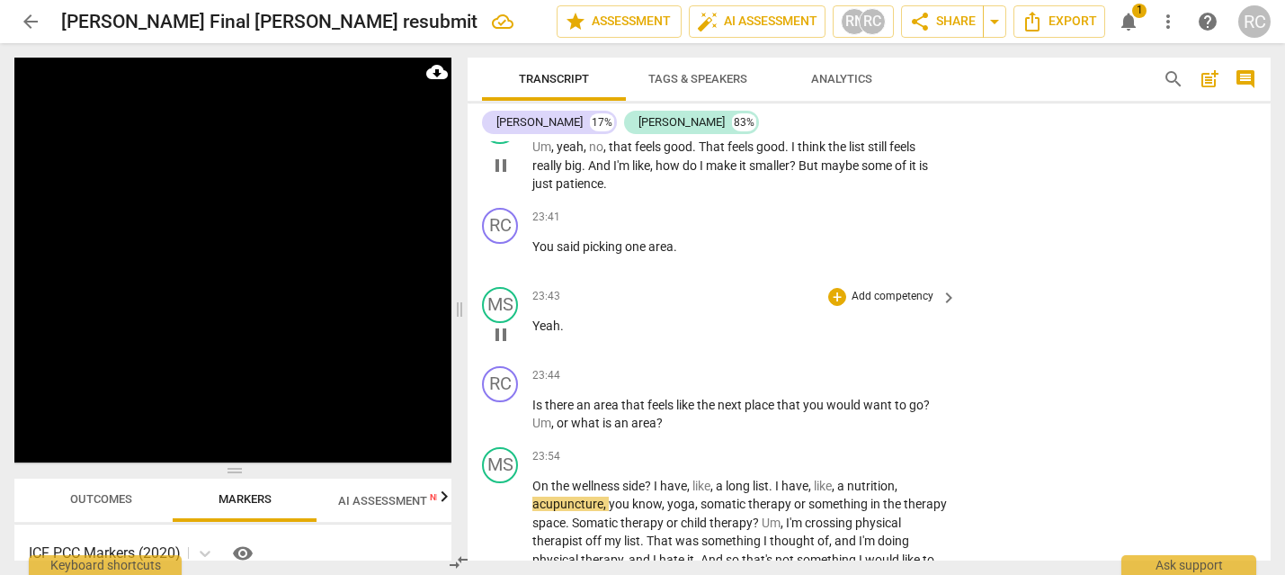
scroll to position [9402, 0]
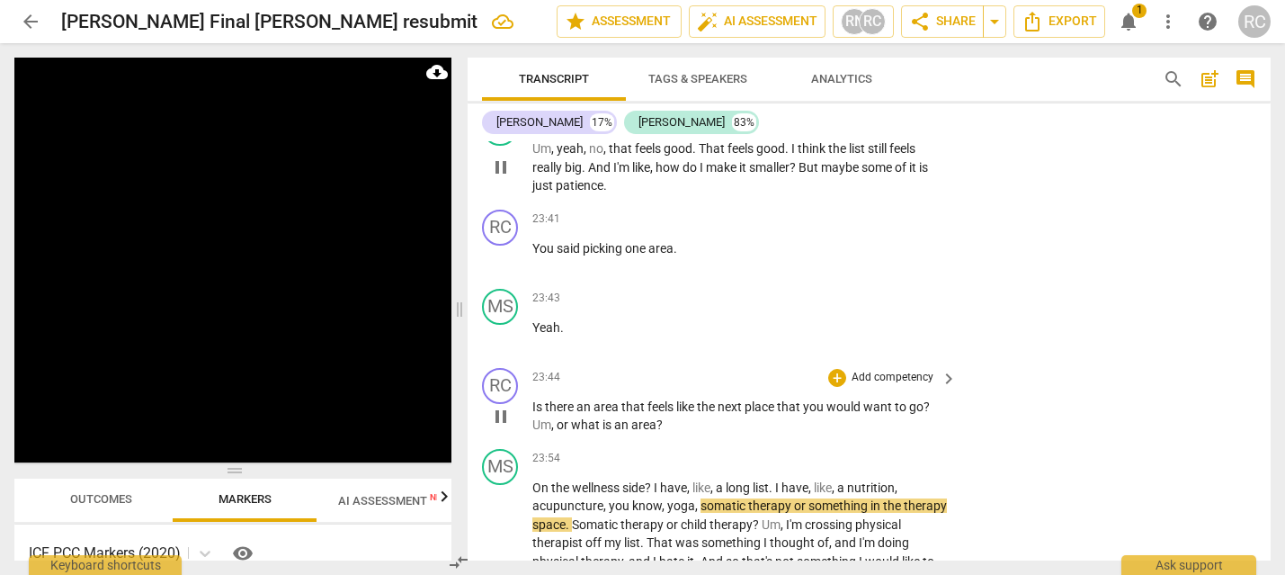
click at [496, 427] on span "pause" at bounding box center [501, 416] width 22 height 22
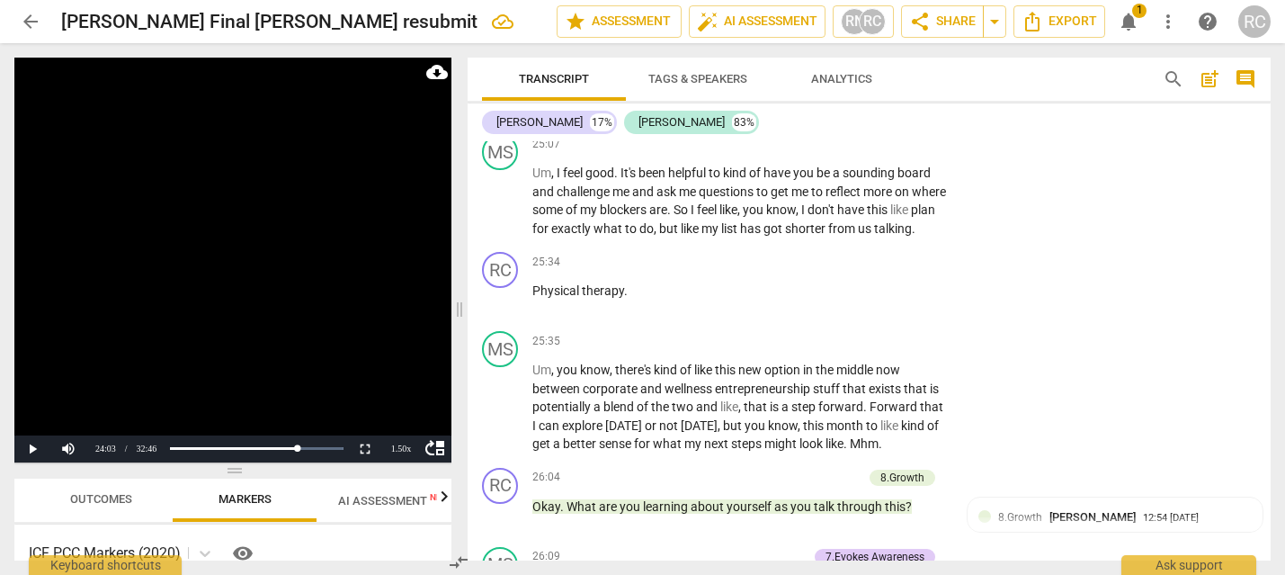
scroll to position [10278, 0]
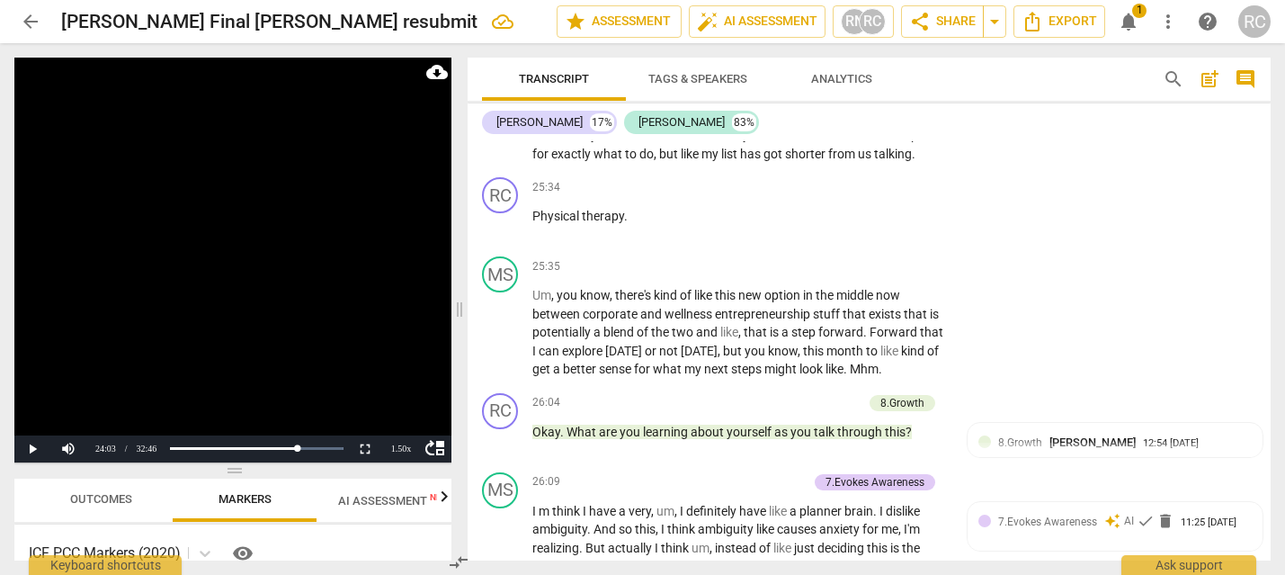
click at [874, 161] on span "talking" at bounding box center [893, 154] width 38 height 14
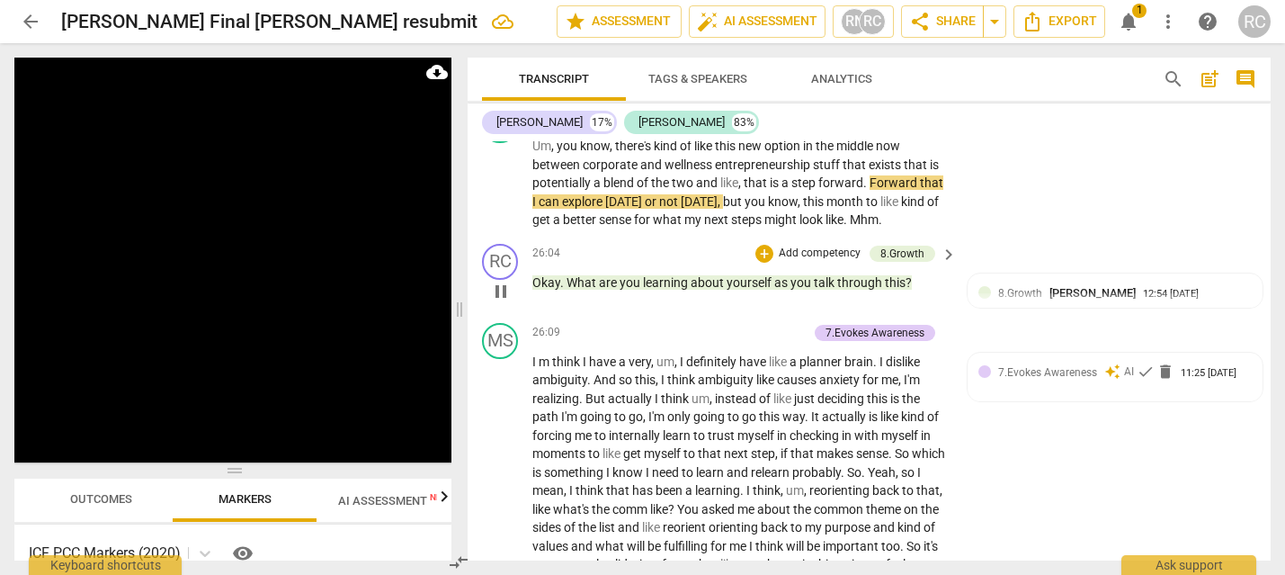
scroll to position [10464, 0]
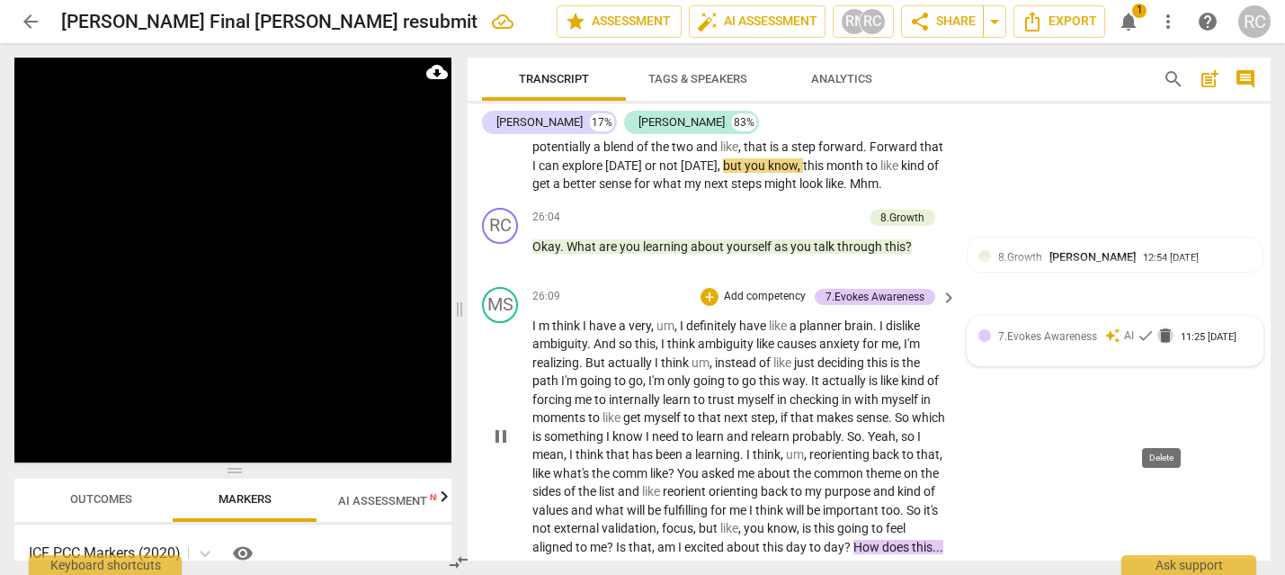
click at [1157, 344] on span "delete" at bounding box center [1165, 335] width 18 height 18
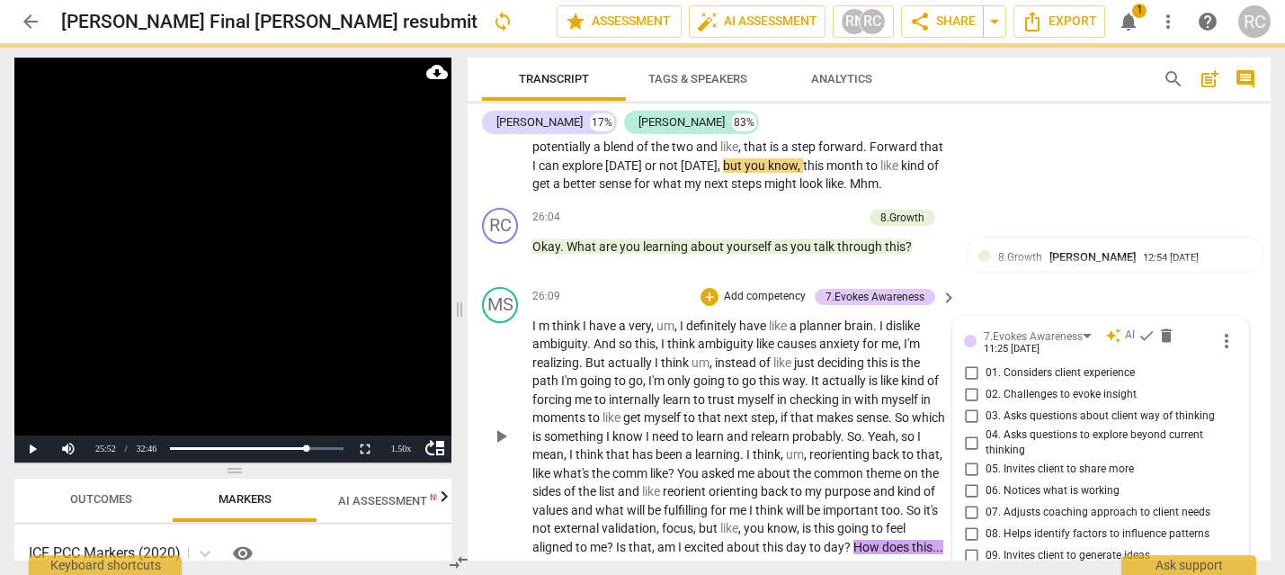
scroll to position [10845, 0]
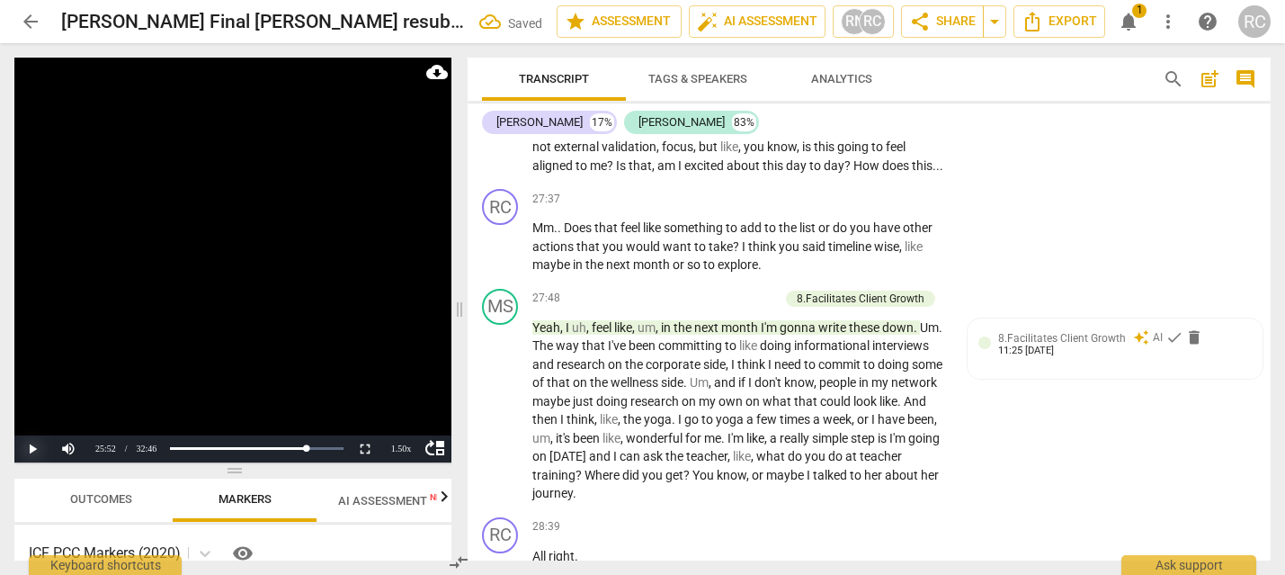
drag, startPoint x: 23, startPoint y: 448, endPoint x: 33, endPoint y: 457, distance: 13.4
click at [23, 448] on button "Play" at bounding box center [32, 448] width 36 height 27
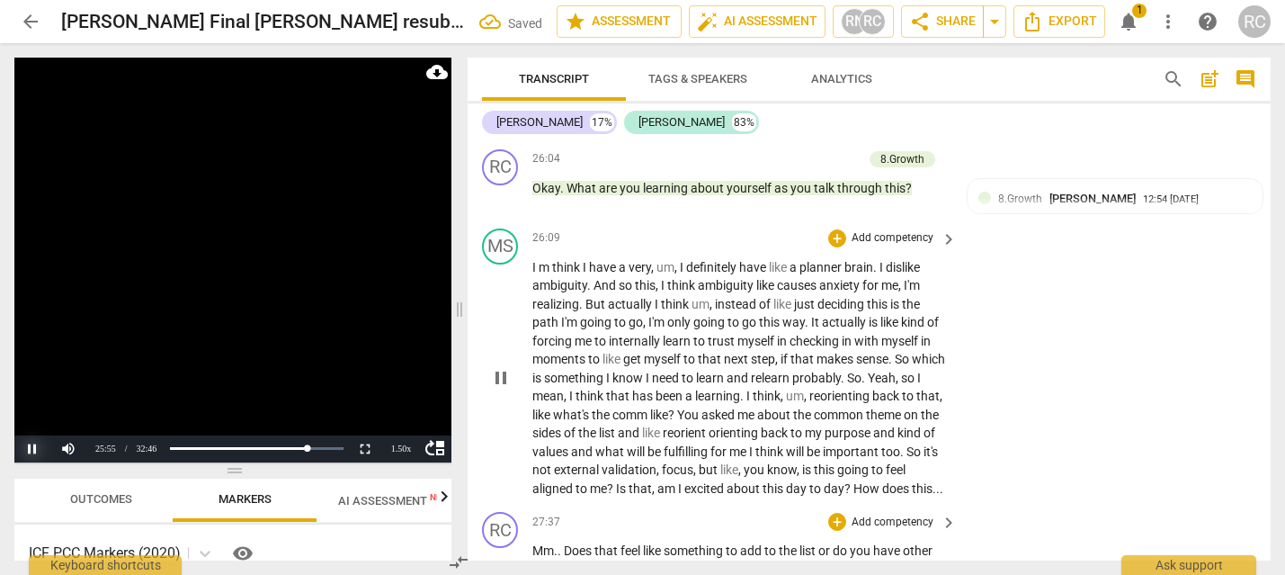
scroll to position [10504, 0]
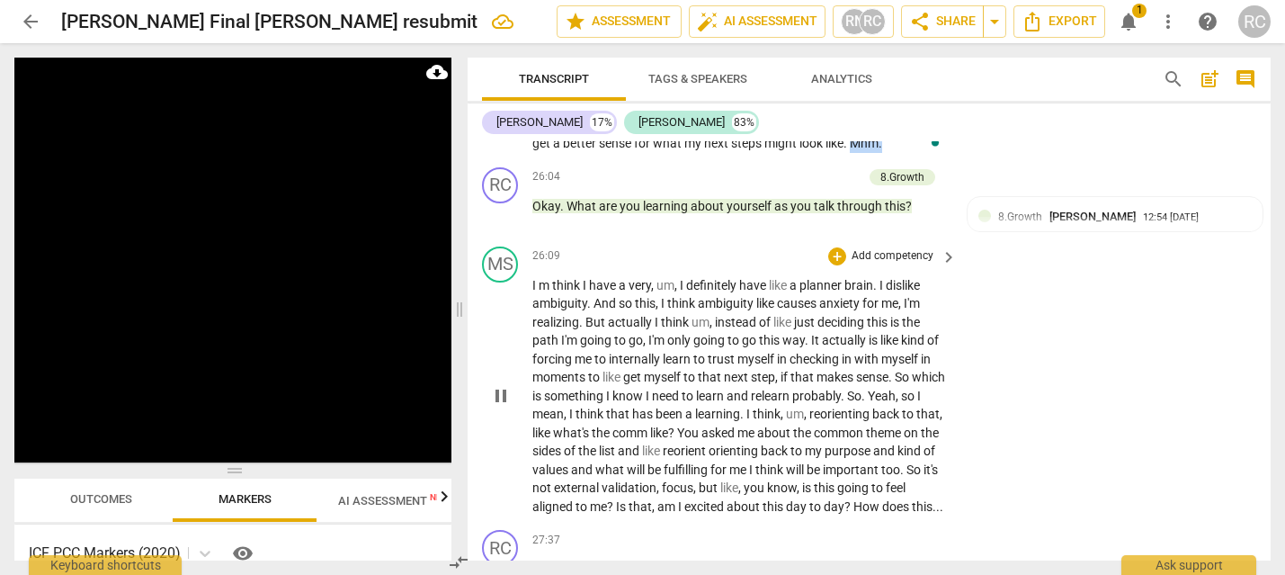
drag, startPoint x: 890, startPoint y: 237, endPoint x: 857, endPoint y: 236, distance: 33.3
click at [857, 153] on p "Um , you know , there's kind of like this new option in the middle now between …" at bounding box center [739, 106] width 415 height 93
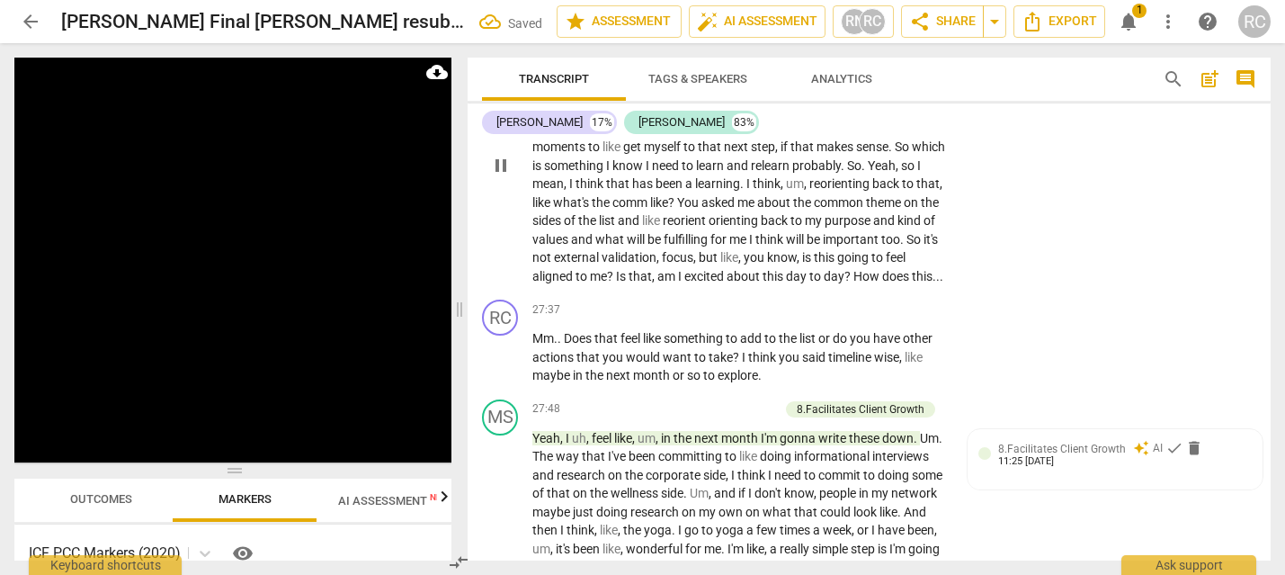
scroll to position [10738, 0]
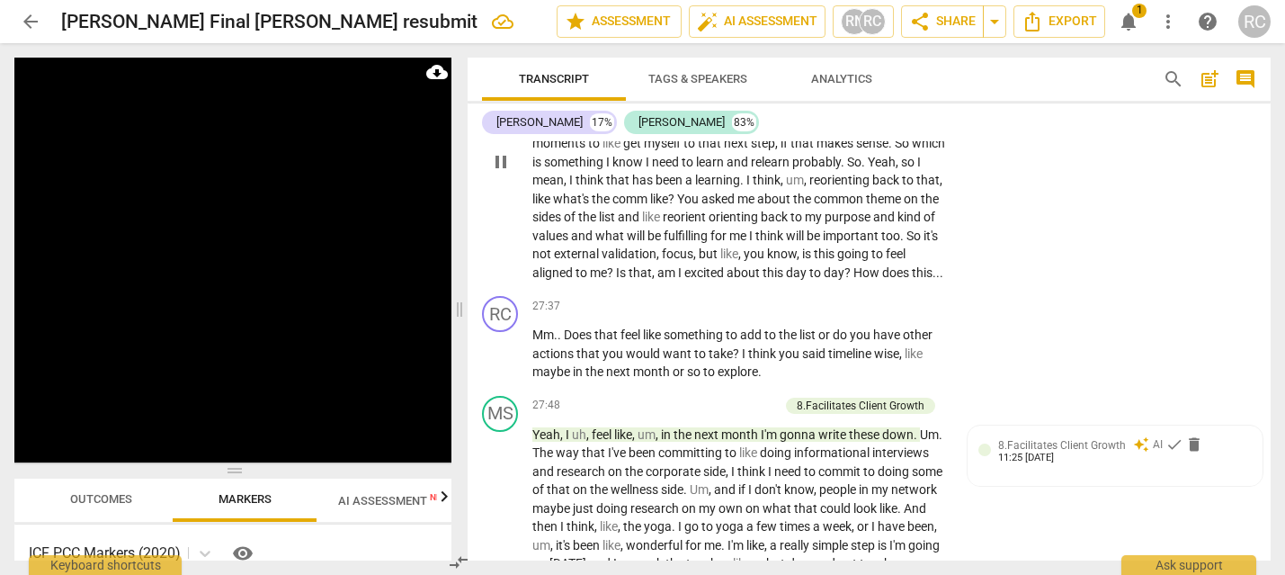
click at [627, 243] on span "what" at bounding box center [610, 235] width 31 height 14
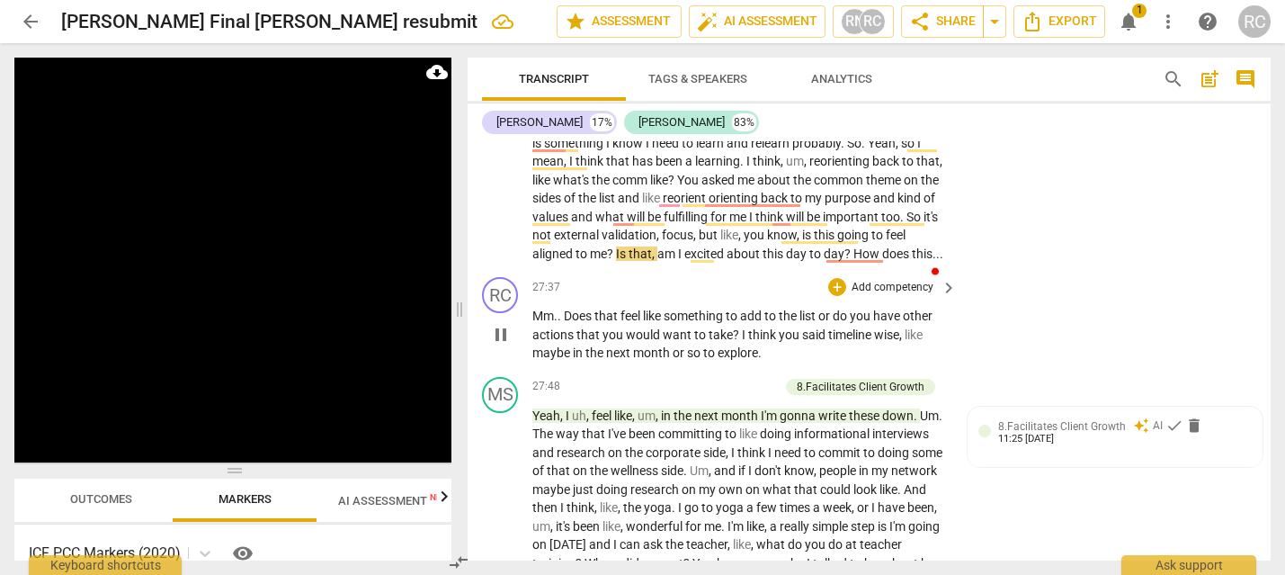
scroll to position [10756, 0]
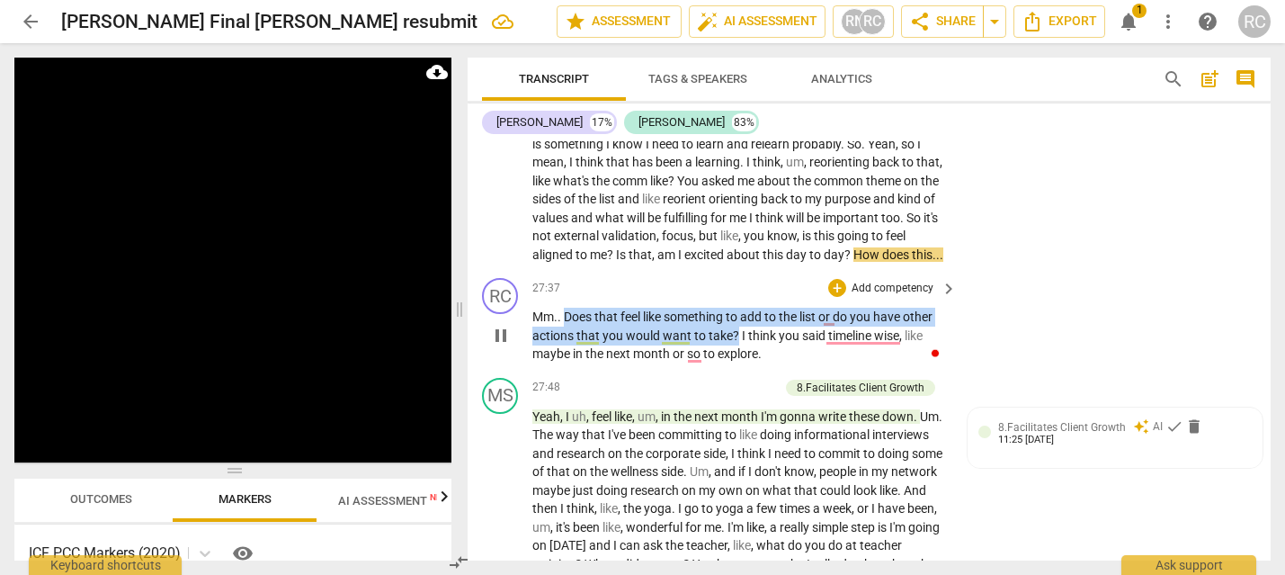
drag, startPoint x: 566, startPoint y: 426, endPoint x: 736, endPoint y: 443, distance: 170.8
click at [736, 363] on p "Mm . . Does that feel like something to add to the list or do you have other ac…" at bounding box center [739, 335] width 415 height 56
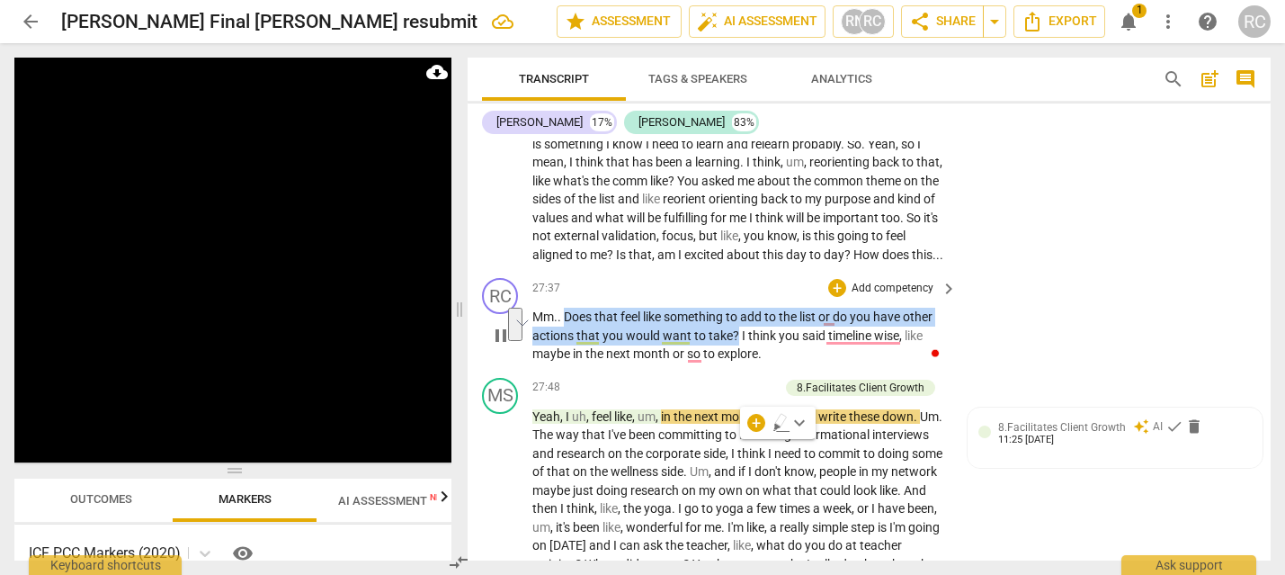
click at [894, 297] on p "Add competency" at bounding box center [892, 289] width 85 height 16
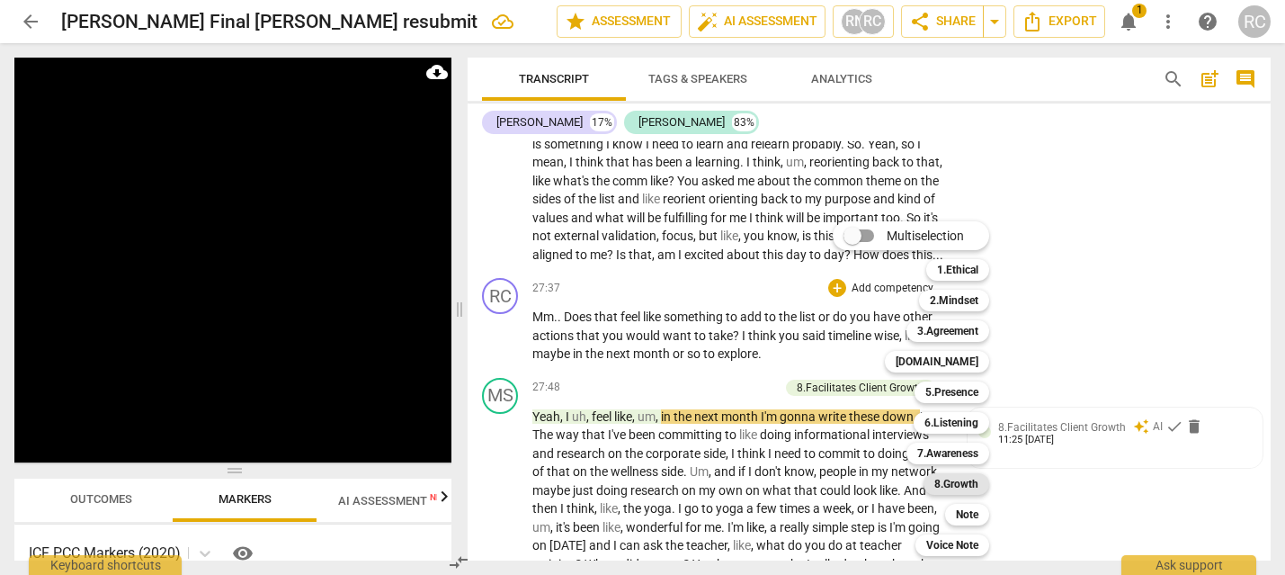
click at [945, 473] on b "8.Growth" at bounding box center [956, 484] width 44 height 22
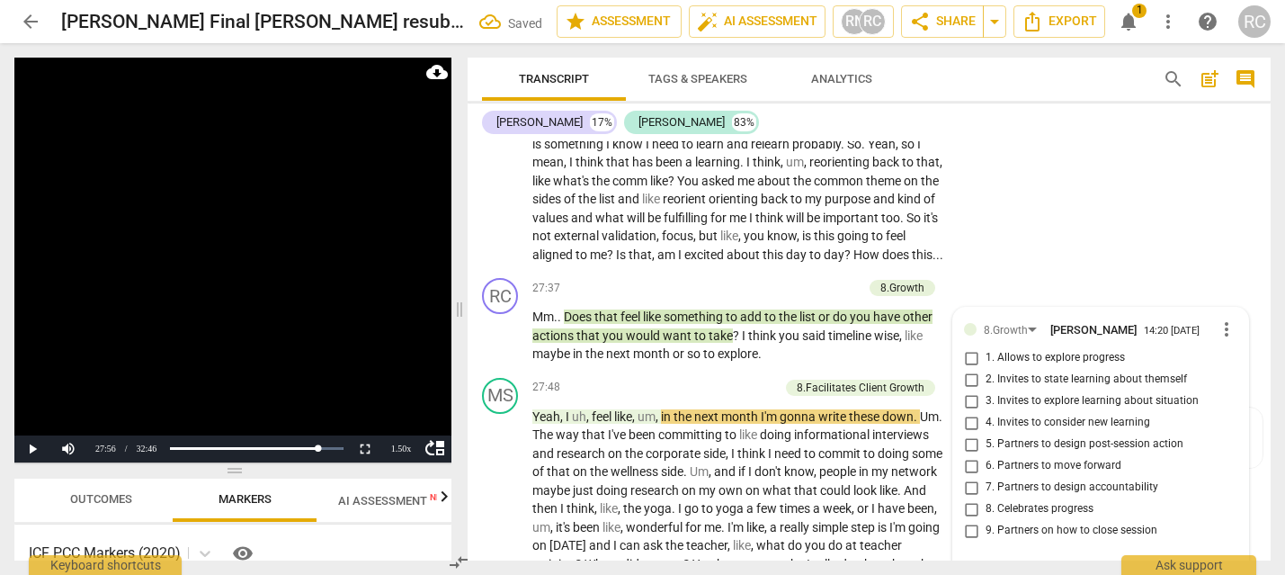
scroll to position [11094, 0]
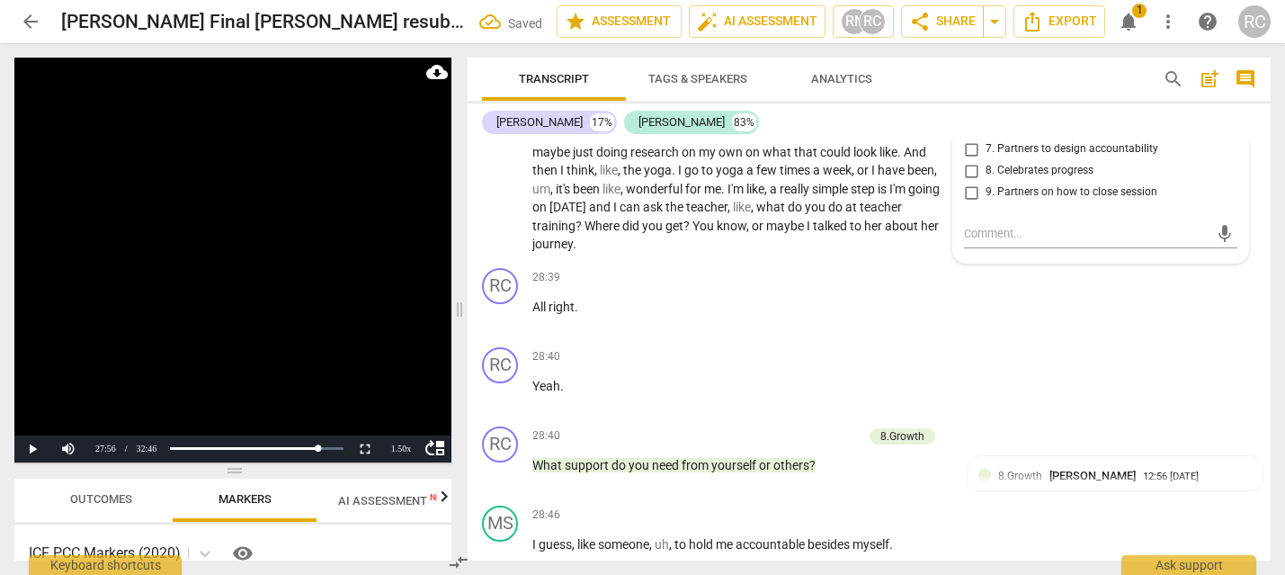
click at [970, 117] on input "5. Partners to design post-session action" at bounding box center [971, 106] width 29 height 22
checkbox input "true"
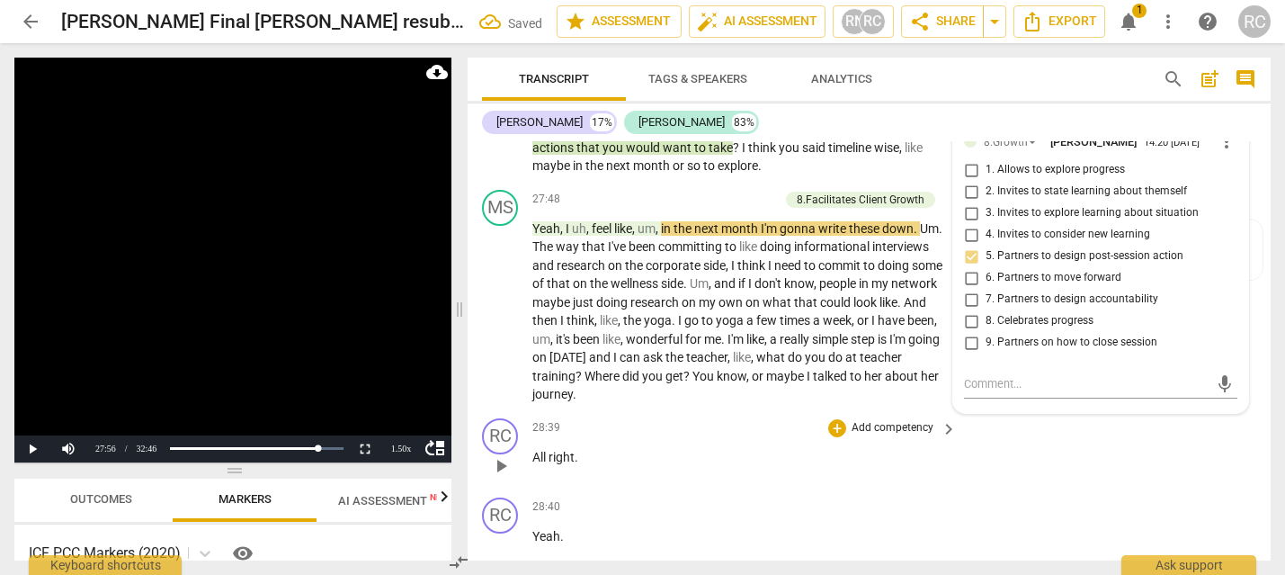
scroll to position [10935, 0]
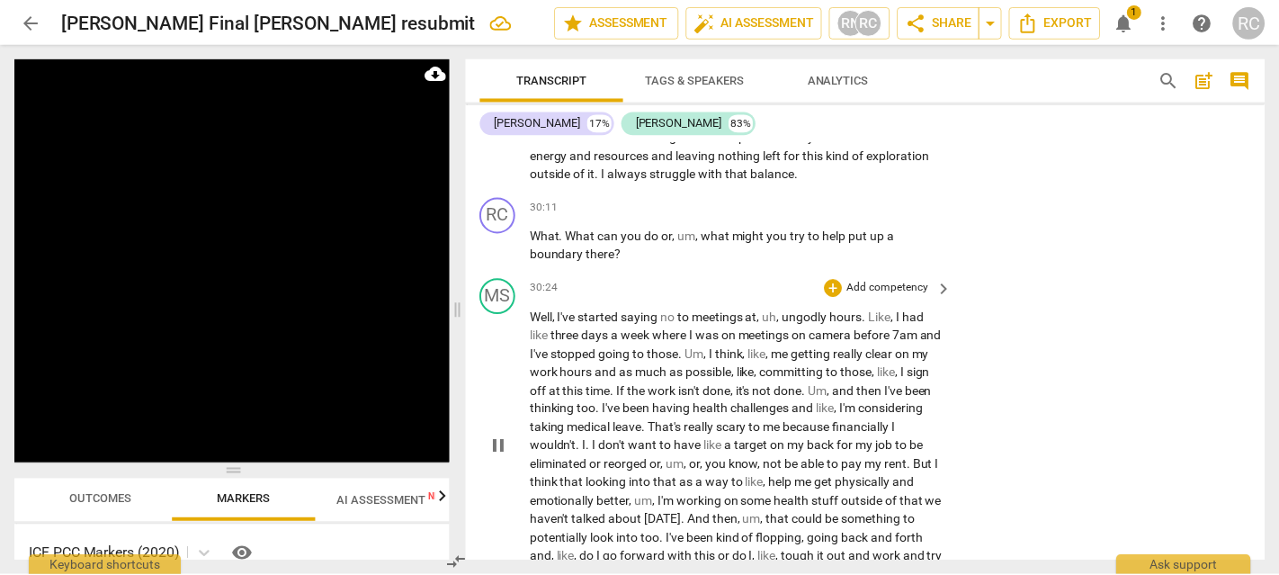
scroll to position [11961, 0]
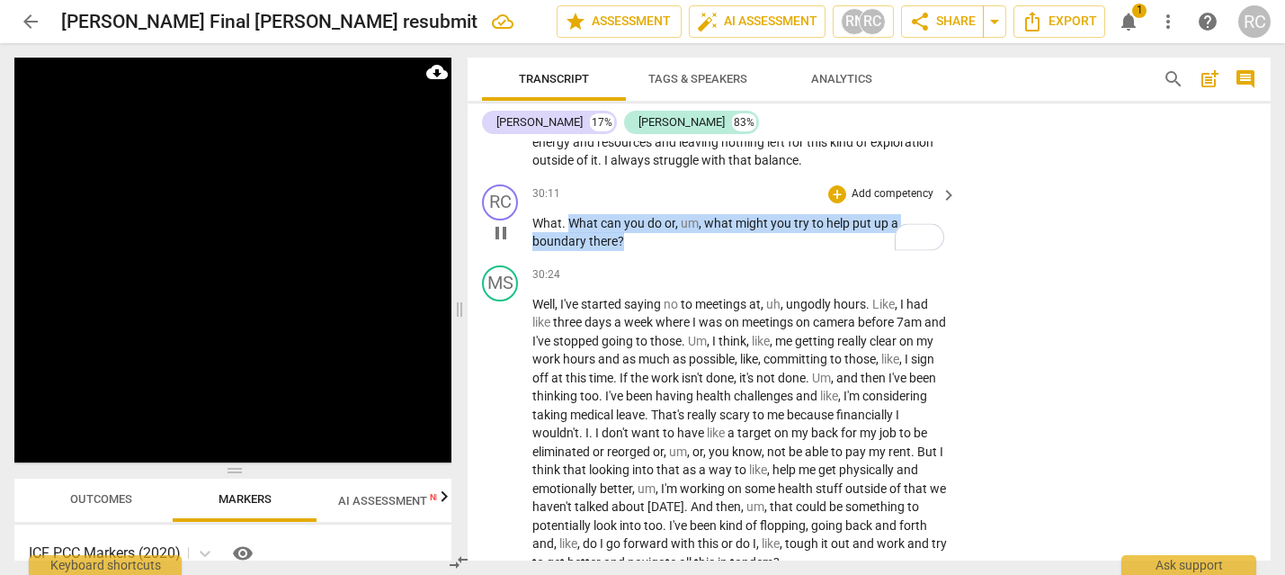
drag, startPoint x: 637, startPoint y: 352, endPoint x: 566, endPoint y: 334, distance: 72.4
click at [566, 251] on p "What . What can you do or , um , what might you try to help put up a boundary t…" at bounding box center [739, 232] width 415 height 37
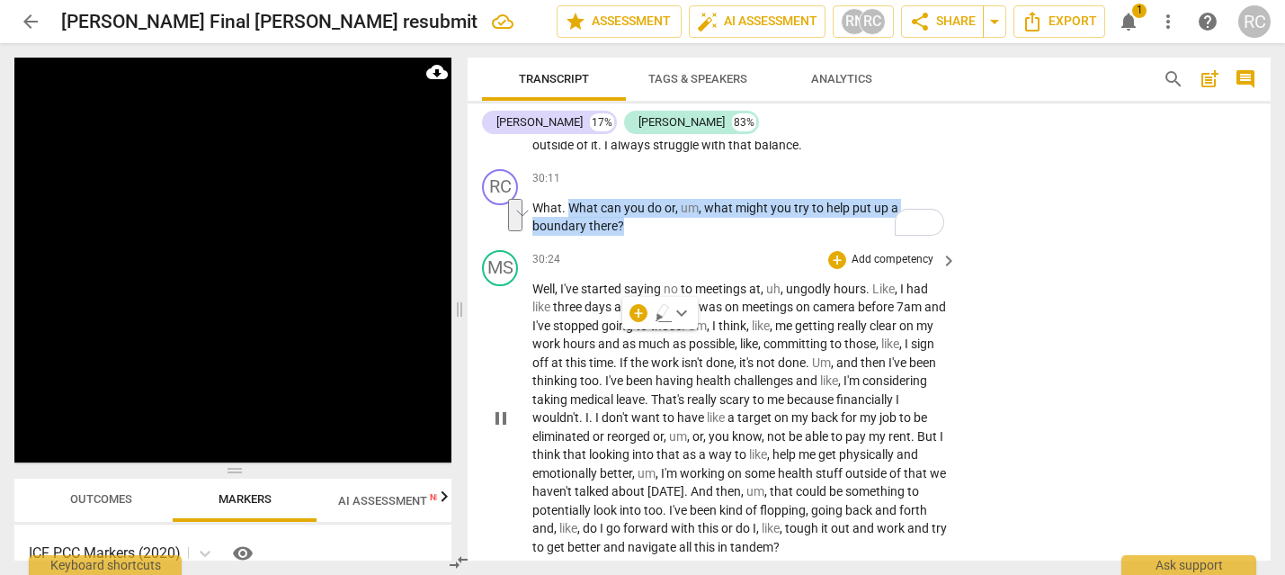
scroll to position [11980, 0]
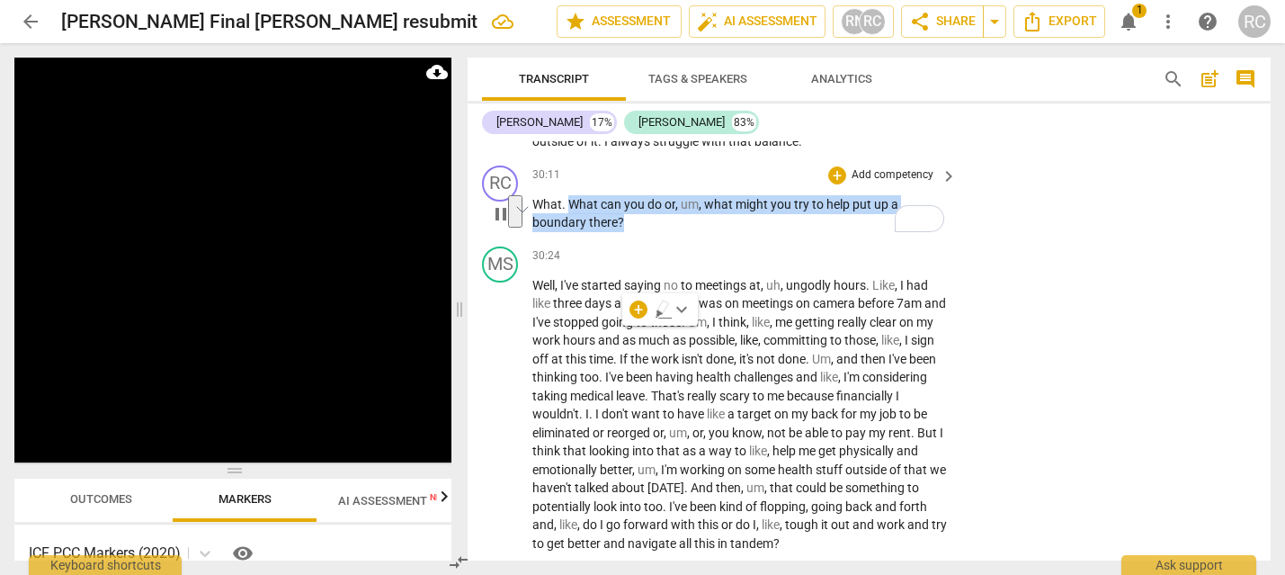
click at [940, 187] on span "keyboard_arrow_right" at bounding box center [949, 176] width 22 height 22
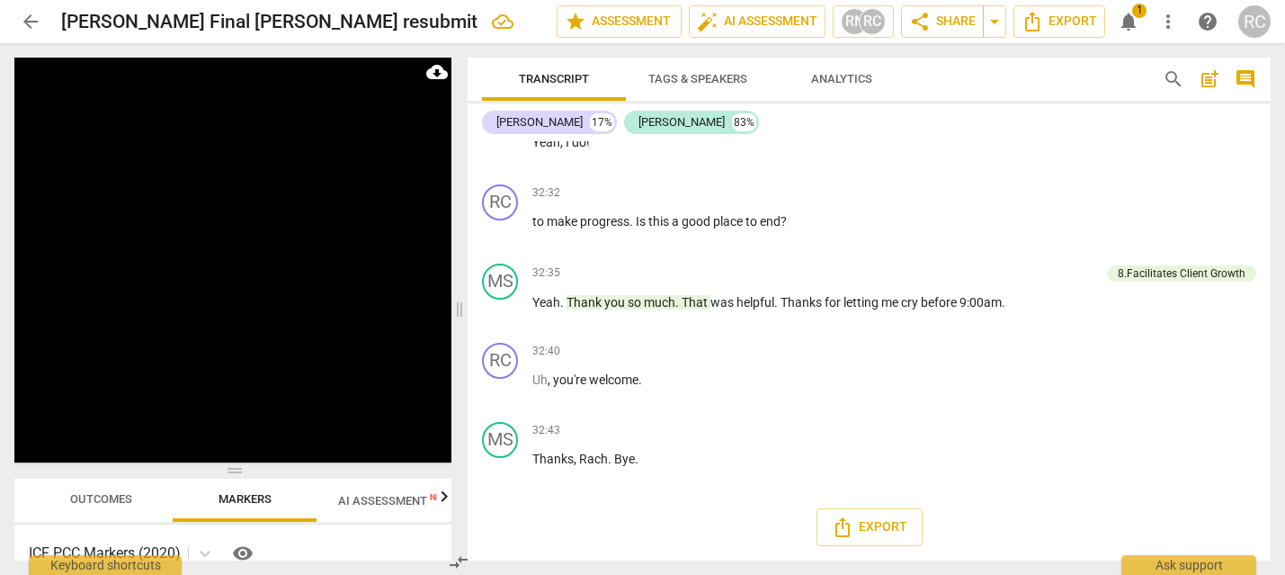
scroll to position [10561, 0]
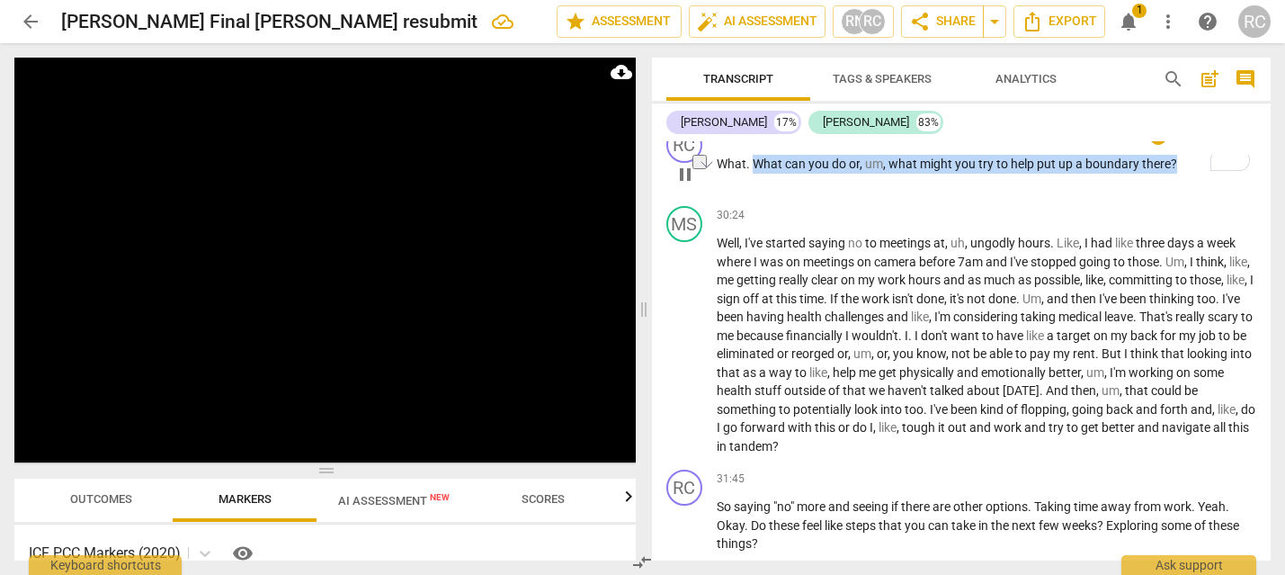
click at [1205, 145] on p "Add competency" at bounding box center [1213, 137] width 85 height 16
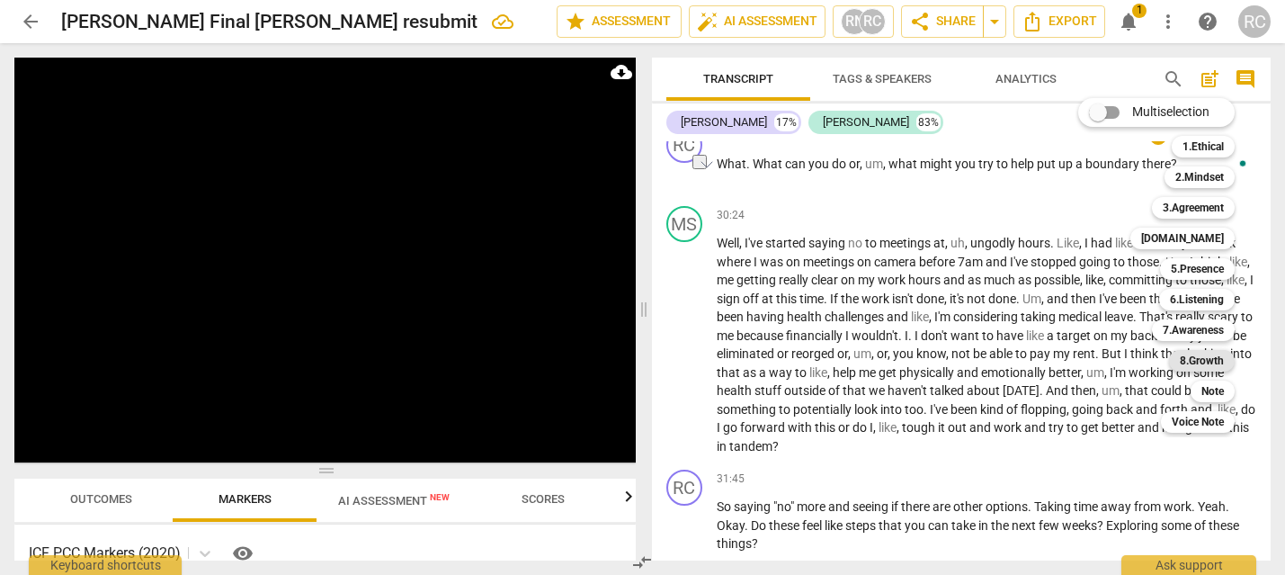
click at [1196, 361] on b "8.Growth" at bounding box center [1202, 361] width 44 height 22
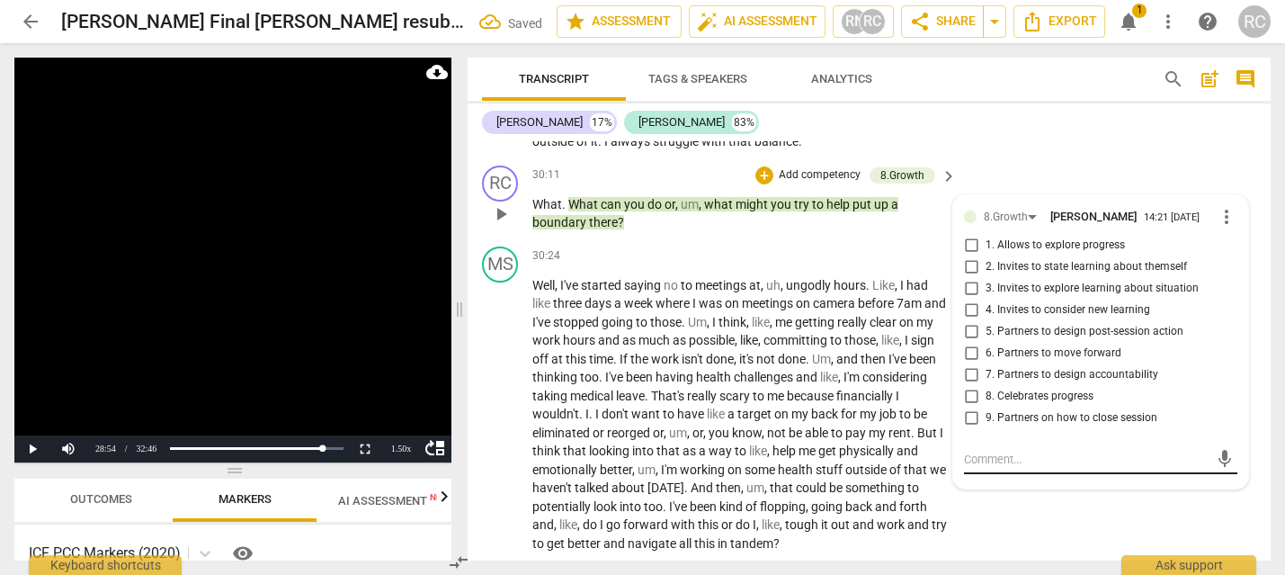
scroll to position [12205, 0]
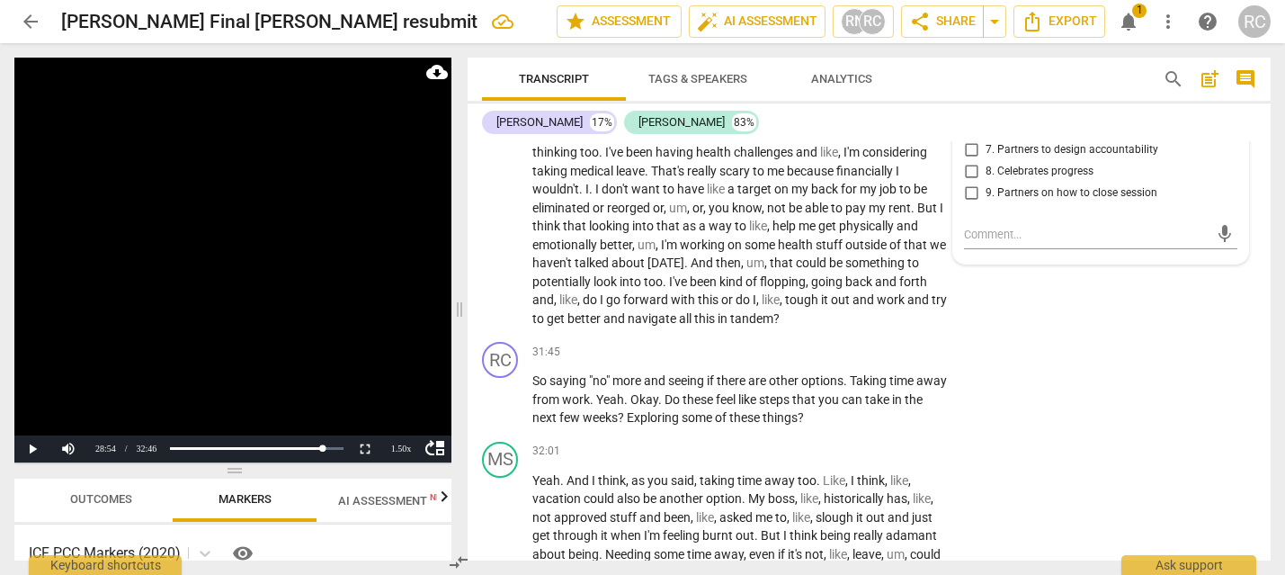
click at [968, 139] on input "6. Partners to move forward" at bounding box center [971, 129] width 29 height 22
checkbox input "true"
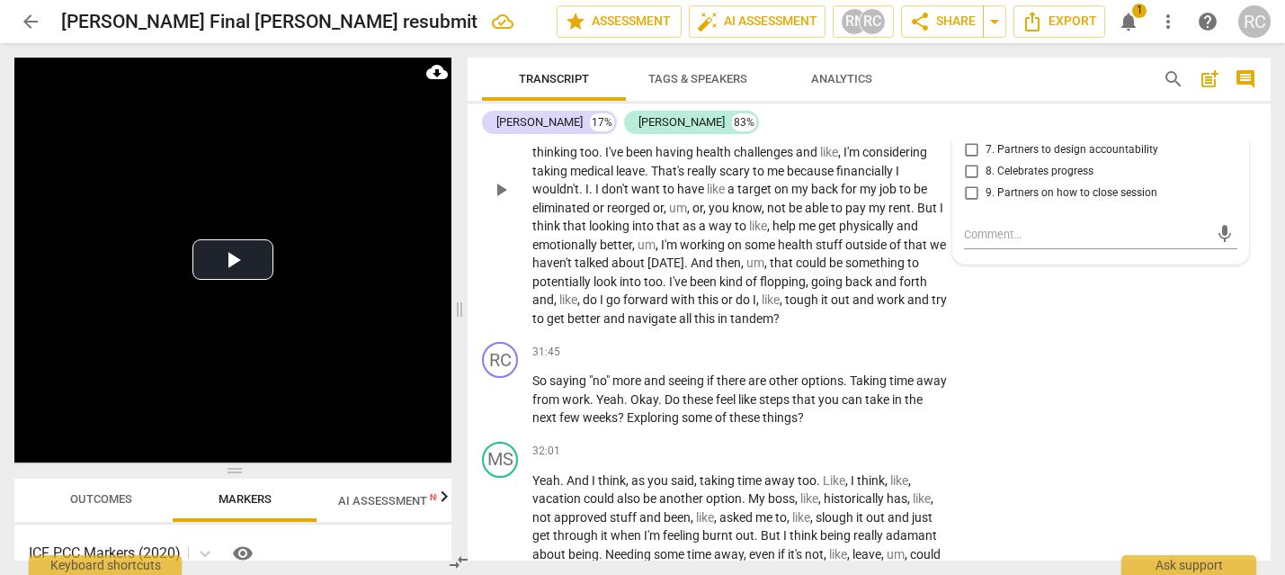
click at [1074, 335] on div "MS play_arrow pause 30:24 + Add competency keyboard_arrow_right Well , I've sta…" at bounding box center [869, 174] width 803 height 321
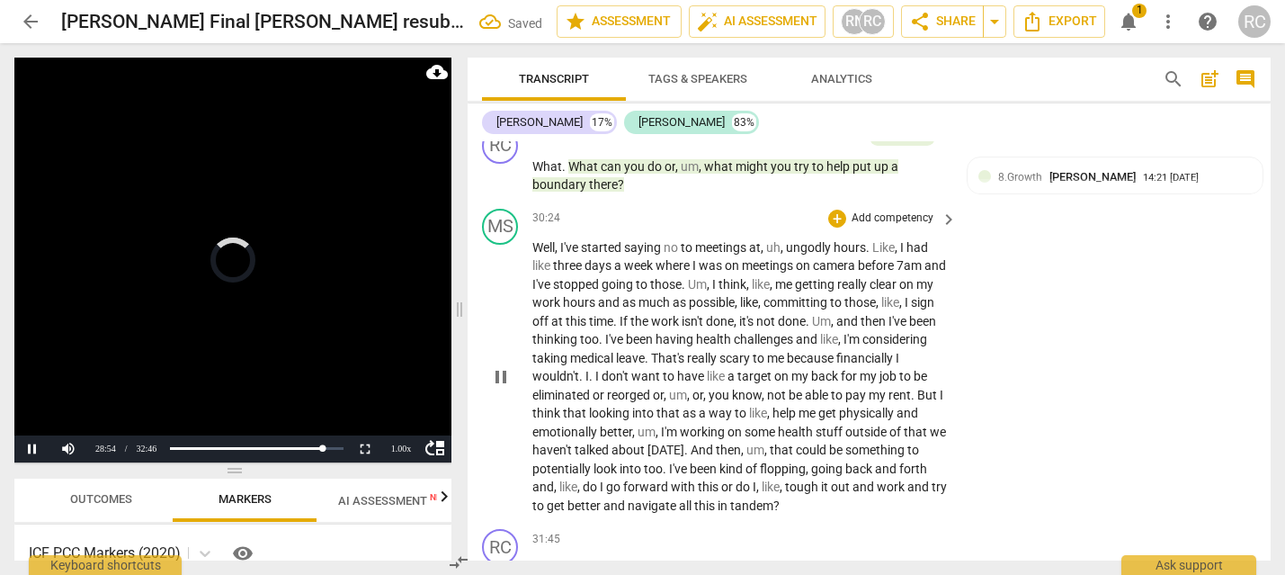
scroll to position [12029, 0]
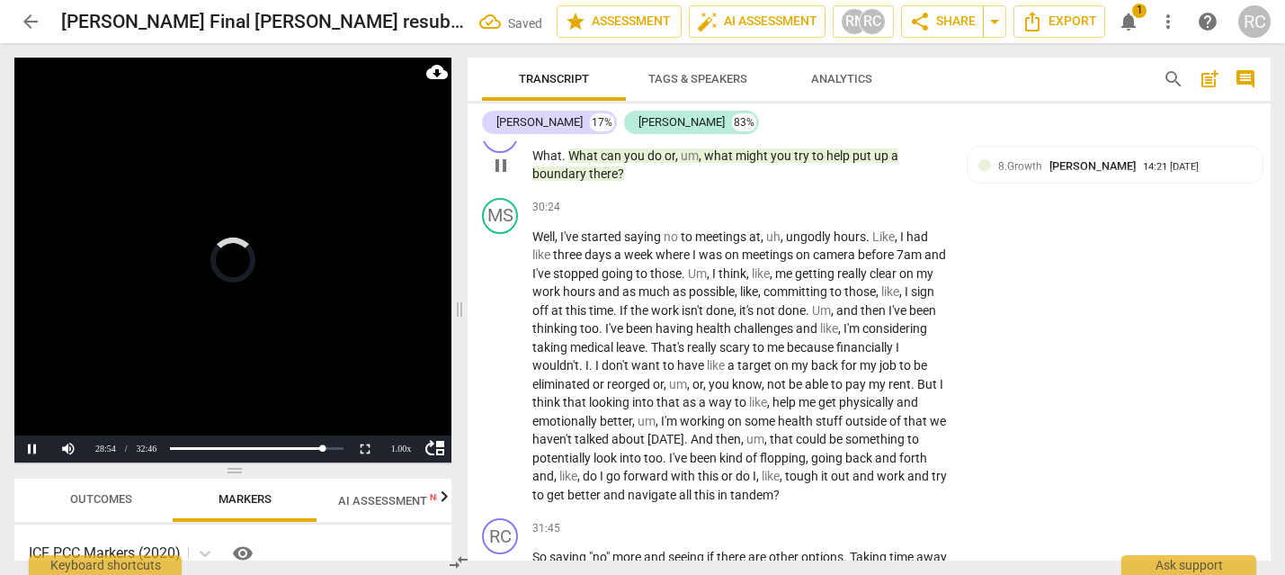
click at [603, 163] on span "can" at bounding box center [612, 155] width 23 height 14
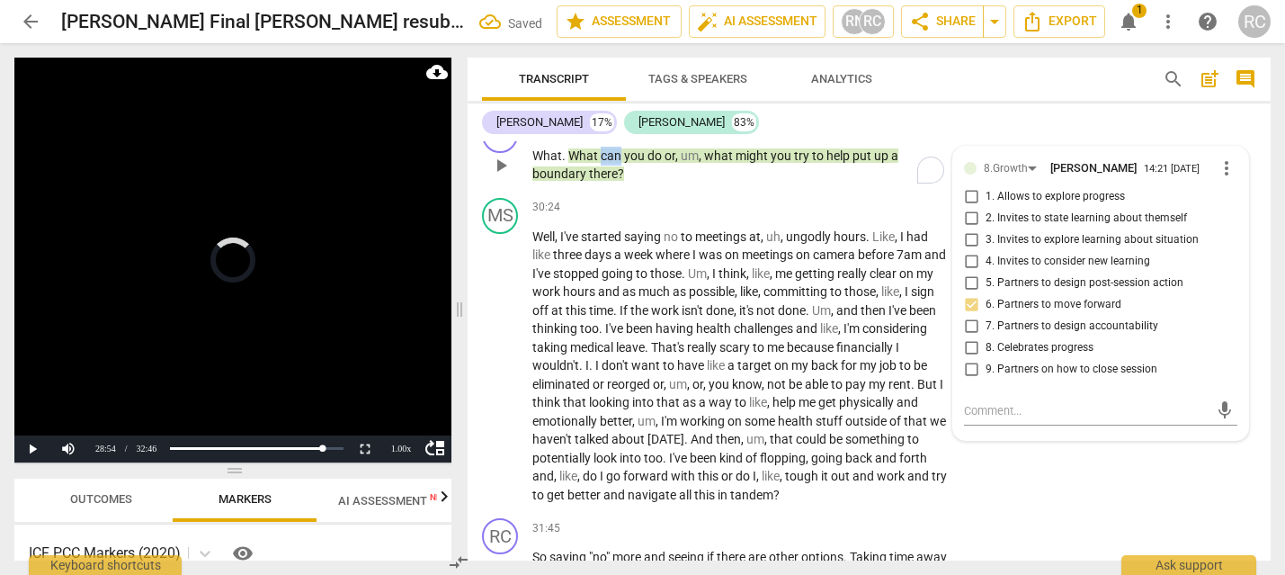
click at [603, 163] on span "can" at bounding box center [612, 155] width 23 height 14
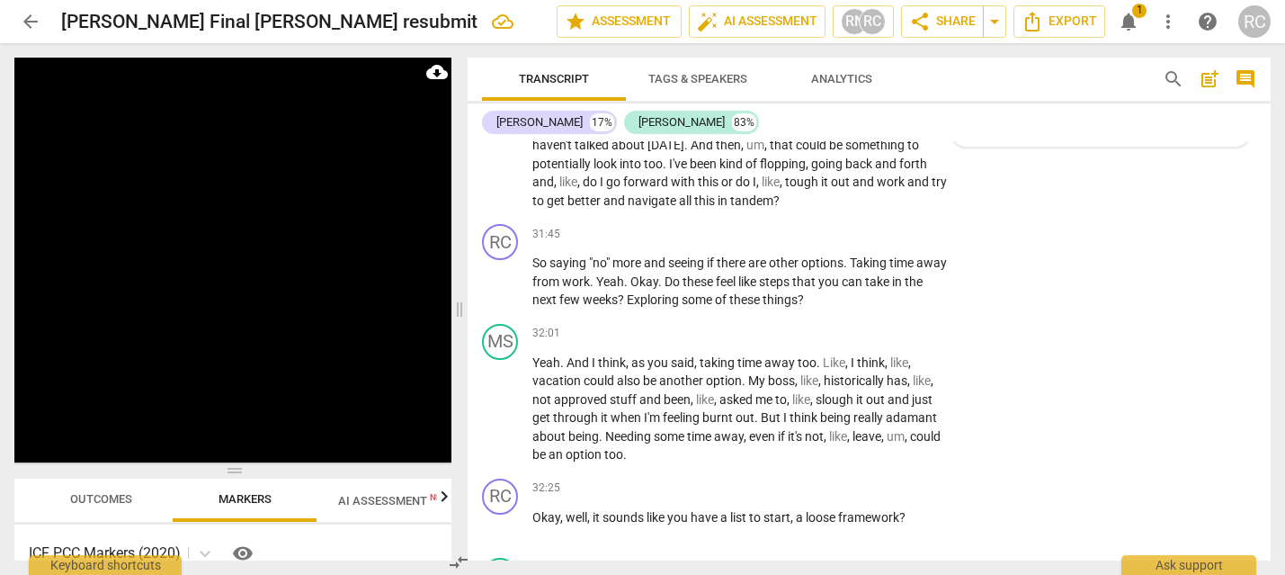
scroll to position [12355, 0]
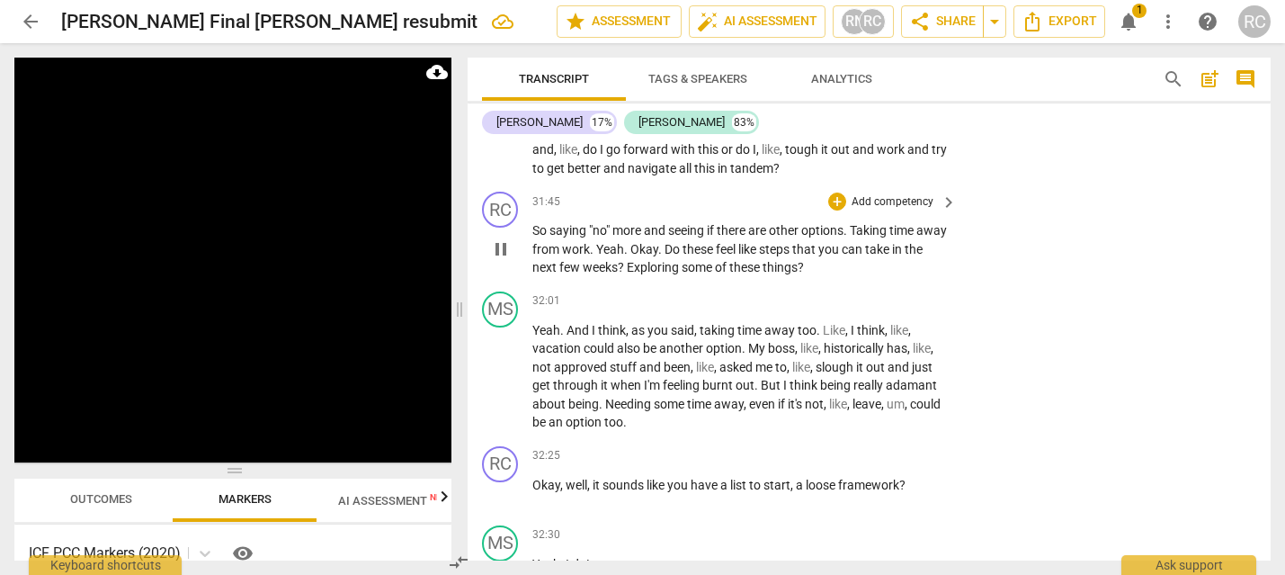
click at [629, 237] on span "more" at bounding box center [627, 230] width 31 height 14
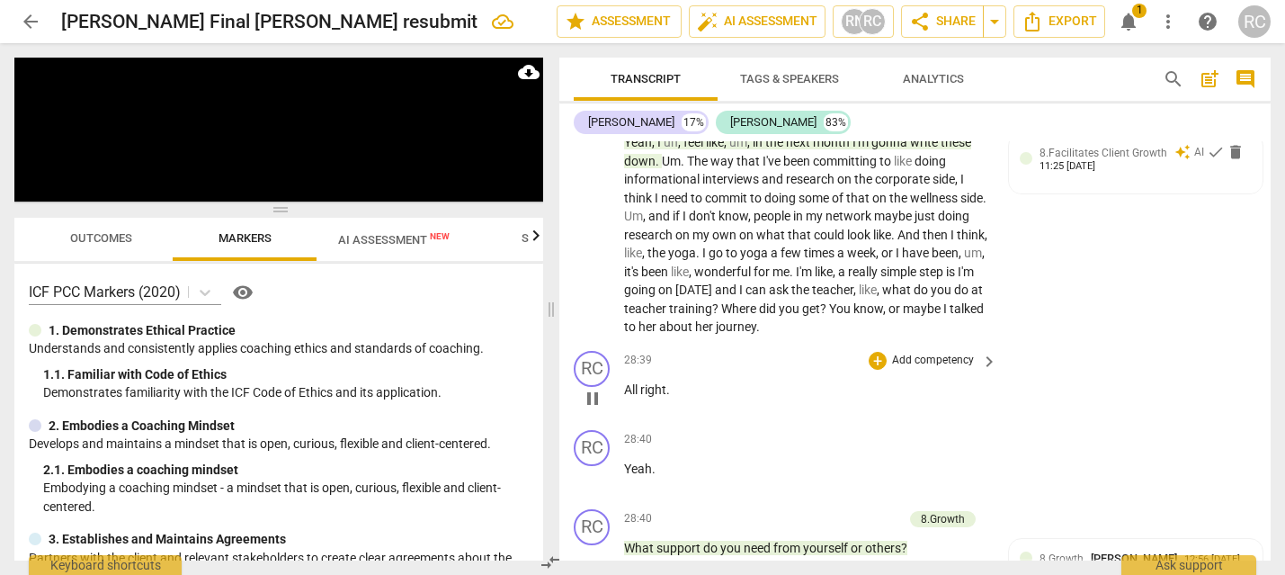
scroll to position [11832, 0]
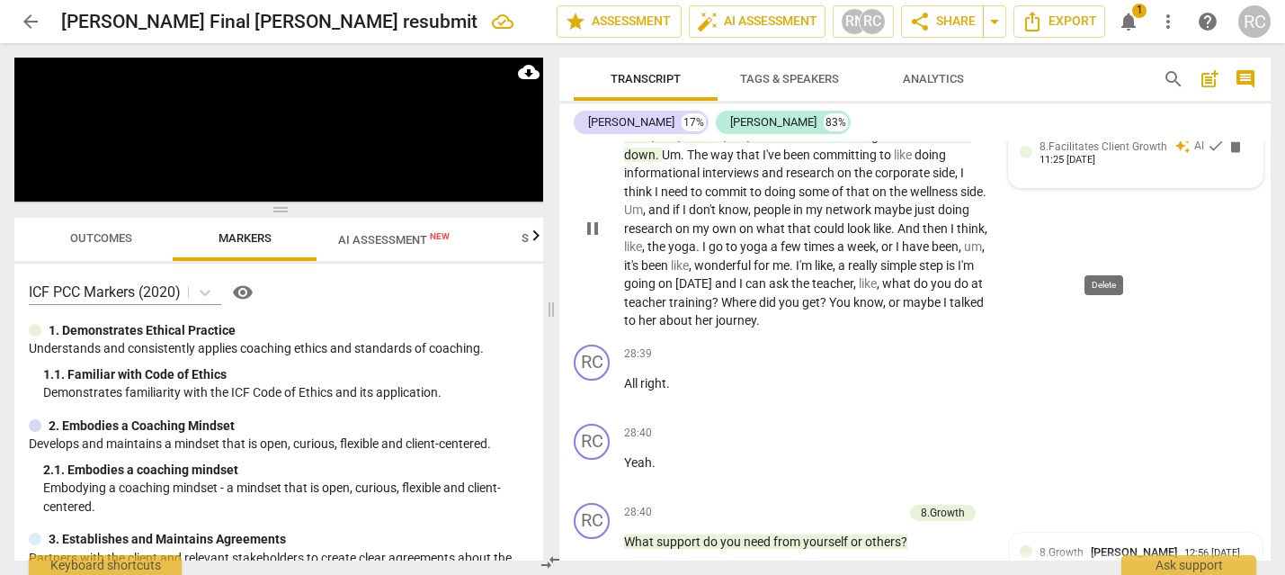
click at [1226, 155] on span "delete" at bounding box center [1235, 146] width 18 height 18
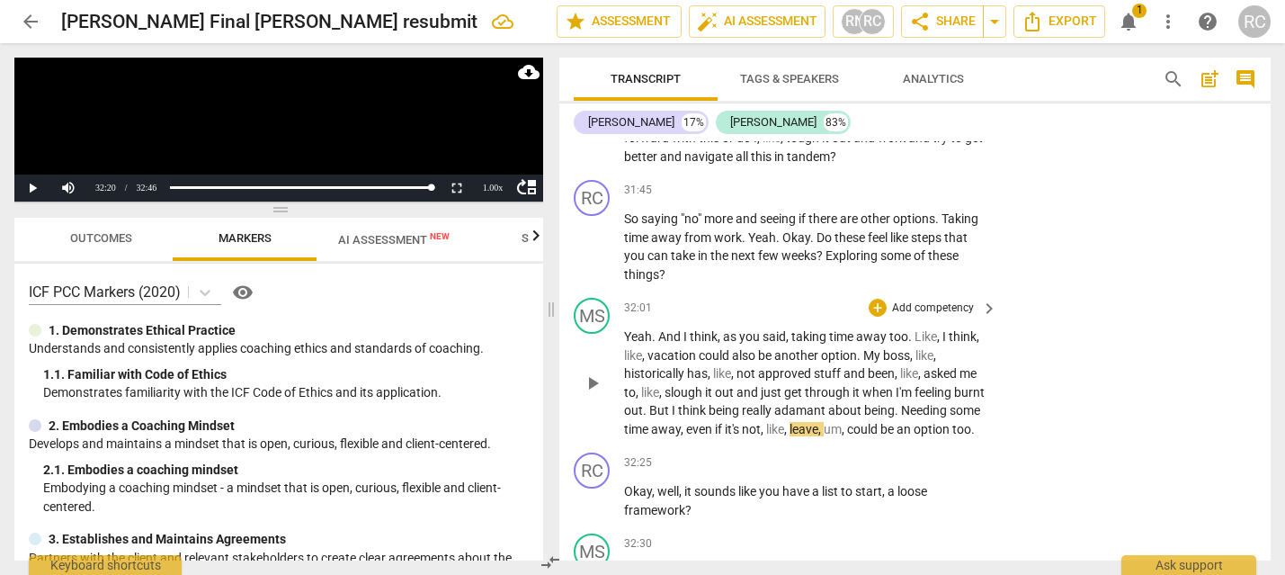
scroll to position [13256, 0]
click at [818, 435] on span "leave" at bounding box center [803, 428] width 29 height 14
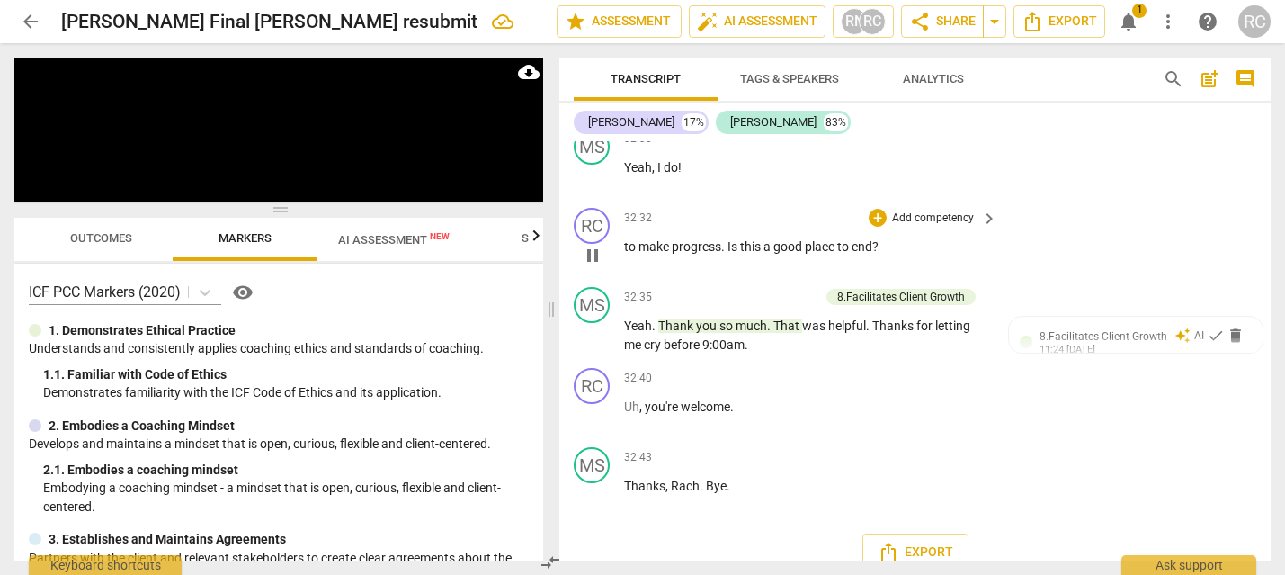
scroll to position [13671, 0]
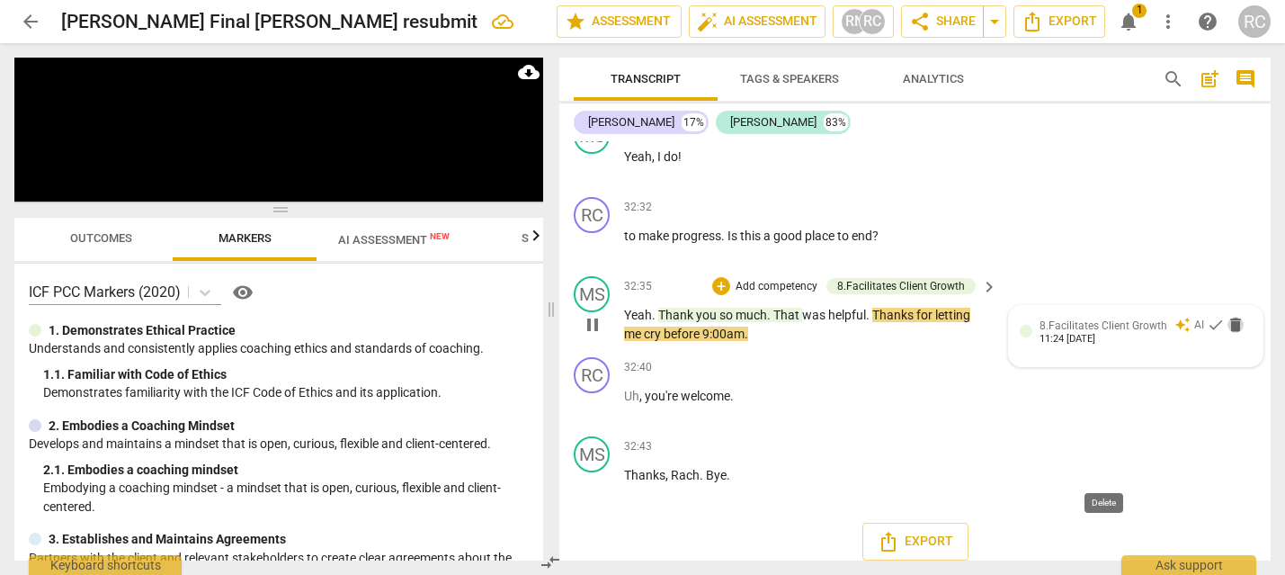
click at [1226, 334] on span "delete" at bounding box center [1235, 325] width 18 height 18
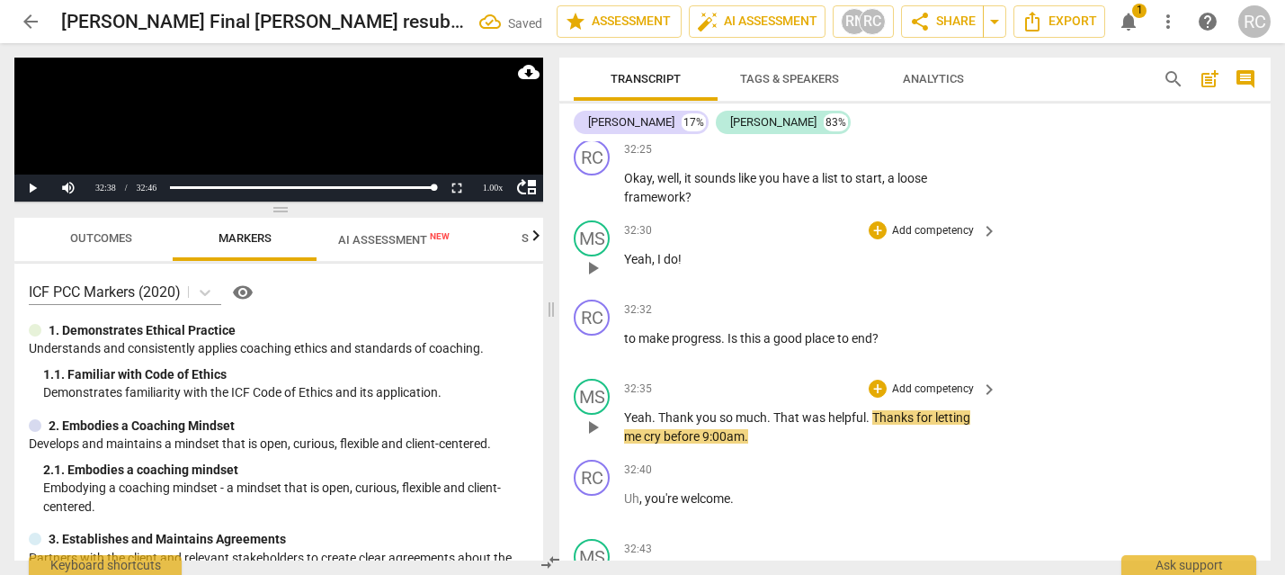
scroll to position [13534, 0]
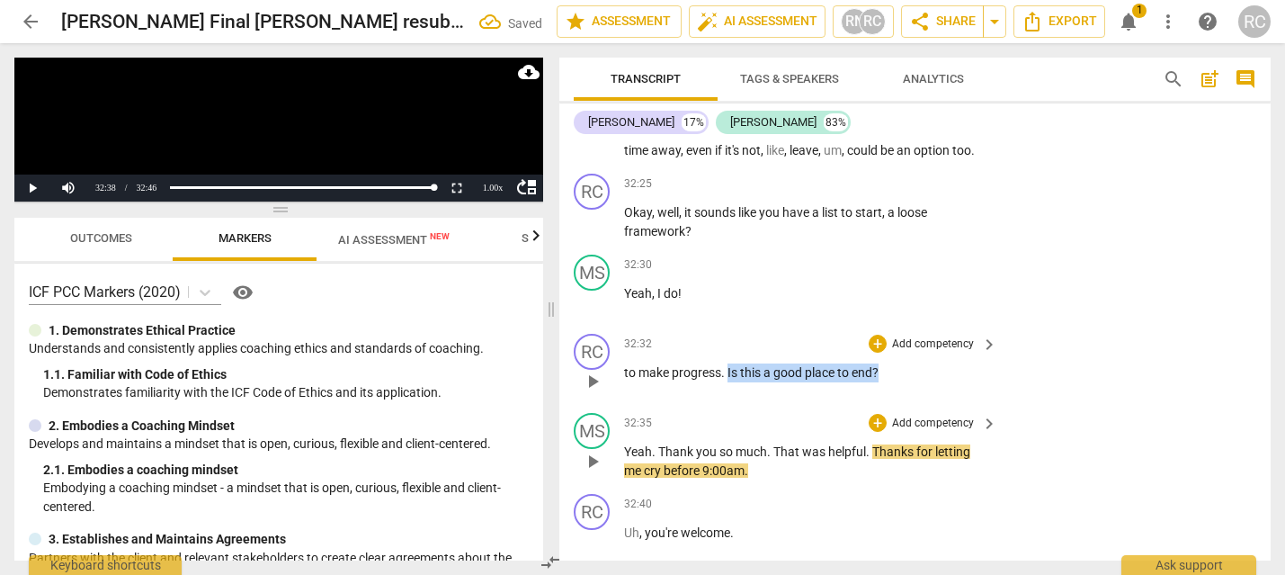
drag, startPoint x: 884, startPoint y: 506, endPoint x: 728, endPoint y: 504, distance: 155.6
click at [728, 382] on p "to make progress . Is this a good place to end ?" at bounding box center [806, 372] width 364 height 19
click at [972, 352] on p "Add competency" at bounding box center [932, 344] width 85 height 16
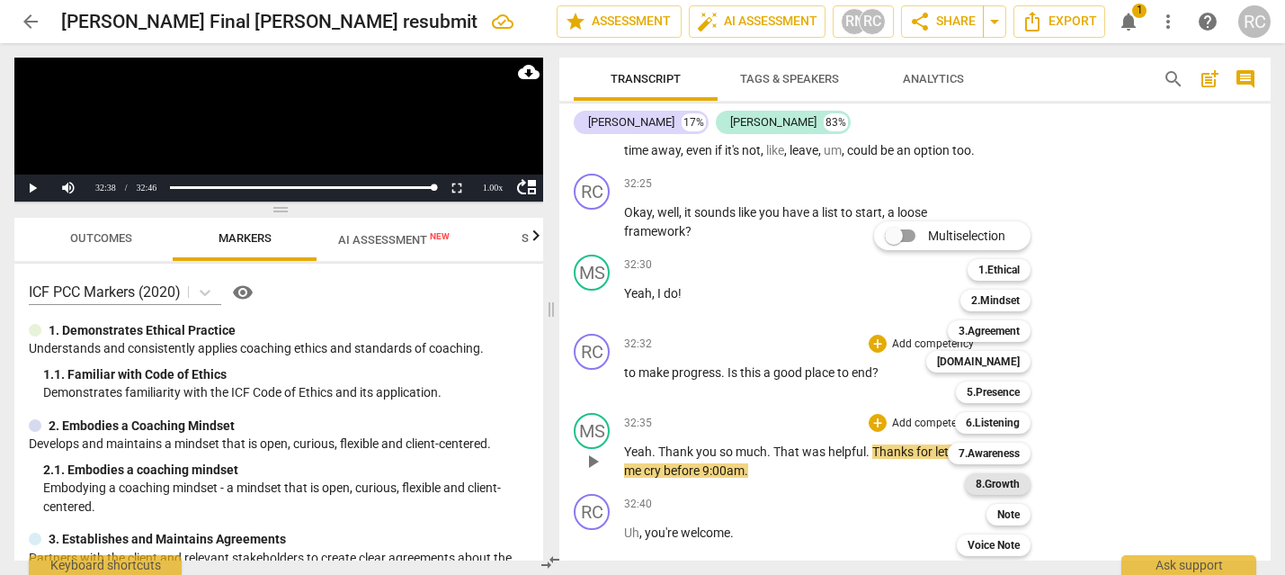
click at [986, 488] on b "8.Growth" at bounding box center [998, 484] width 44 height 22
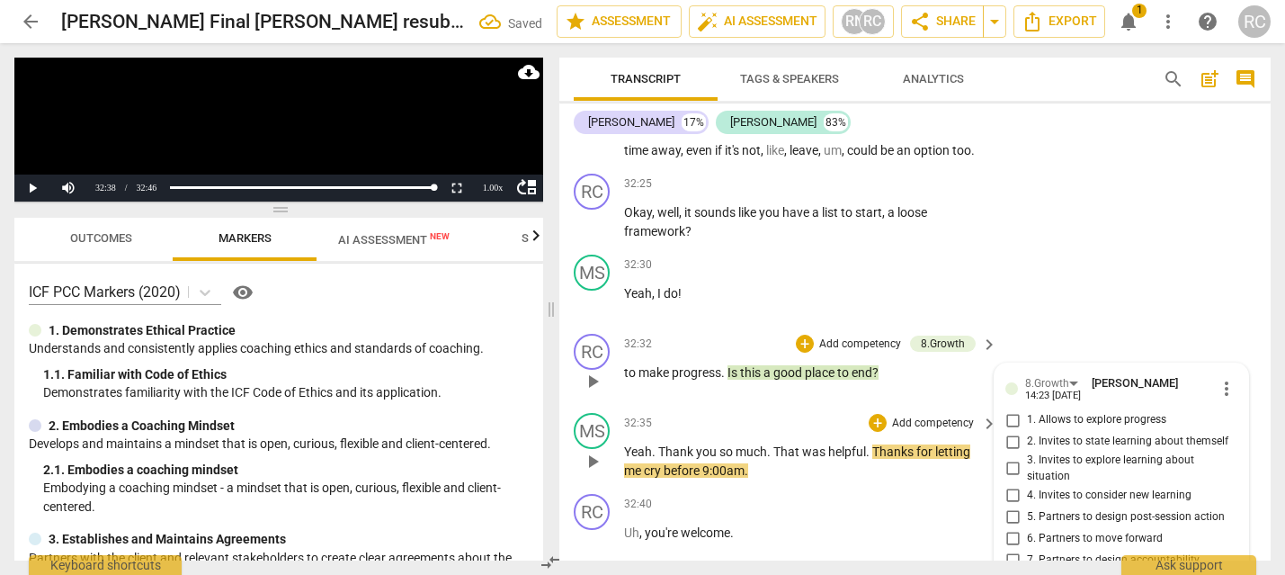
scroll to position [13816, 0]
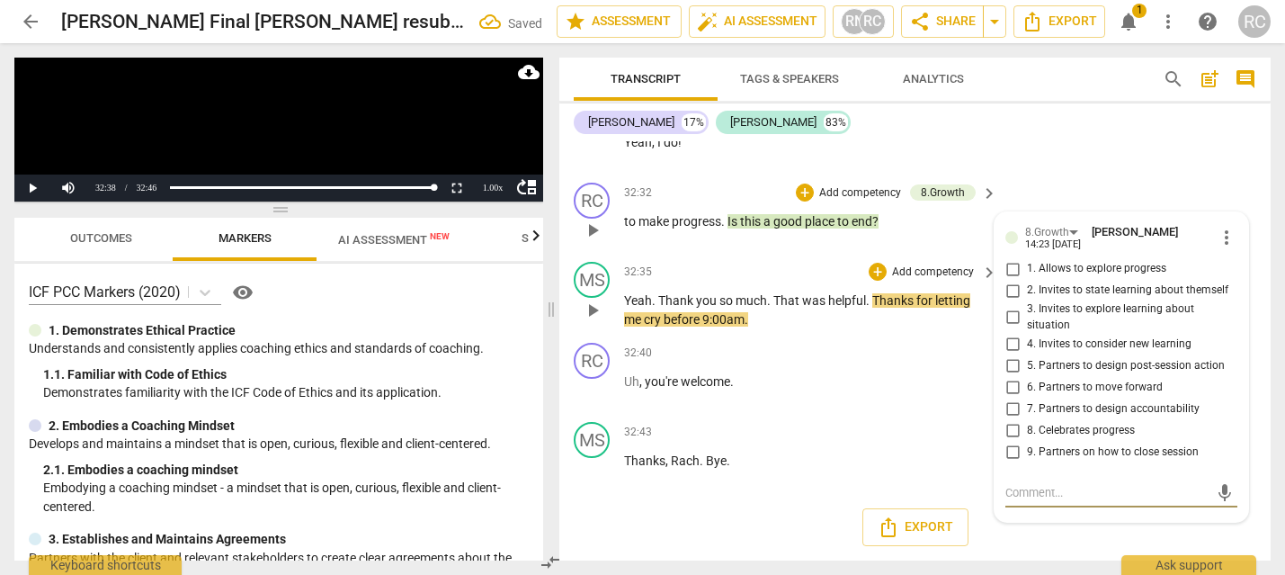
click at [1051, 448] on span "9. Partners on how to close session" at bounding box center [1113, 452] width 172 height 16
click at [1027, 448] on input "9. Partners on how to close session" at bounding box center [1012, 452] width 29 height 22
checkbox input "true"
click at [720, 532] on div "Export" at bounding box center [914, 527] width 711 height 67
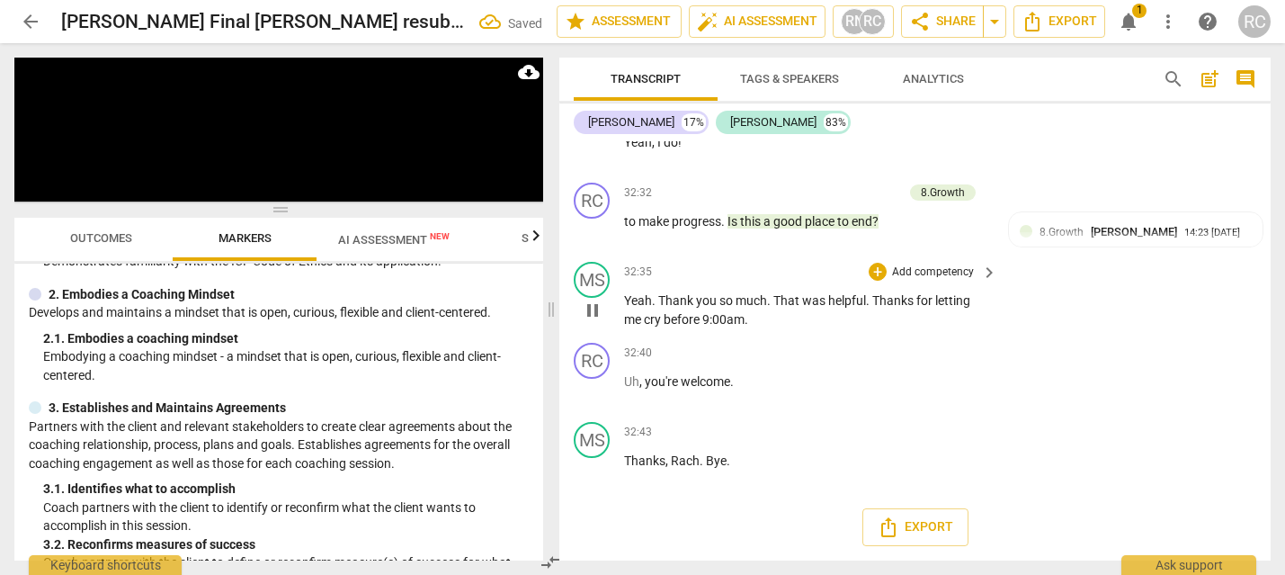
scroll to position [0, 0]
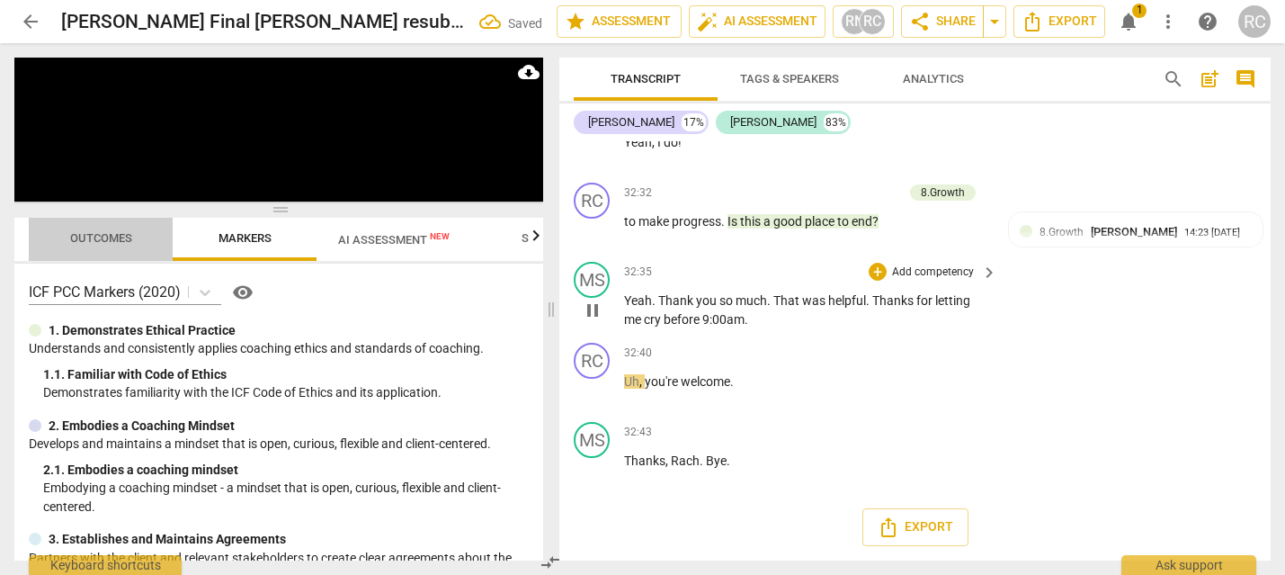
click at [139, 232] on span "Outcomes" at bounding box center [101, 239] width 105 height 24
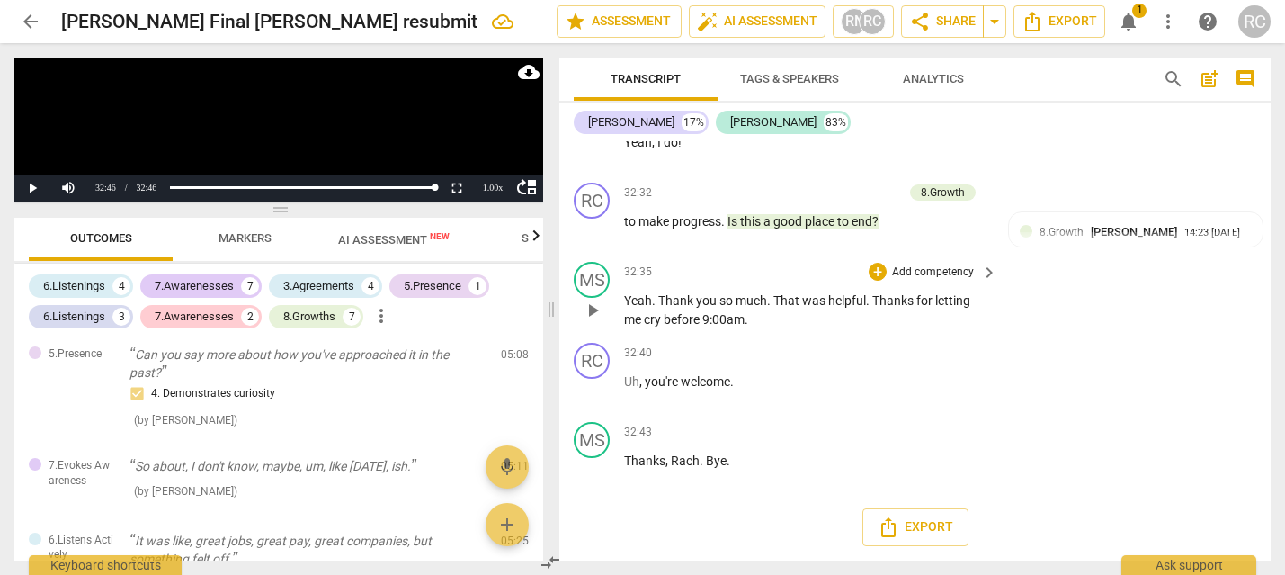
scroll to position [210, 0]
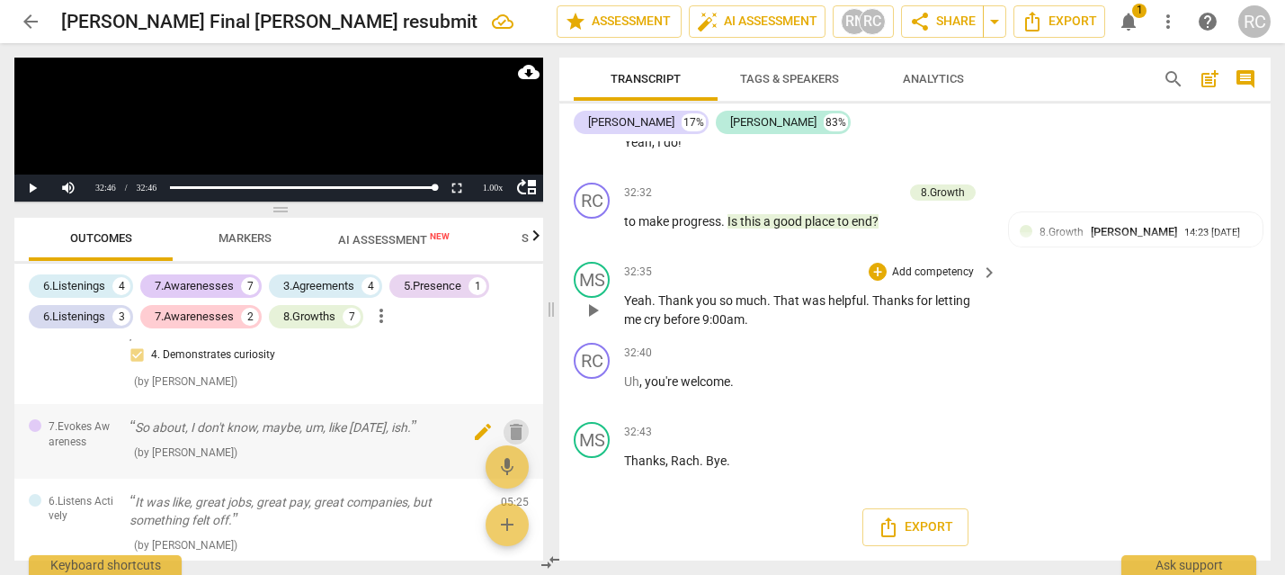
click at [512, 431] on span "delete" at bounding box center [516, 432] width 22 height 22
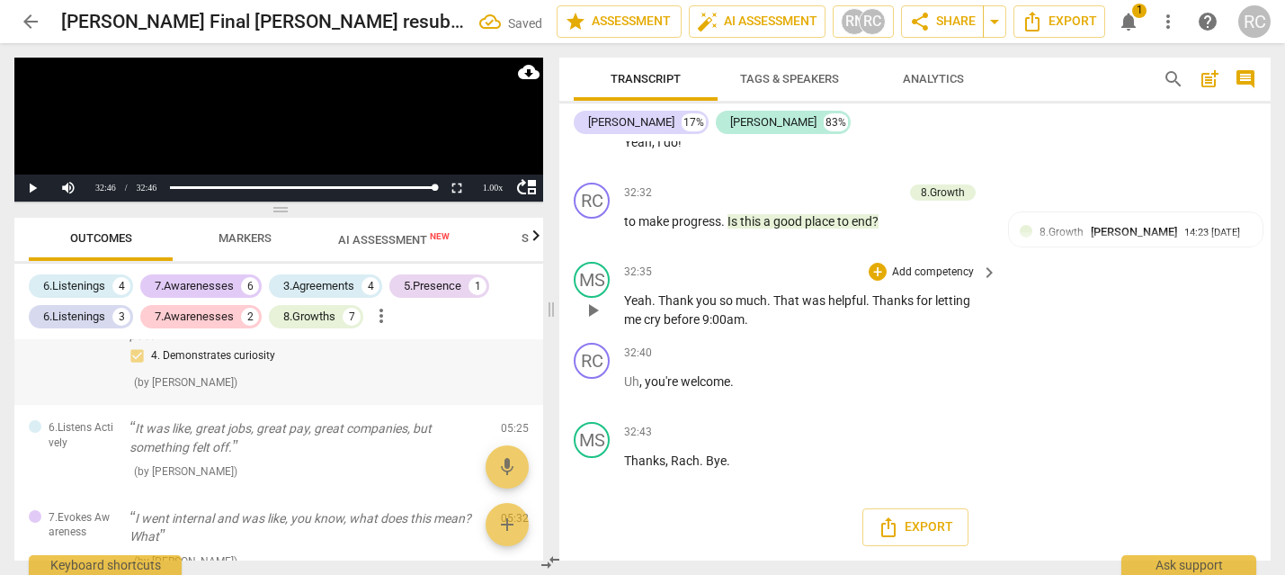
scroll to position [0, 0]
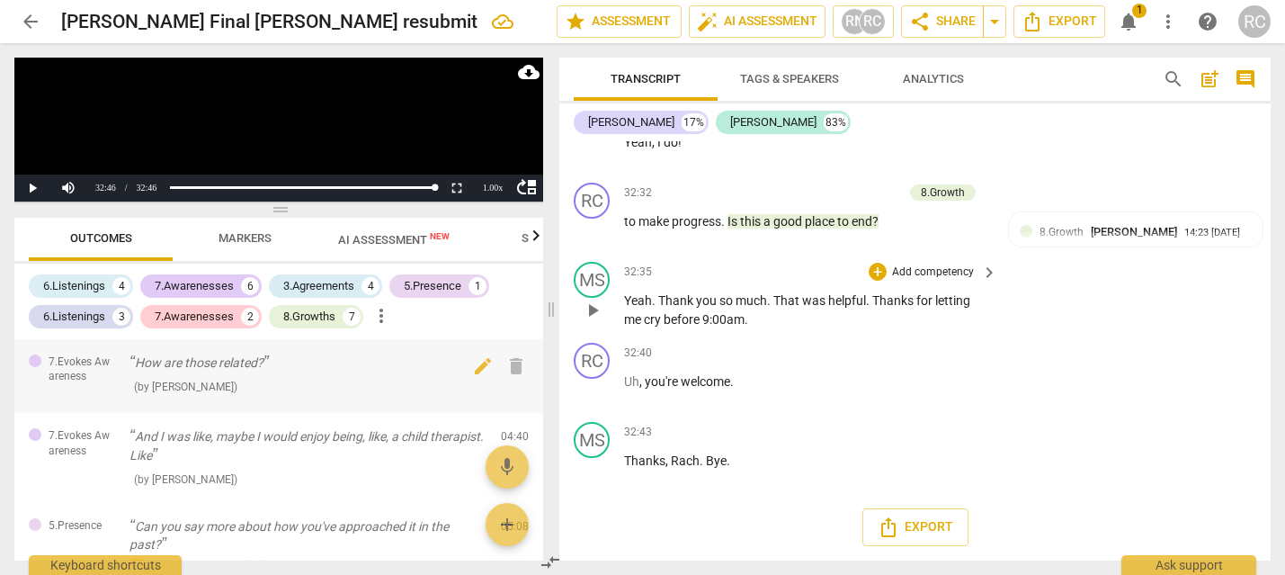
click at [139, 370] on p "How are those related?" at bounding box center [307, 362] width 357 height 19
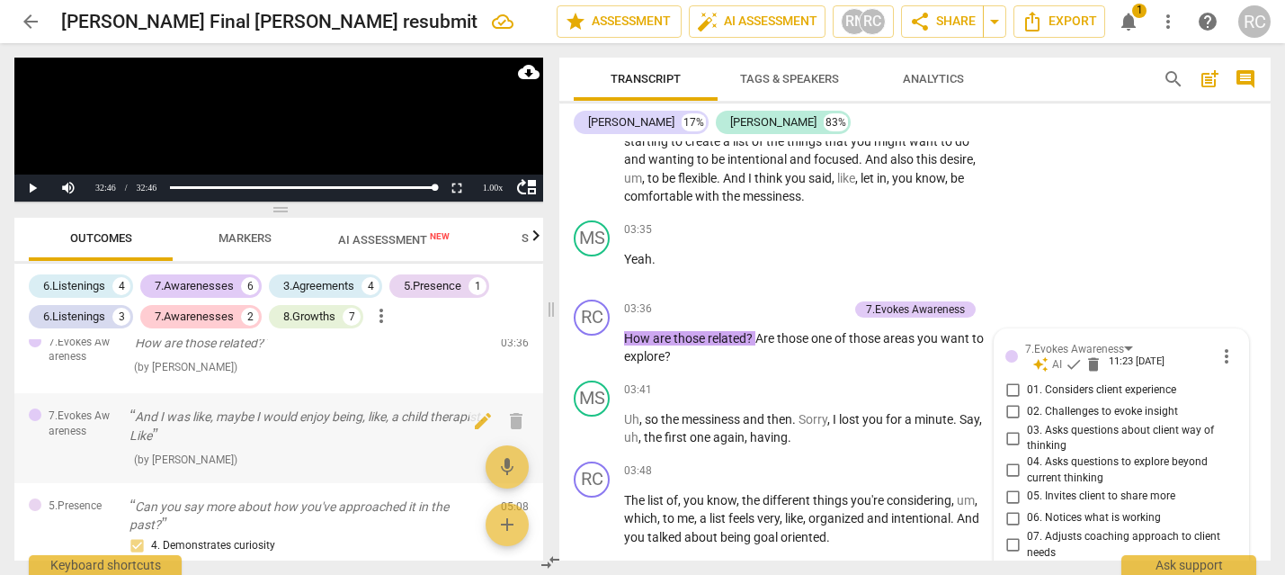
scroll to position [23, 0]
click at [338, 427] on p "And I was like, maybe I would enjoy being, like, a child therapist. Like" at bounding box center [307, 422] width 357 height 37
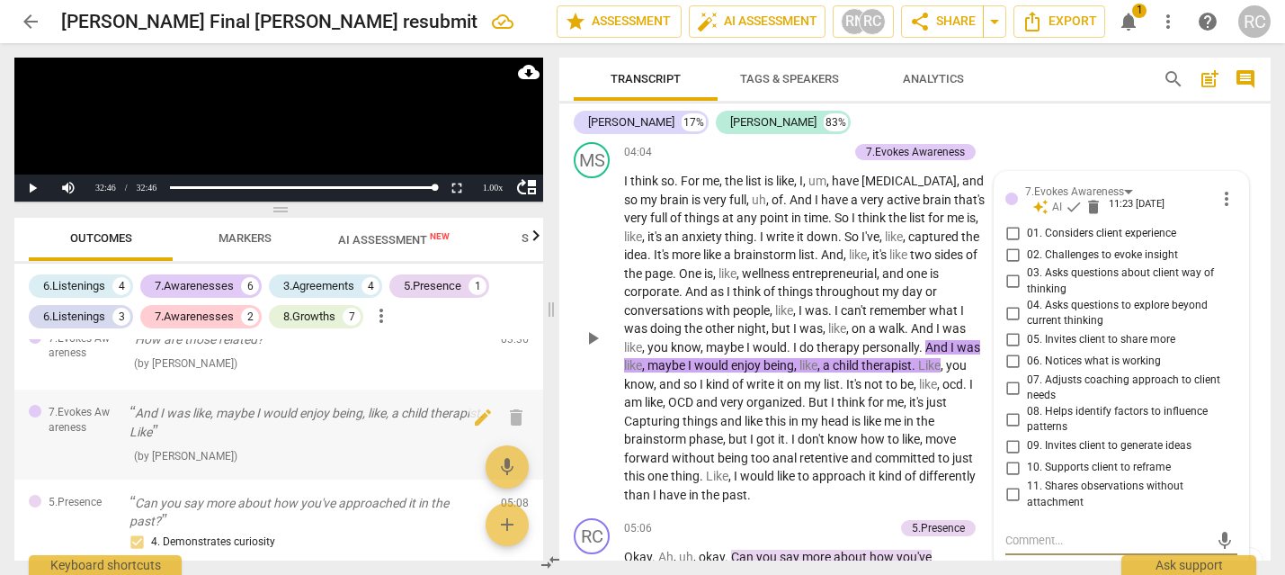
scroll to position [1763, 0]
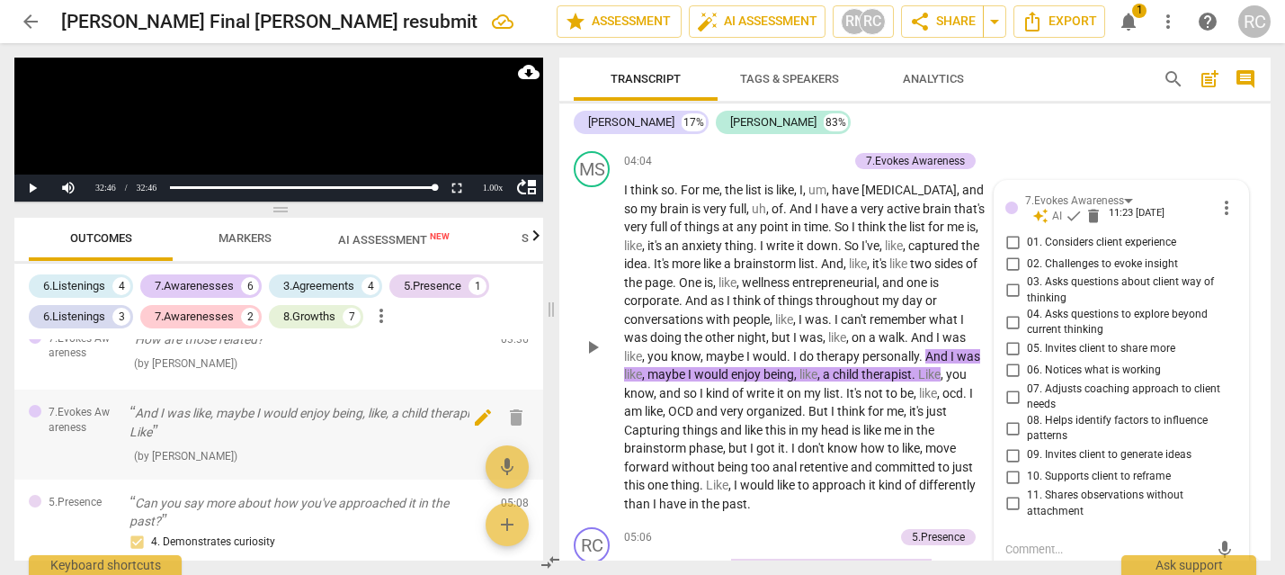
click at [507, 422] on span "delete" at bounding box center [516, 417] width 22 height 22
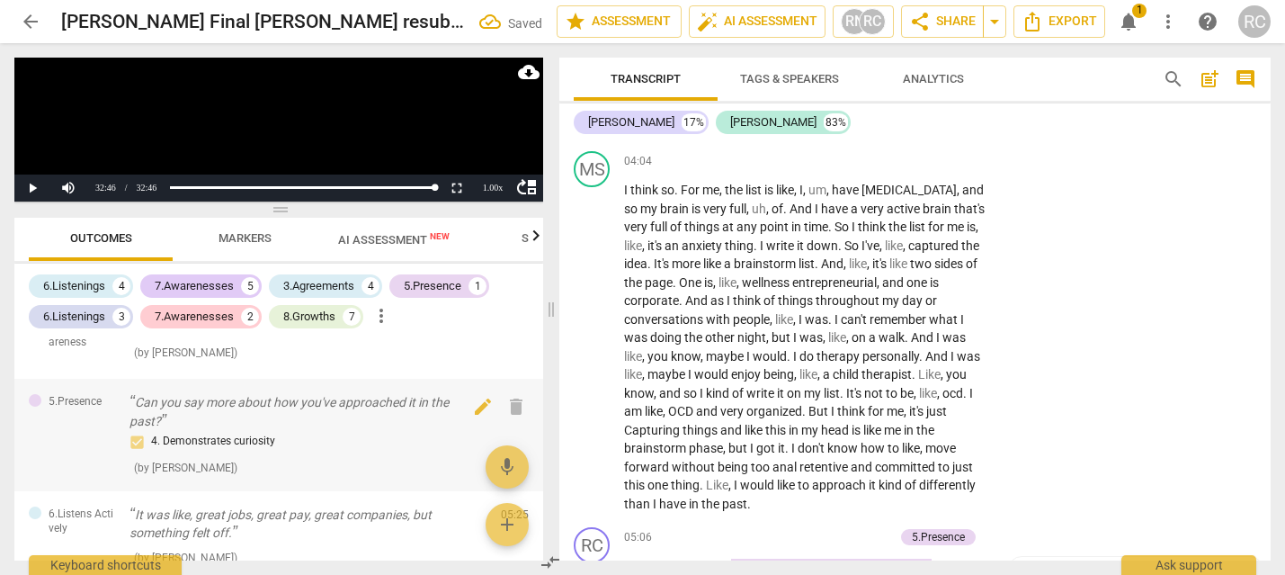
scroll to position [77, 0]
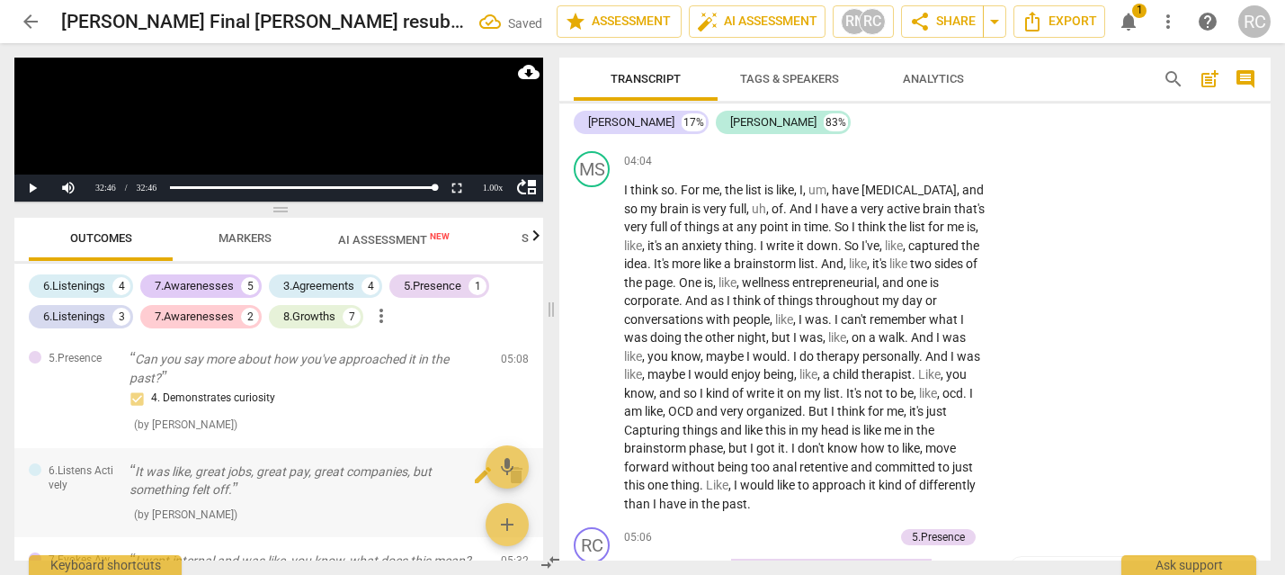
click at [333, 517] on div "( by RaeNotes )" at bounding box center [307, 513] width 357 height 19
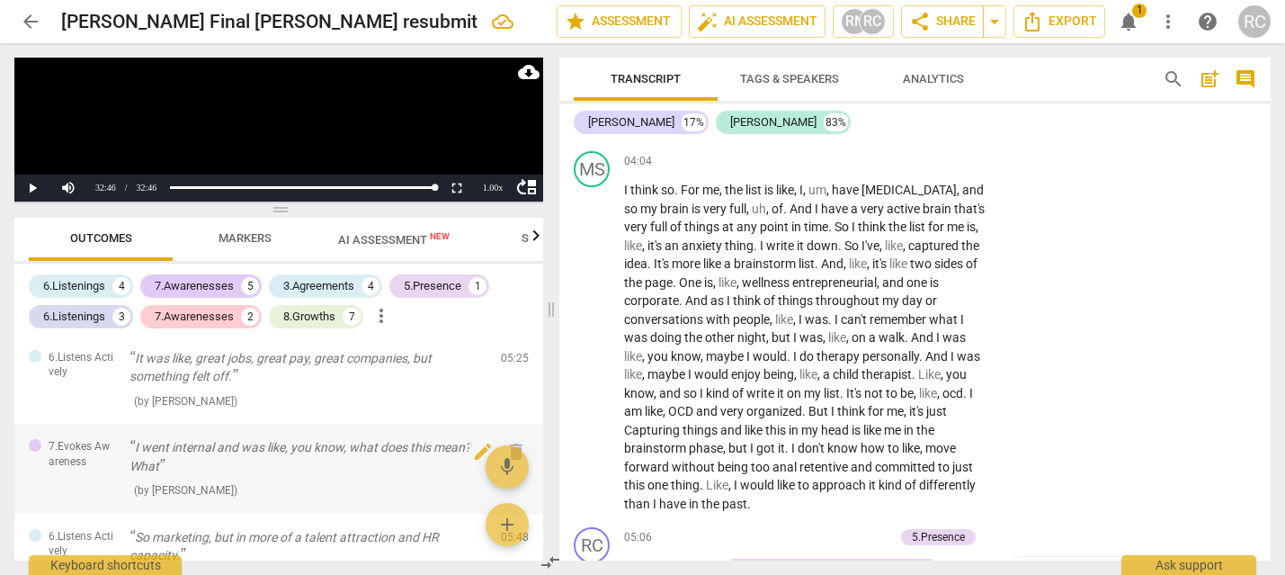
scroll to position [163, 0]
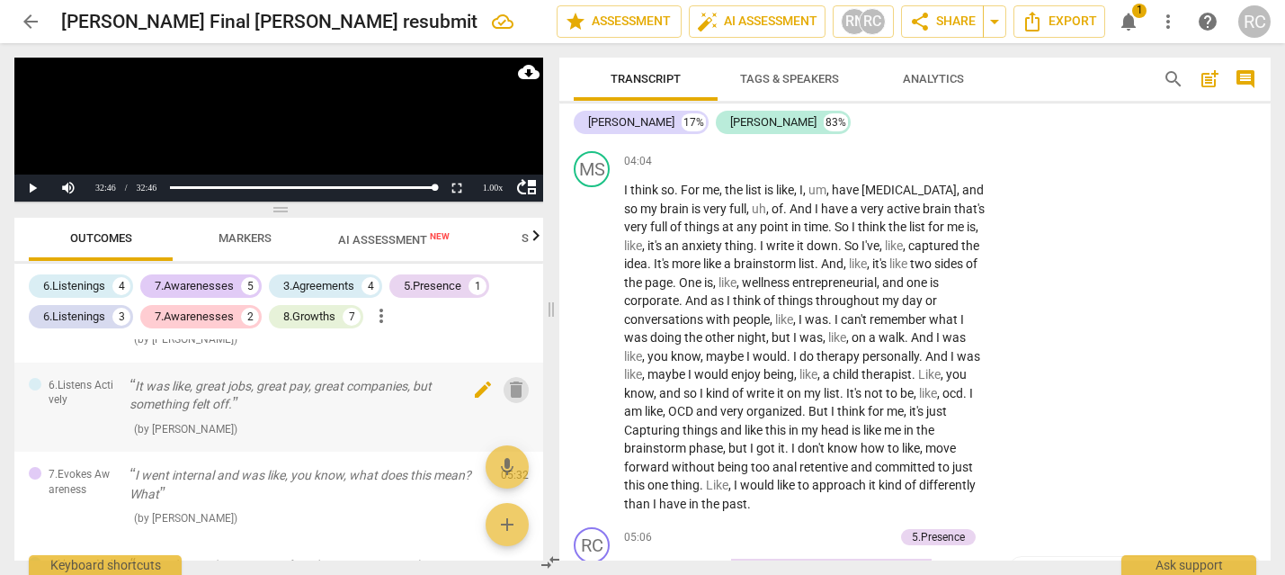
click at [515, 395] on span "delete" at bounding box center [516, 390] width 22 height 22
click at [510, 388] on span "delete" at bounding box center [516, 390] width 22 height 22
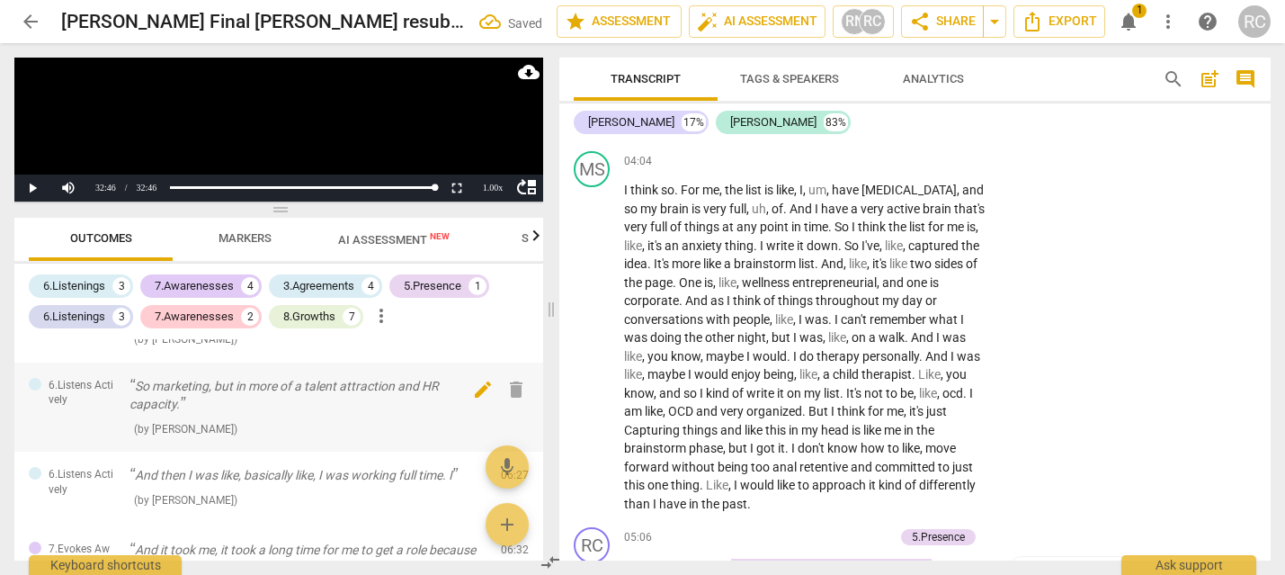
click at [506, 383] on span "delete" at bounding box center [516, 390] width 22 height 22
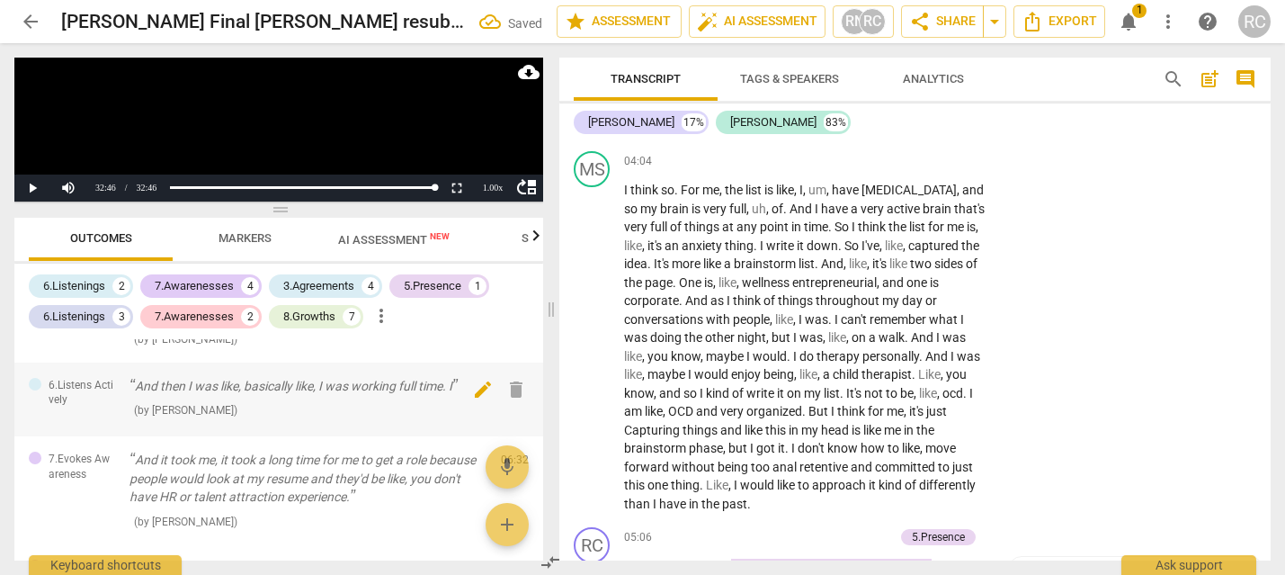
click at [512, 391] on span "delete" at bounding box center [516, 390] width 22 height 22
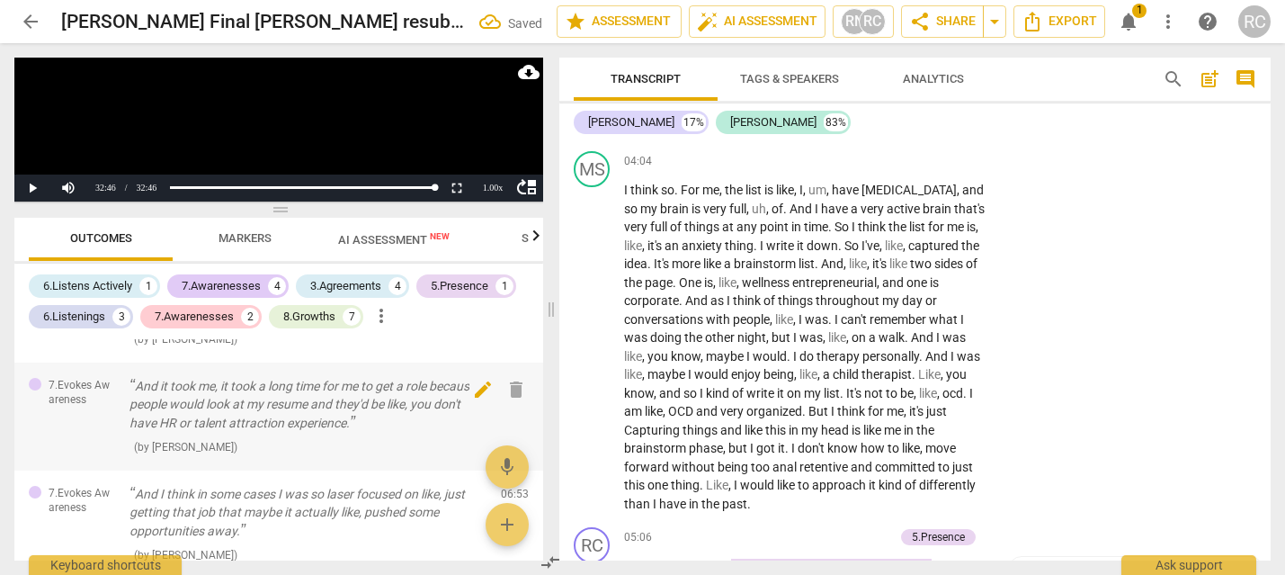
click at [512, 394] on span "delete" at bounding box center [516, 390] width 22 height 22
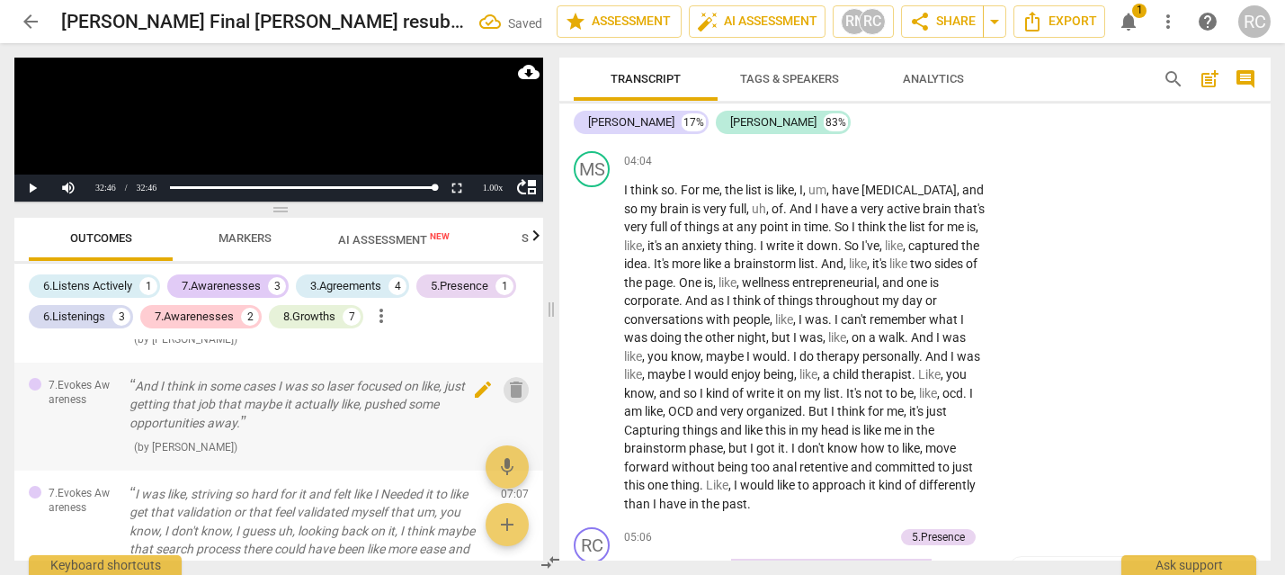
click at [513, 387] on span "delete" at bounding box center [516, 390] width 22 height 22
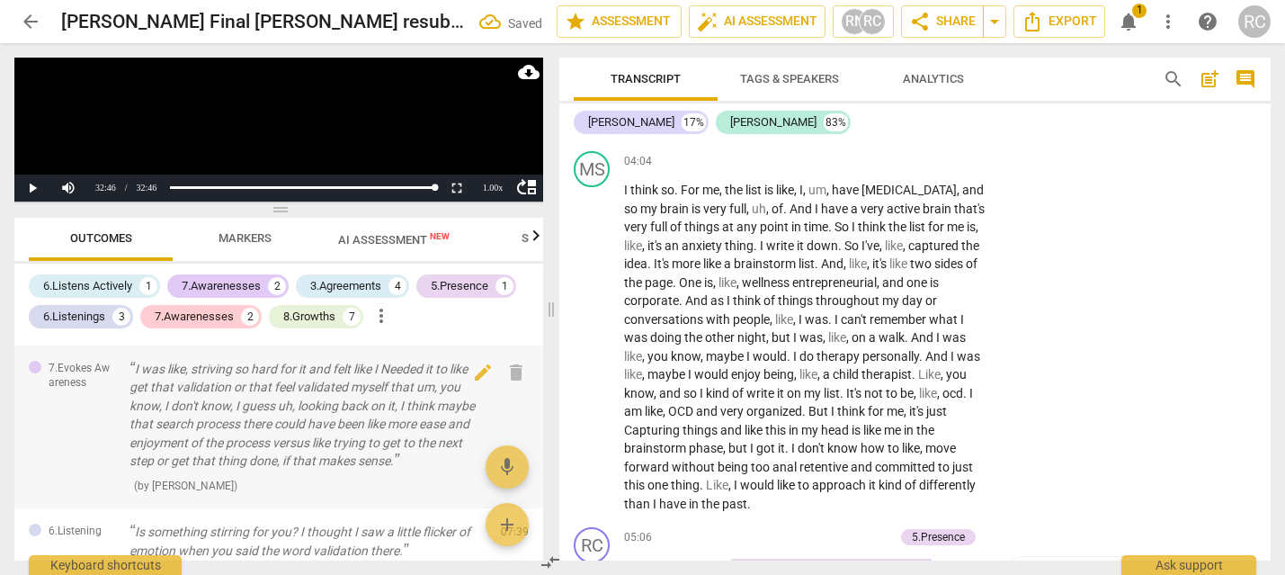
scroll to position [181, 0]
click at [518, 372] on span "delete" at bounding box center [516, 372] width 22 height 22
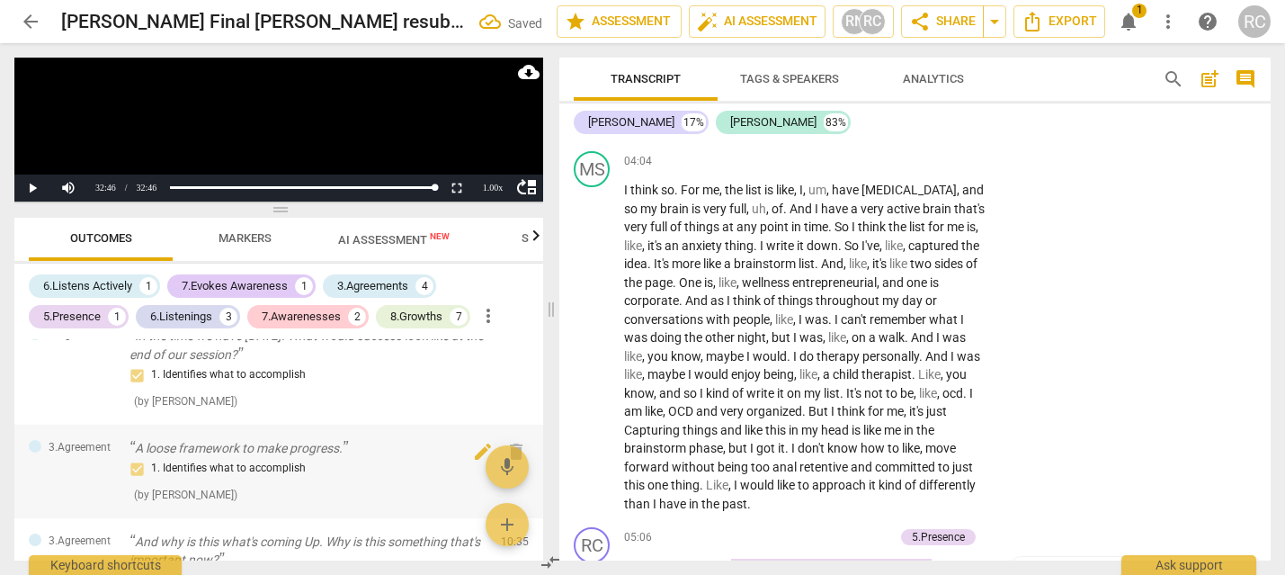
scroll to position [356, 0]
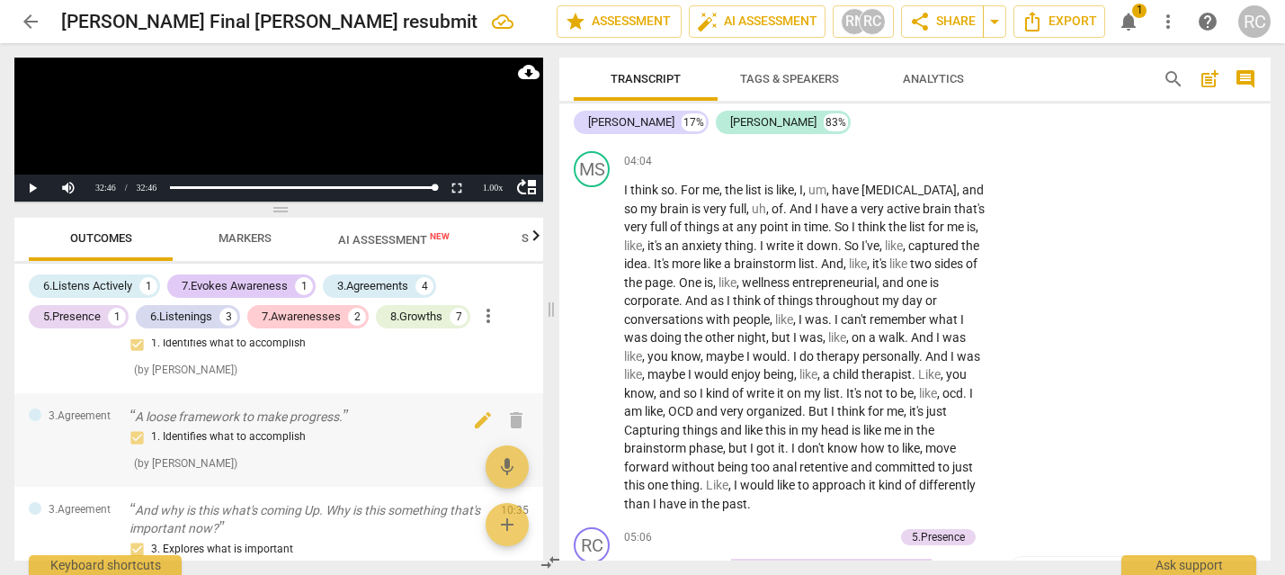
click at [303, 421] on p "A loose framework to make progress." at bounding box center [307, 416] width 357 height 19
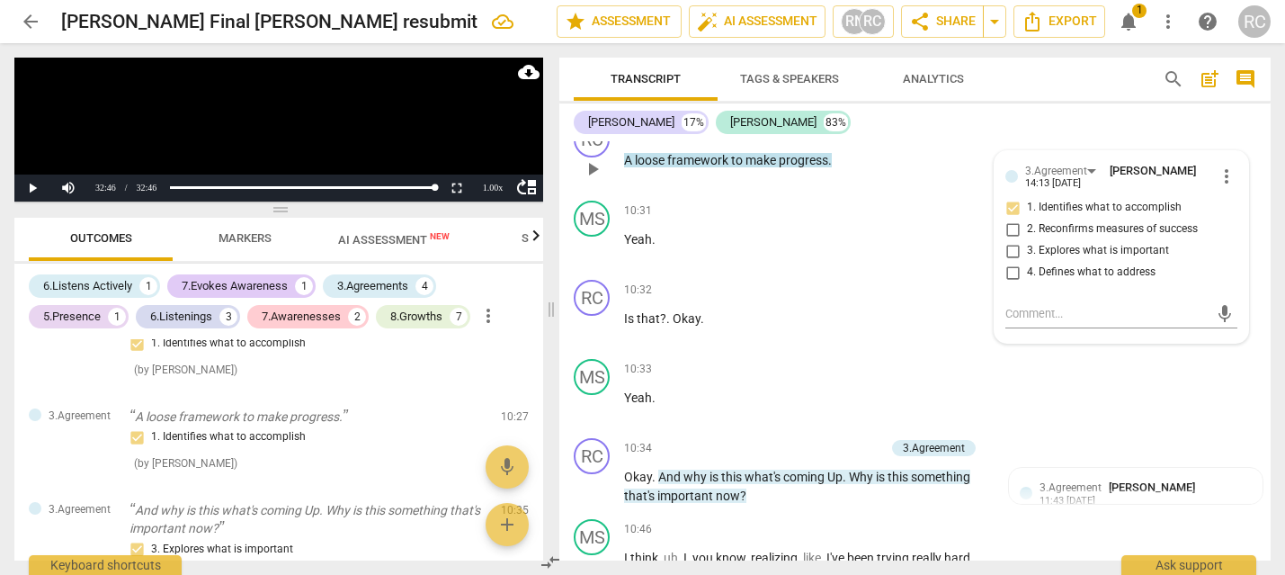
click at [834, 170] on p "A loose framework to make progress ." at bounding box center [806, 160] width 364 height 19
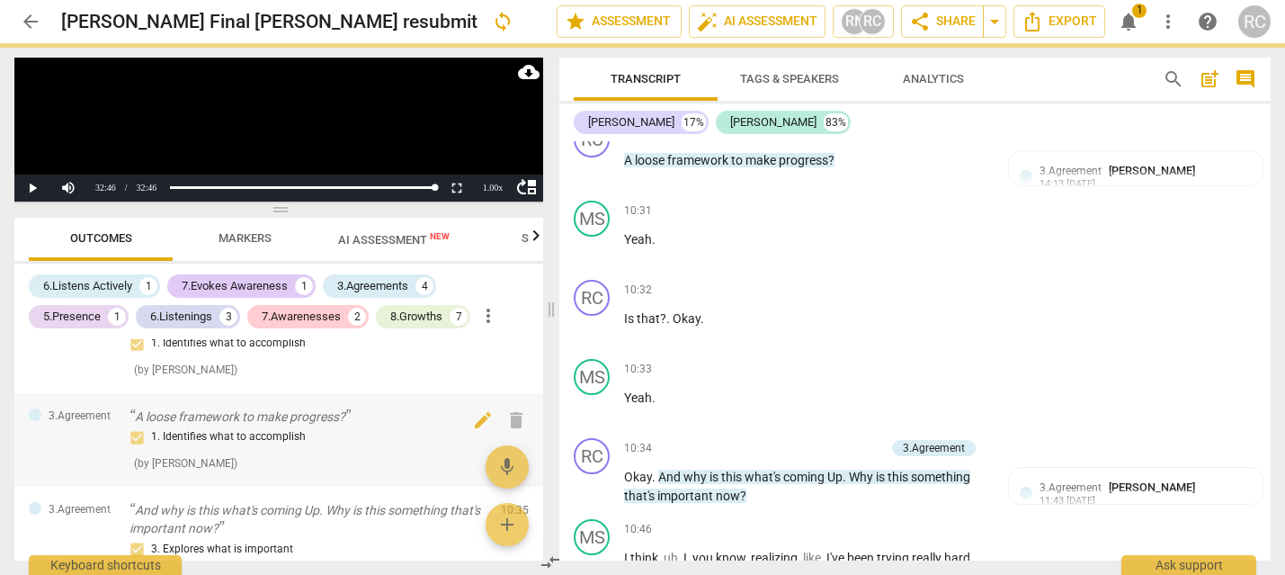
click at [375, 455] on div "1. Identifies what to accomplish ( by Rachel Cougan )" at bounding box center [307, 449] width 357 height 46
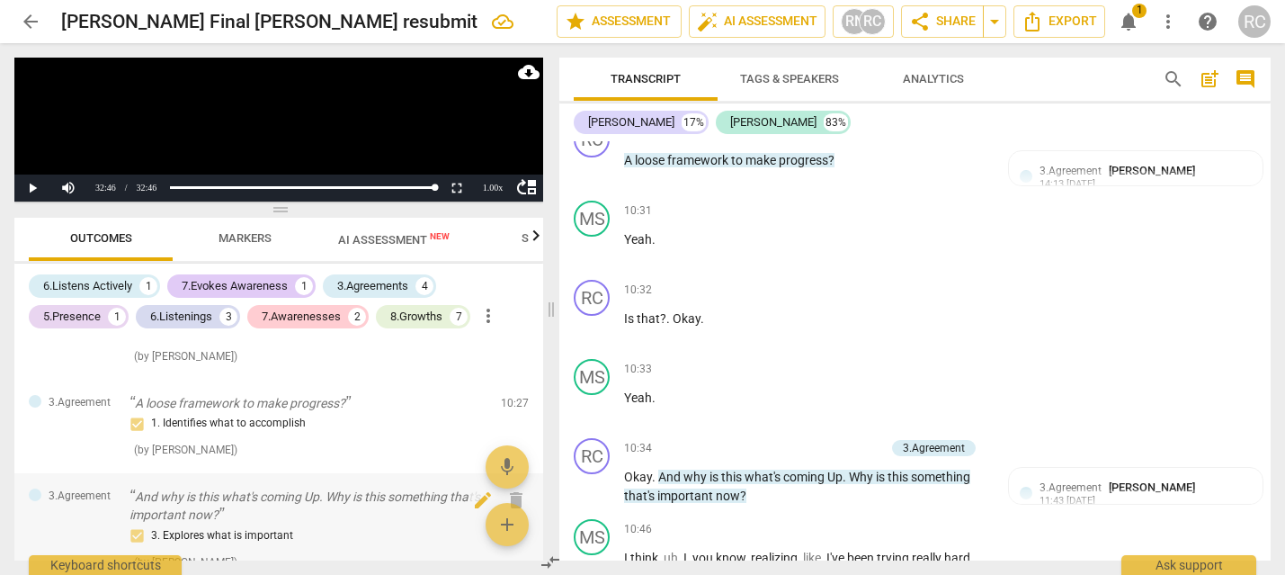
scroll to position [369, 0]
click at [316, 497] on p "And why is this what's coming Up. Why is this something that's important now?" at bounding box center [307, 506] width 357 height 37
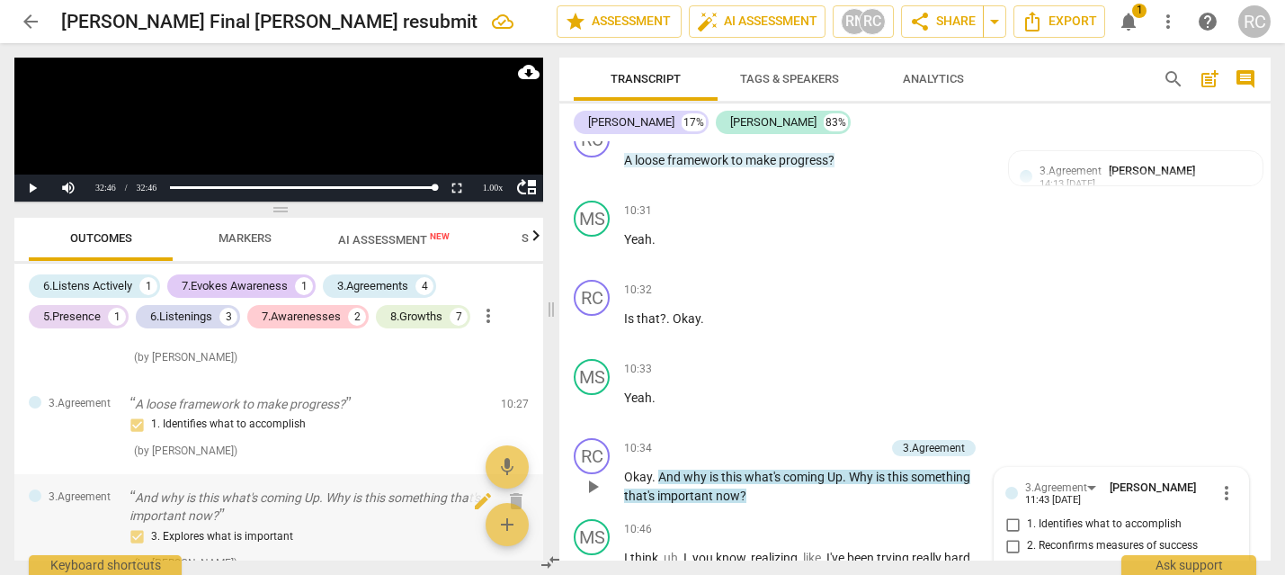
scroll to position [4200, 0]
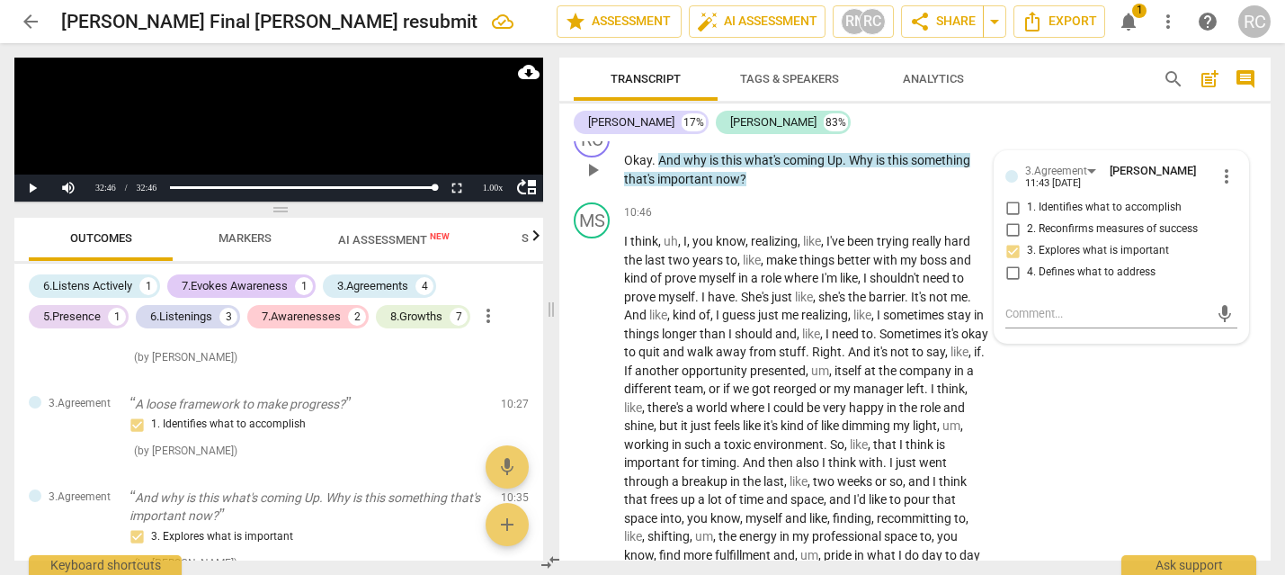
click at [840, 167] on span "Up" at bounding box center [834, 160] width 15 height 14
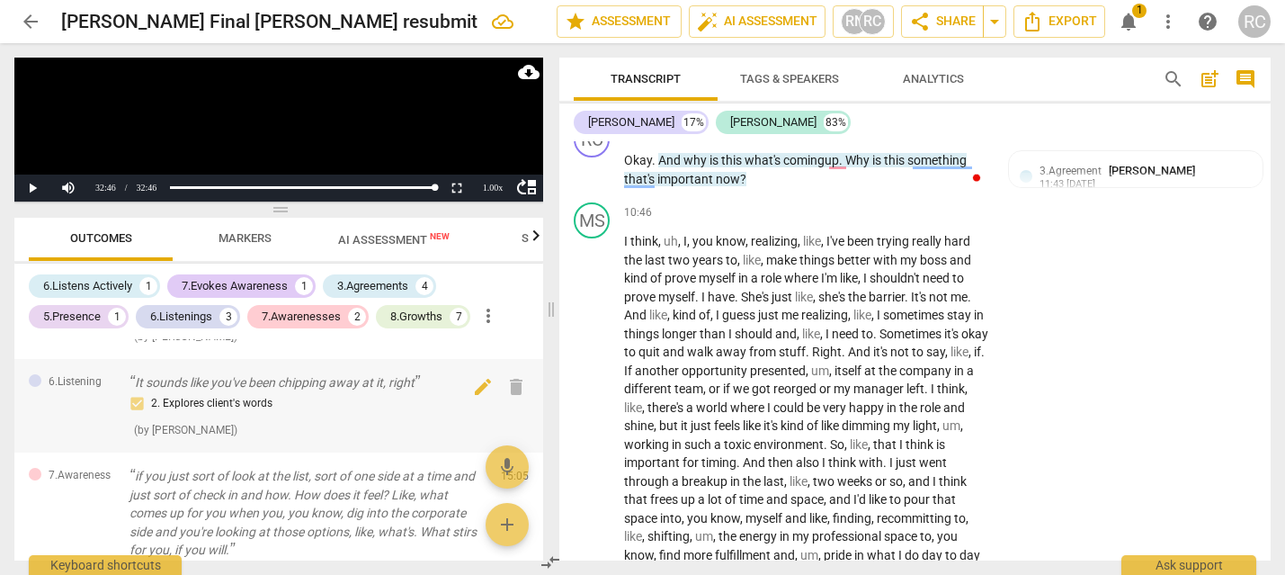
scroll to position [692, 0]
click at [74, 316] on div "5.Presence" at bounding box center [72, 316] width 58 height 18
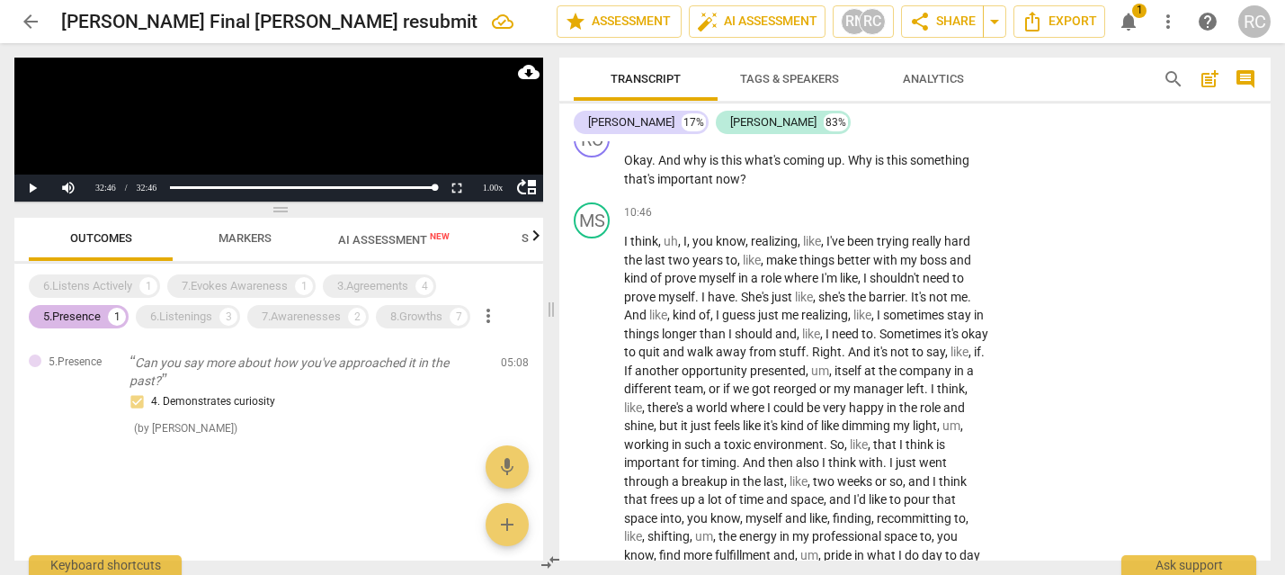
scroll to position [0, 0]
click at [398, 325] on div "8.Growths 7" at bounding box center [423, 316] width 94 height 23
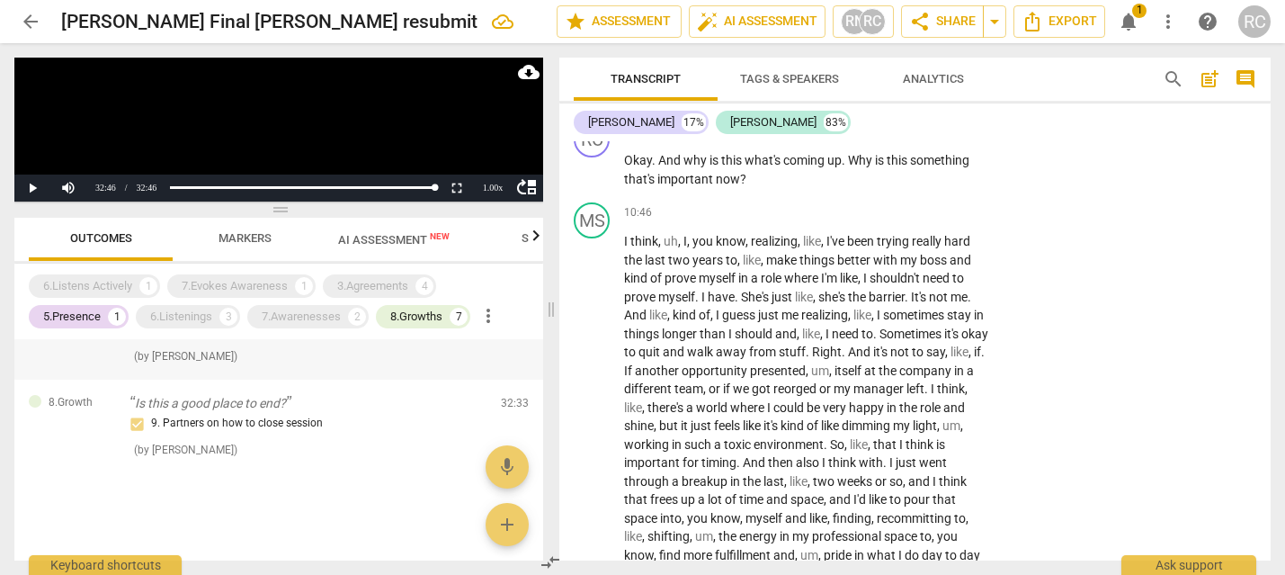
scroll to position [761, 0]
click at [1048, 18] on span "Export" at bounding box center [1059, 22] width 76 height 22
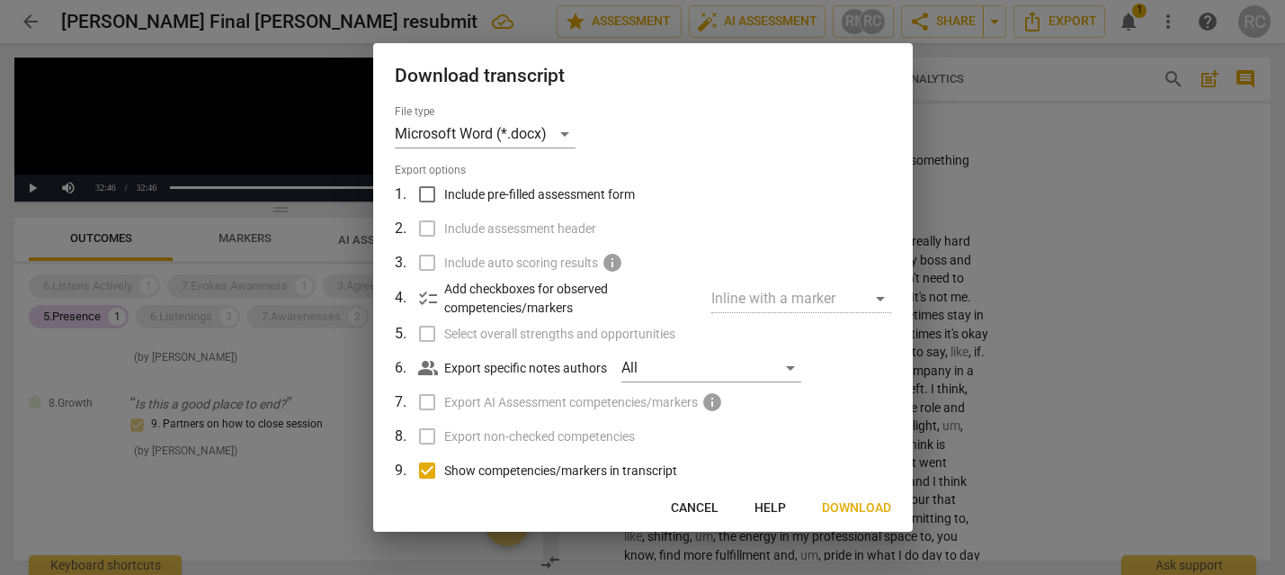
click at [429, 192] on input "Include pre-filled assessment form" at bounding box center [427, 194] width 34 height 34
checkbox input "true"
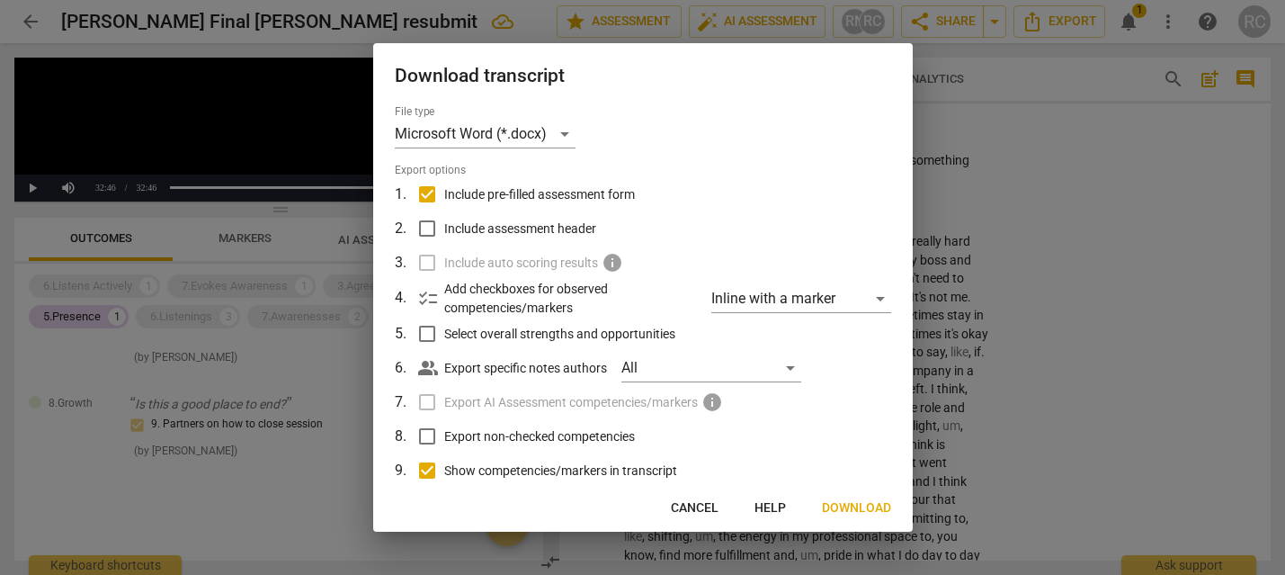
click at [843, 508] on span "Download" at bounding box center [856, 508] width 69 height 18
